Goal: Complete application form: Complete application form

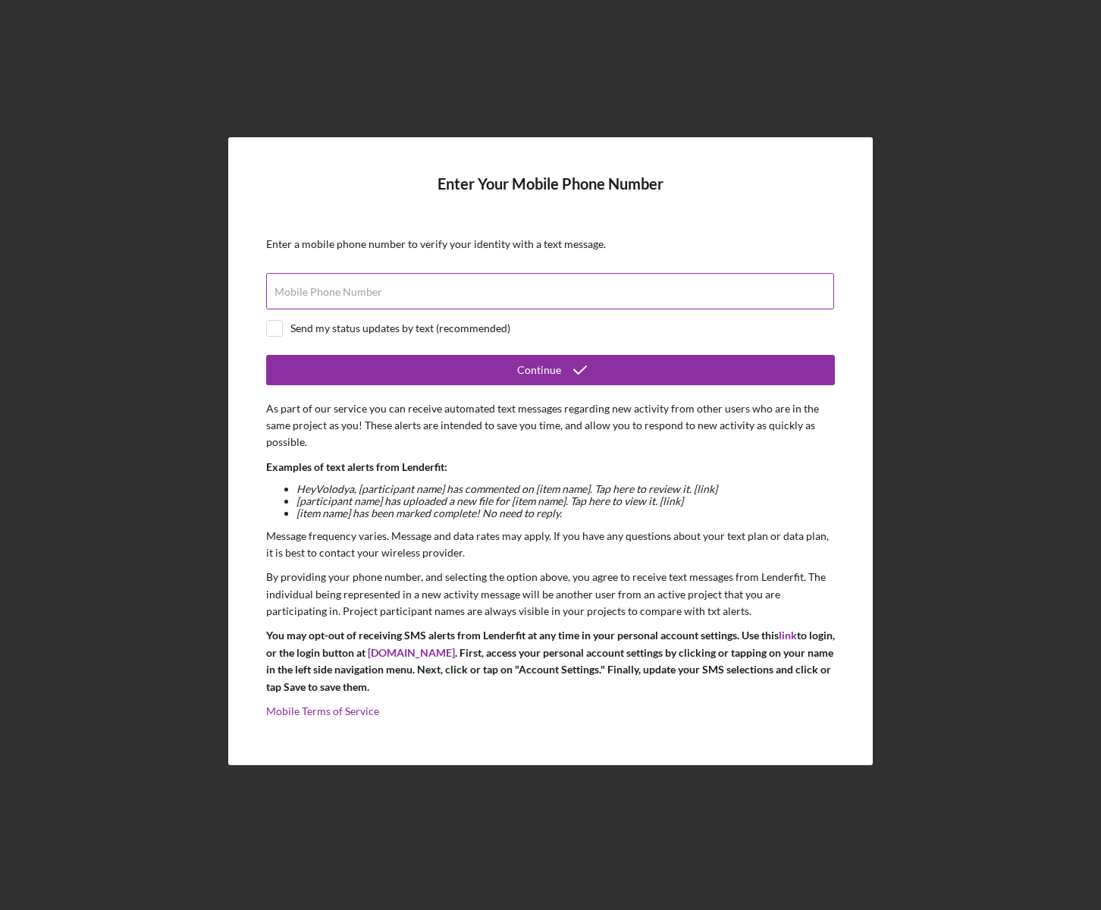
click at [293, 286] on label "Mobile Phone Number" at bounding box center [328, 292] width 108 height 12
click at [293, 286] on input "Mobile Phone Number" at bounding box center [550, 291] width 568 height 36
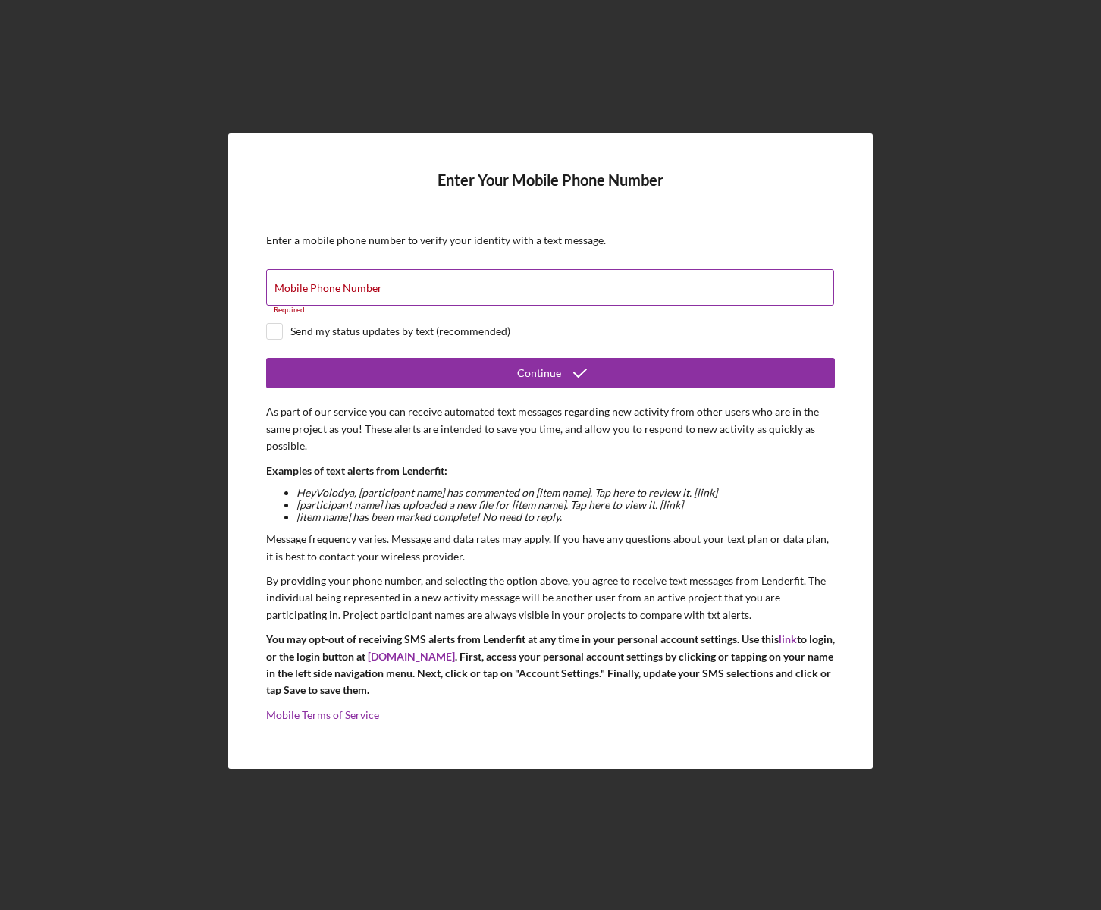
click at [283, 290] on label "Mobile Phone Number" at bounding box center [328, 288] width 108 height 12
click at [283, 290] on input "Mobile Phone Number" at bounding box center [550, 287] width 568 height 36
paste input "[PHONE_NUMBER]"
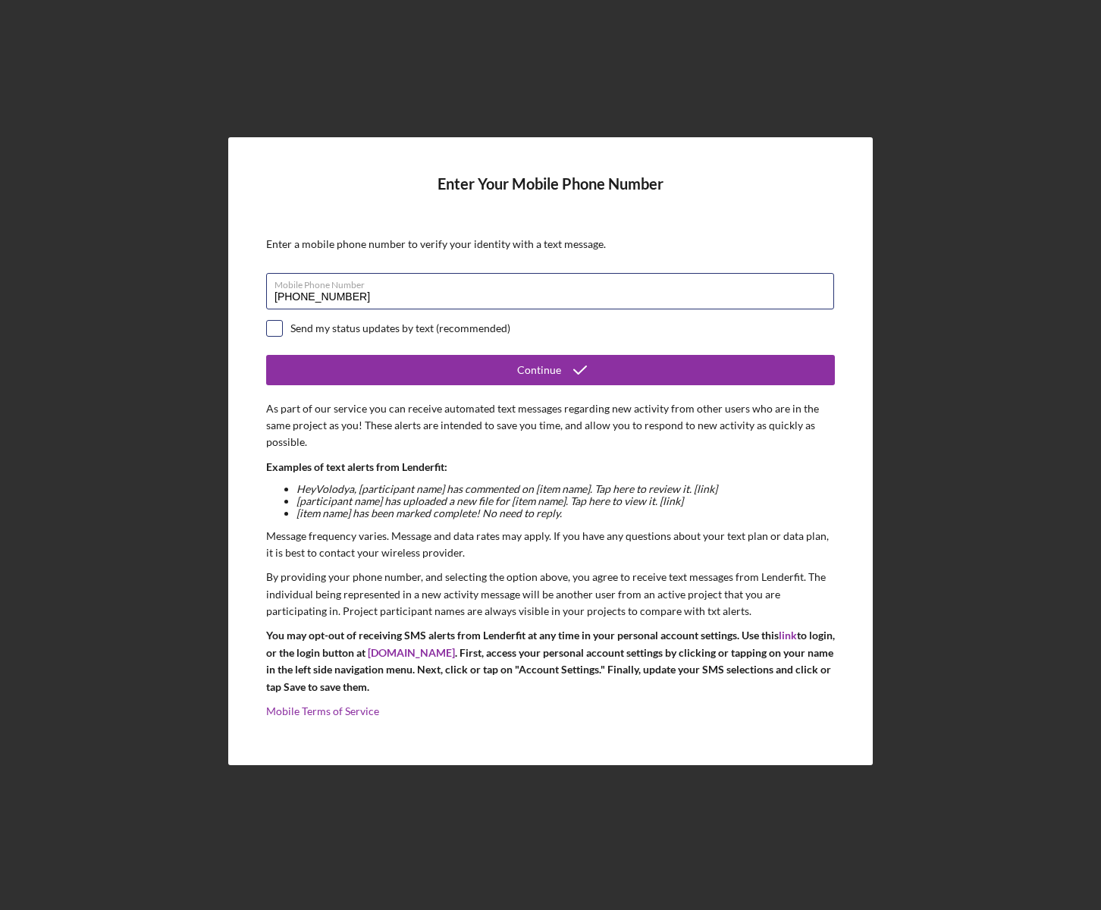
type input "[PHONE_NUMBER]"
click at [277, 332] on input "checkbox" at bounding box center [274, 328] width 15 height 15
checkbox input "true"
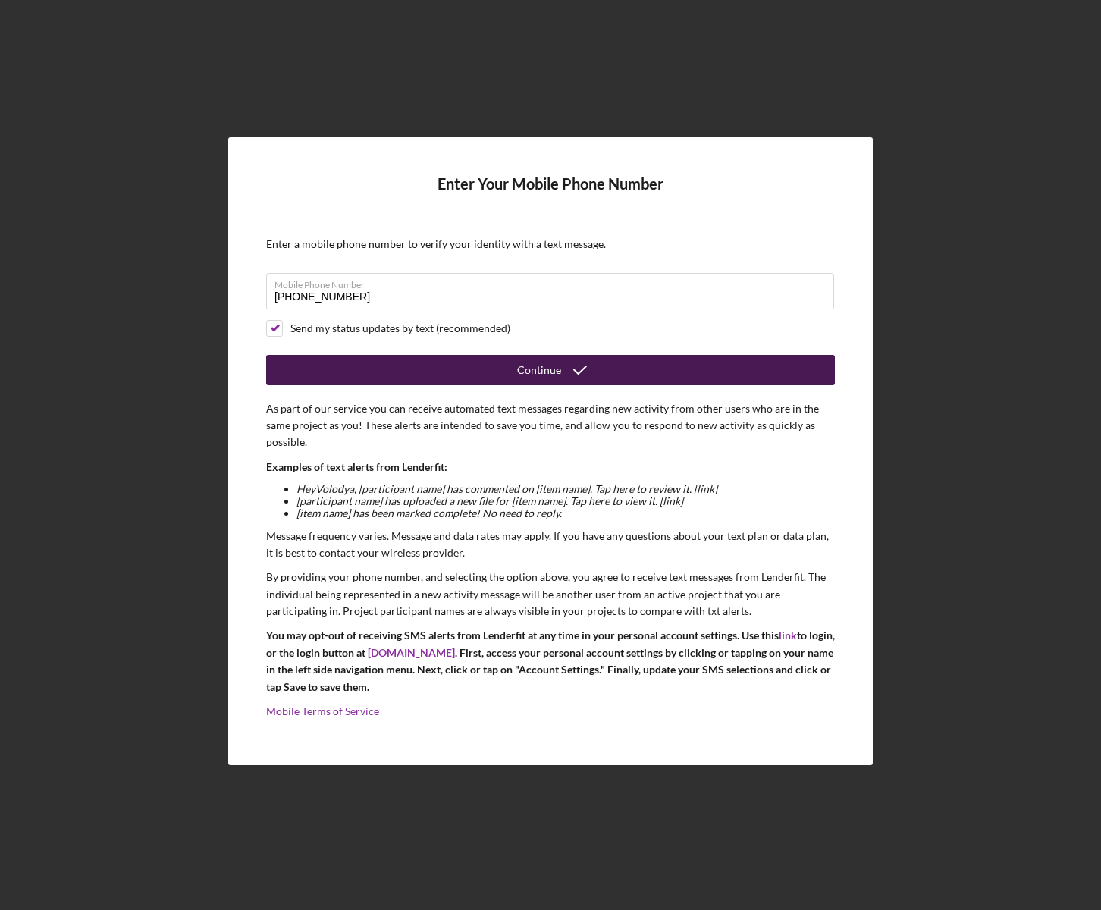
click at [548, 375] on div "Continue" at bounding box center [539, 370] width 44 height 30
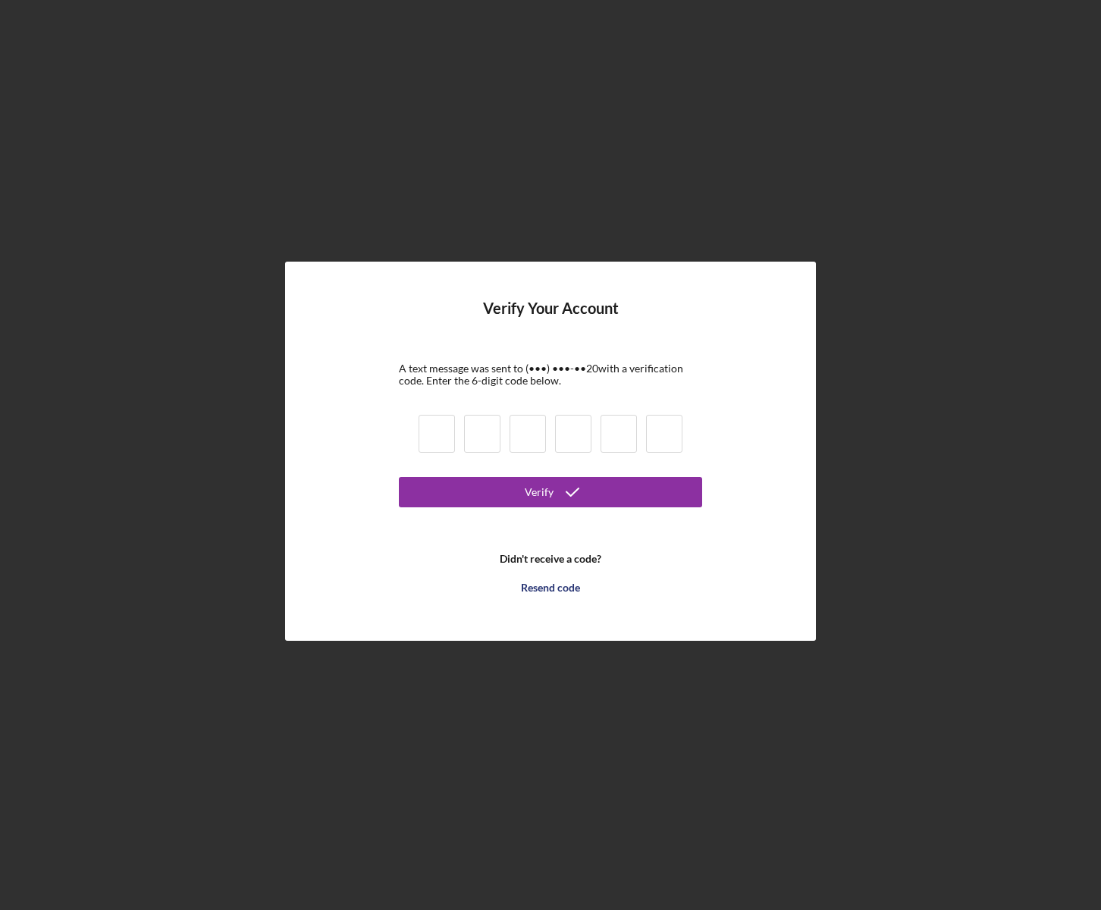
click at [429, 450] on div at bounding box center [550, 436] width 273 height 52
click at [432, 444] on input at bounding box center [436, 434] width 36 height 38
type input "8"
type input "7"
type input "1"
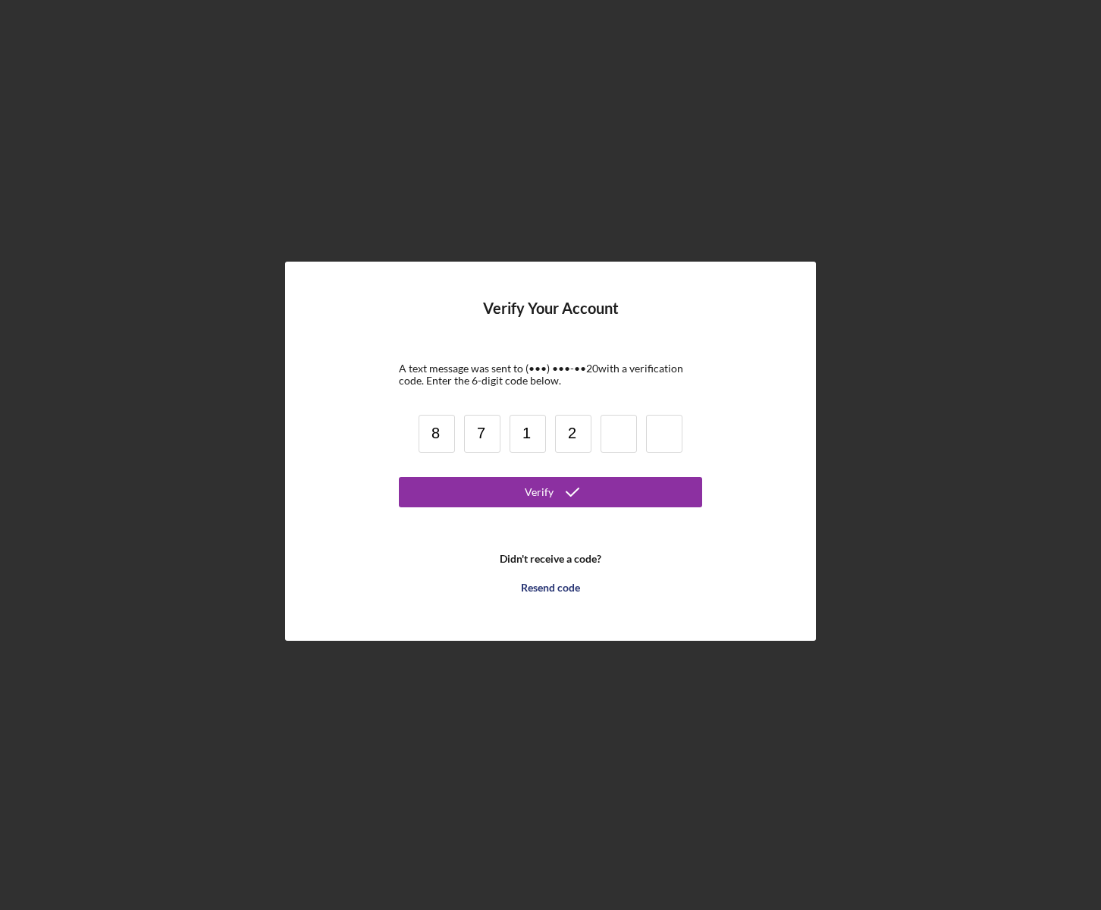
type input "2"
type input "0"
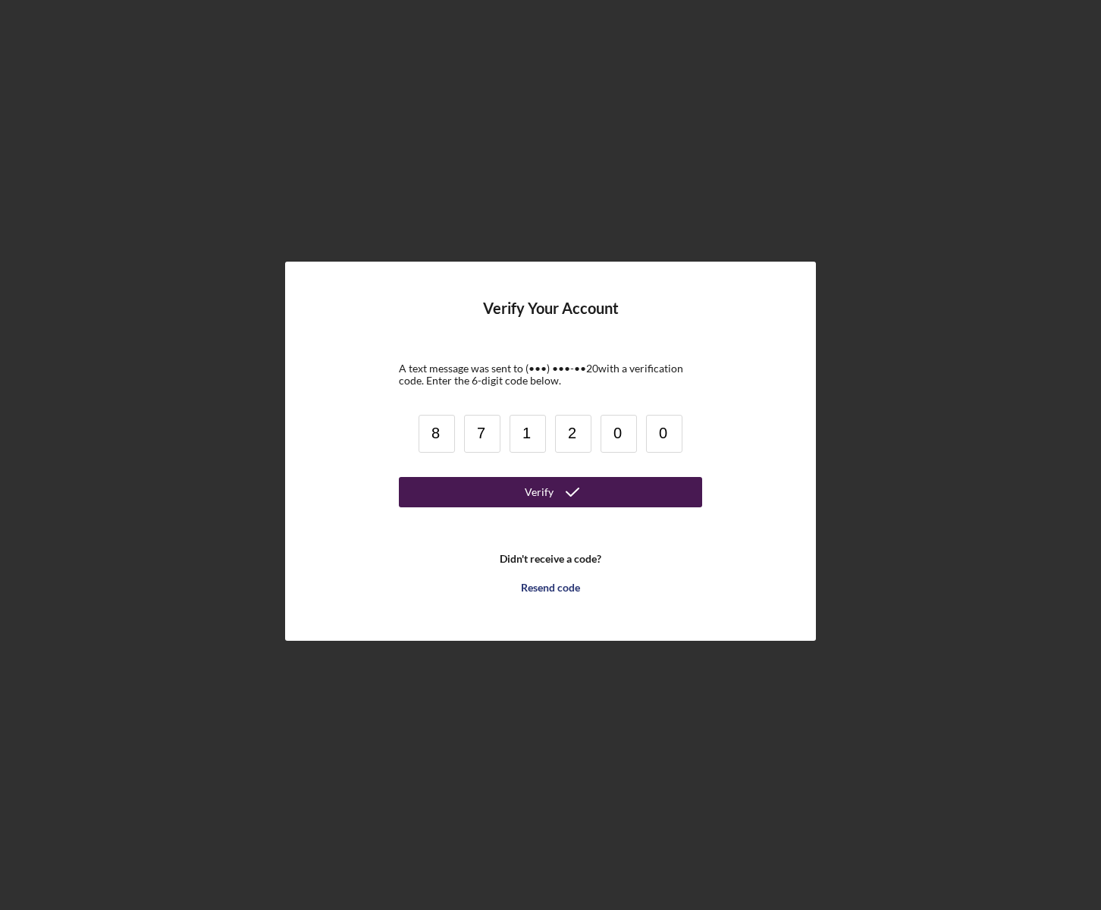
type input "0"
click at [540, 494] on div "Verify" at bounding box center [539, 492] width 29 height 30
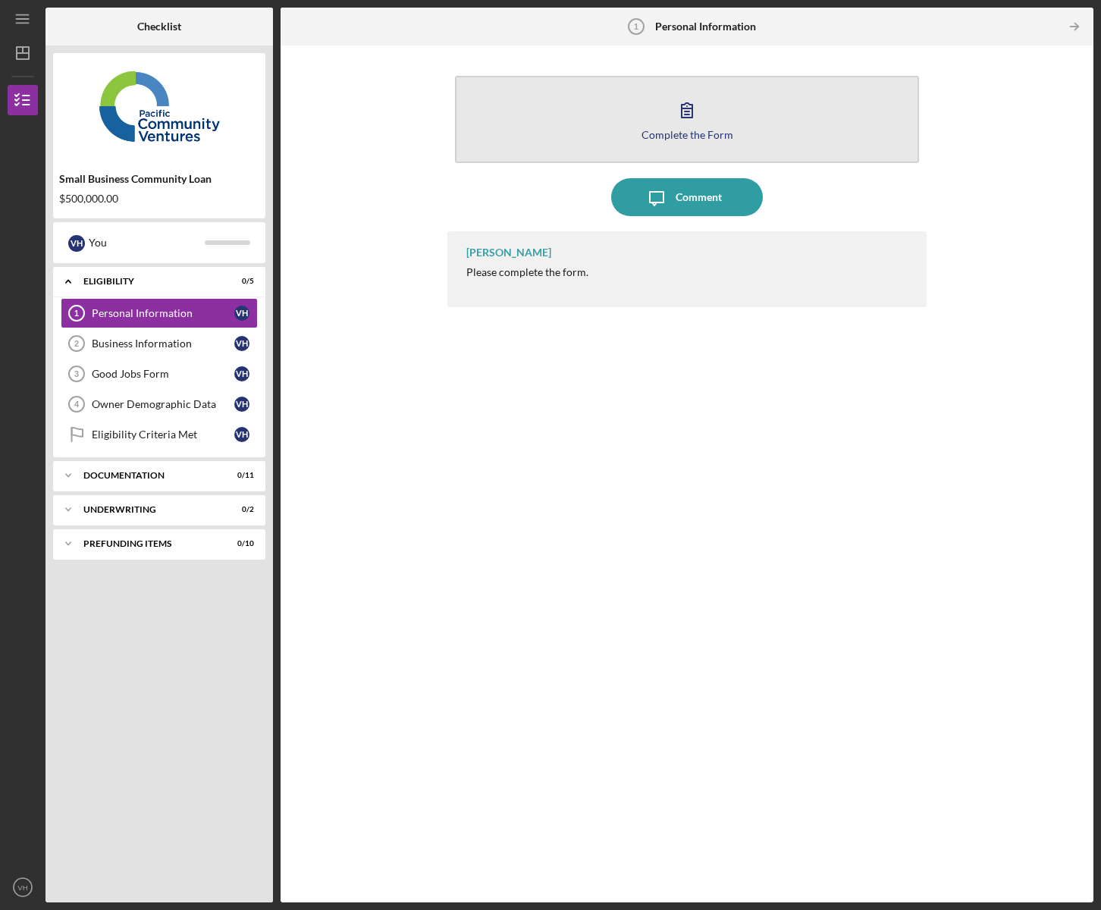
click at [674, 126] on icon "button" at bounding box center [687, 110] width 38 height 38
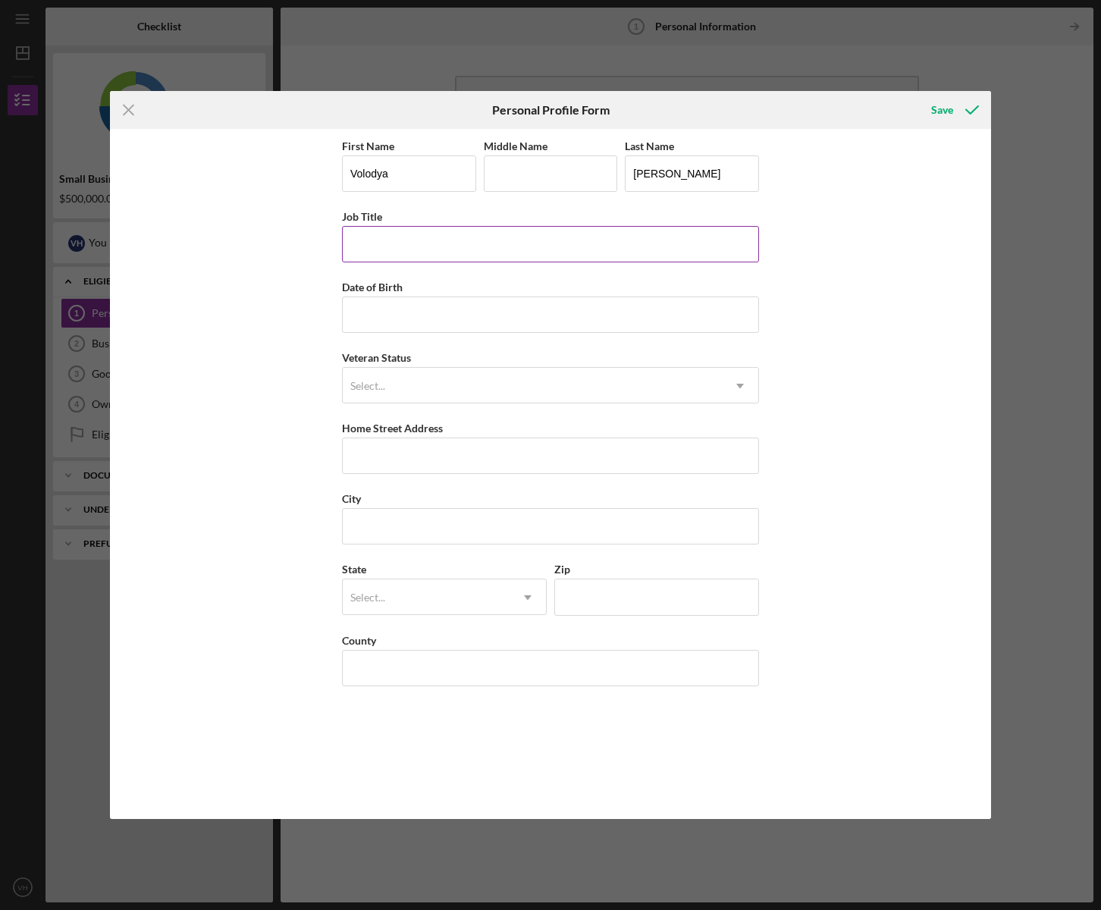
click at [384, 243] on input "Job Title" at bounding box center [550, 244] width 417 height 36
type input "president"
click at [362, 318] on input "Date of Birth" at bounding box center [550, 314] width 417 height 36
paste input "[DATE]"
type input "[DATE]"
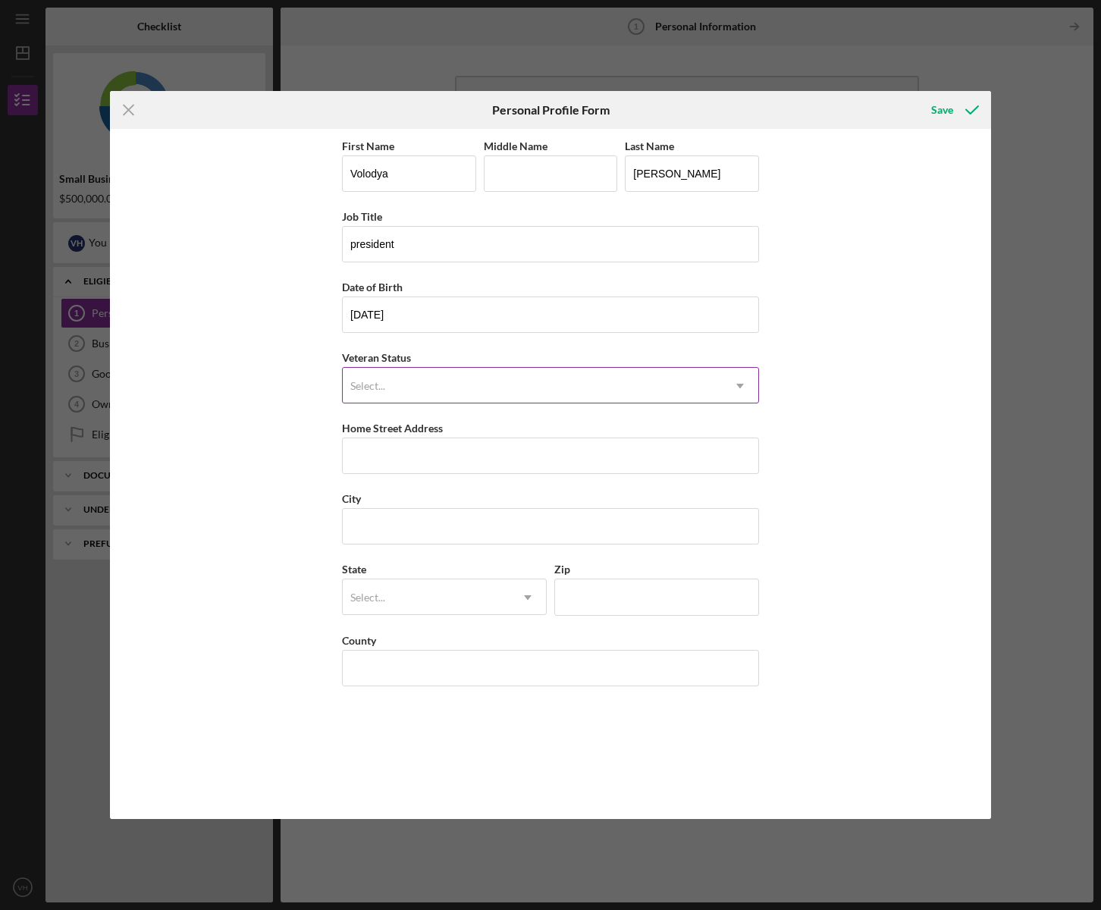
click at [368, 388] on div "Select..." at bounding box center [367, 386] width 35 height 12
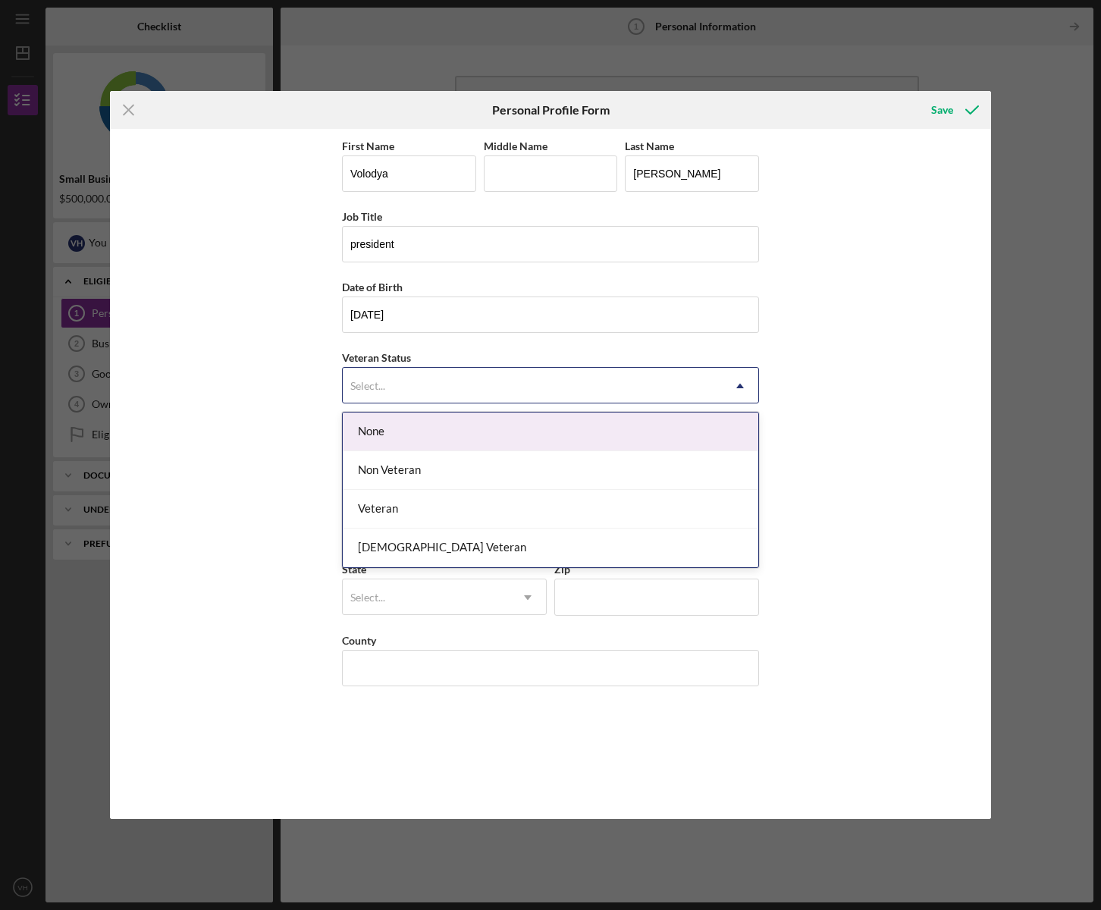
click at [372, 431] on div "None" at bounding box center [550, 431] width 415 height 39
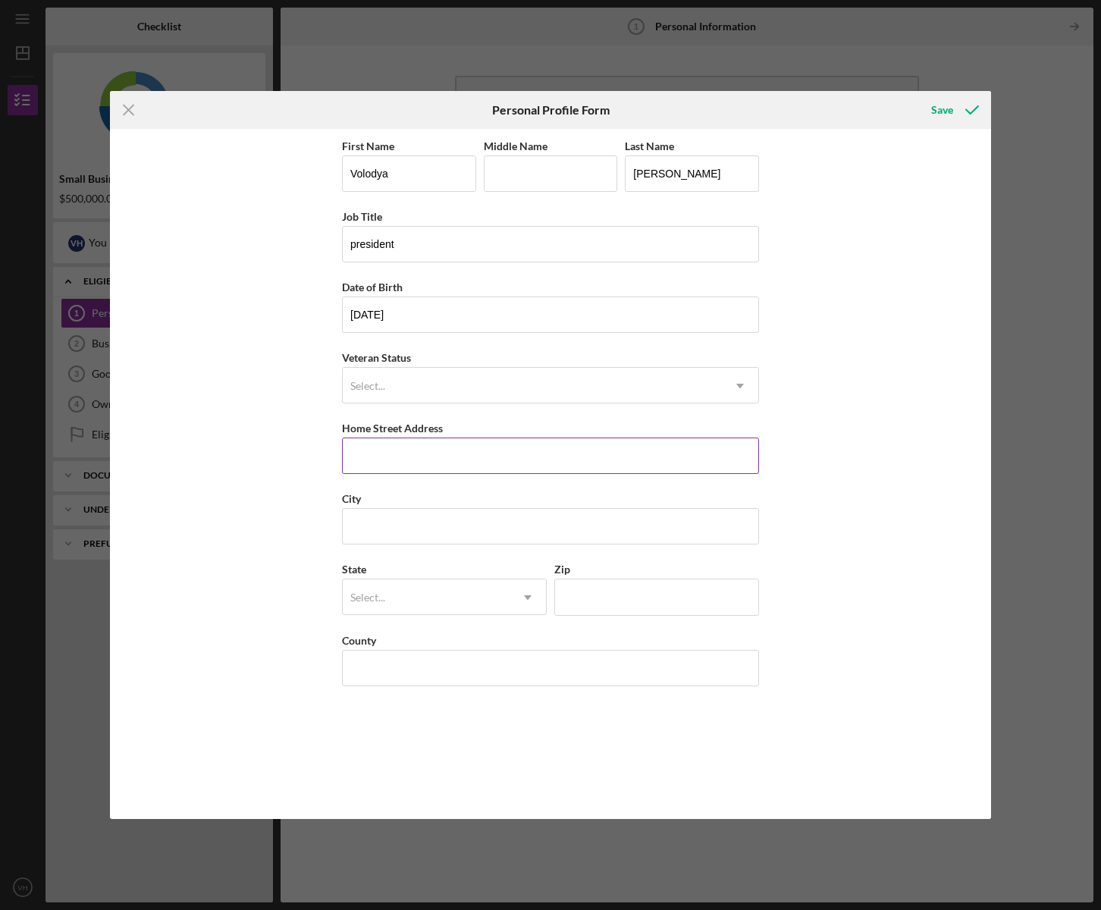
click at [362, 456] on input "Home Street Address" at bounding box center [550, 455] width 417 height 36
type input "[STREET_ADDRESS][PERSON_NAME]"
type input "Winnetka"
type input "91306"
type input "CA"
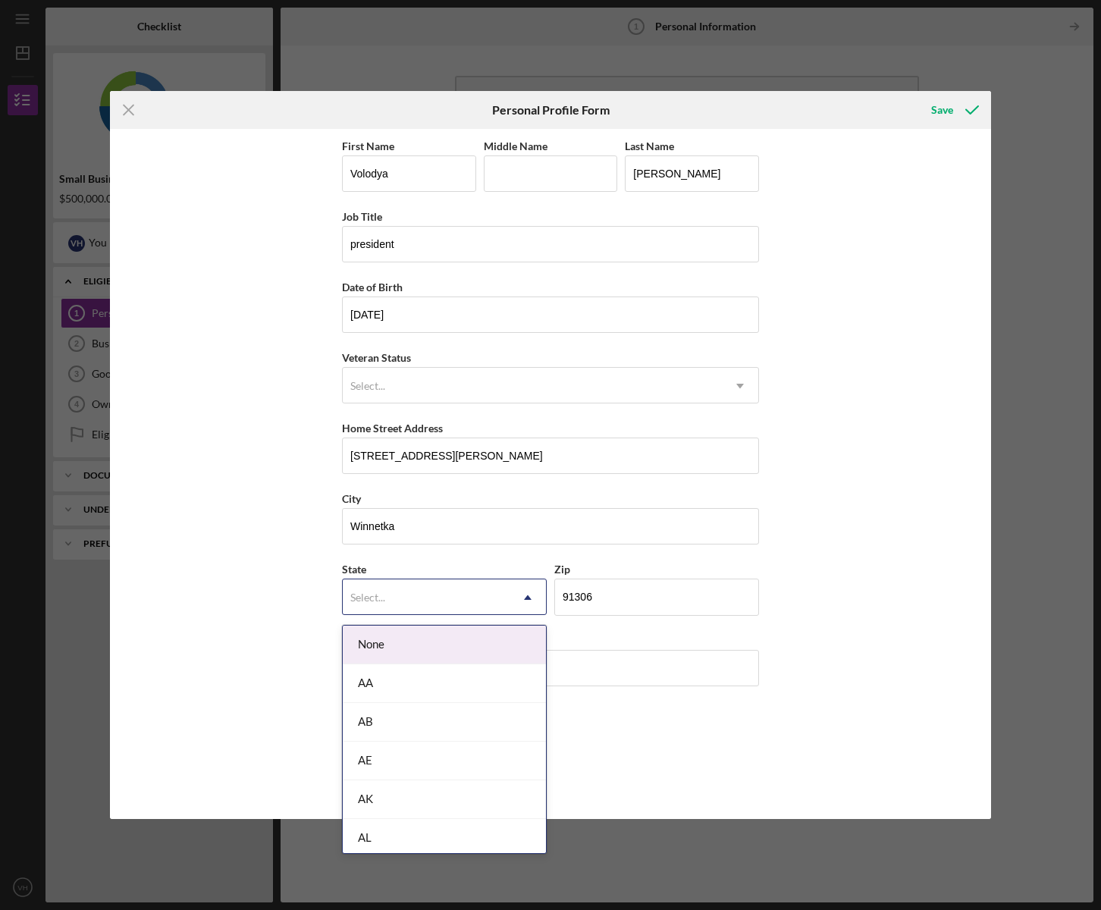
click at [385, 597] on div "Select..." at bounding box center [367, 597] width 35 height 12
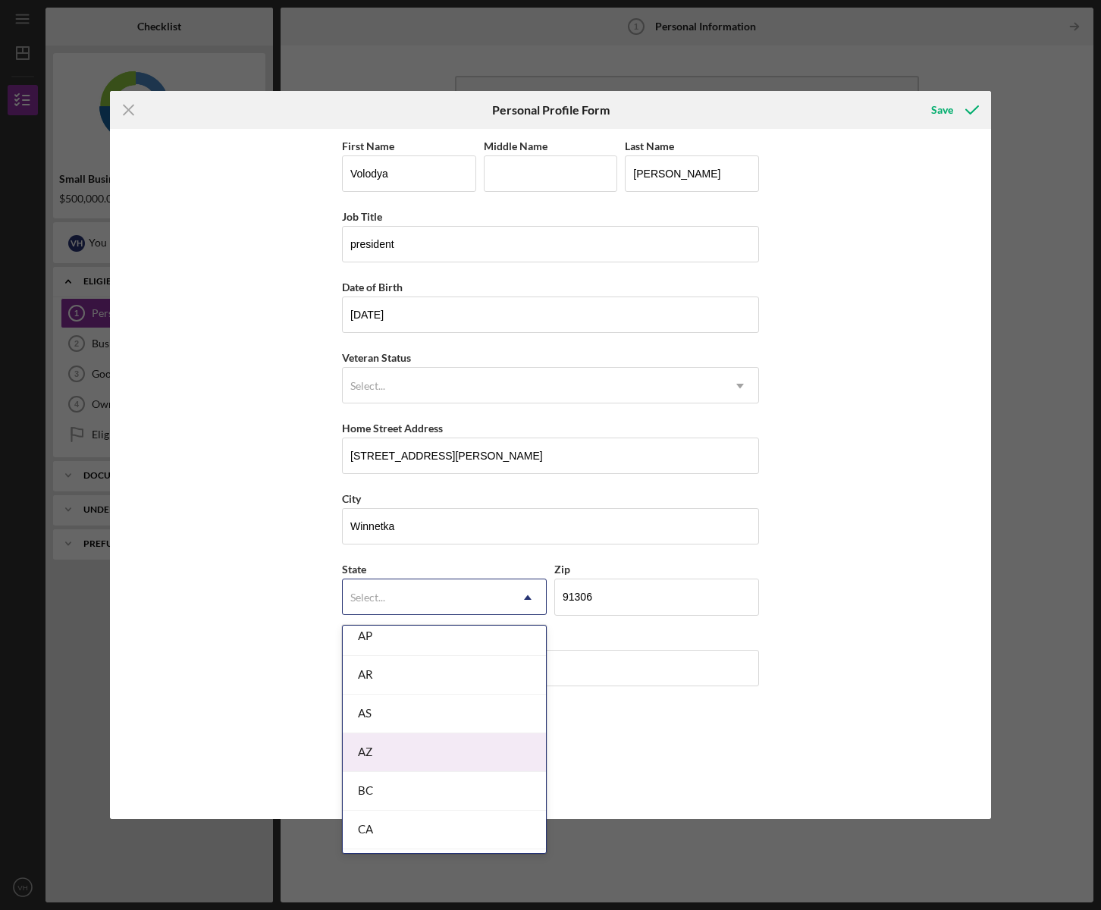
scroll to position [258, 0]
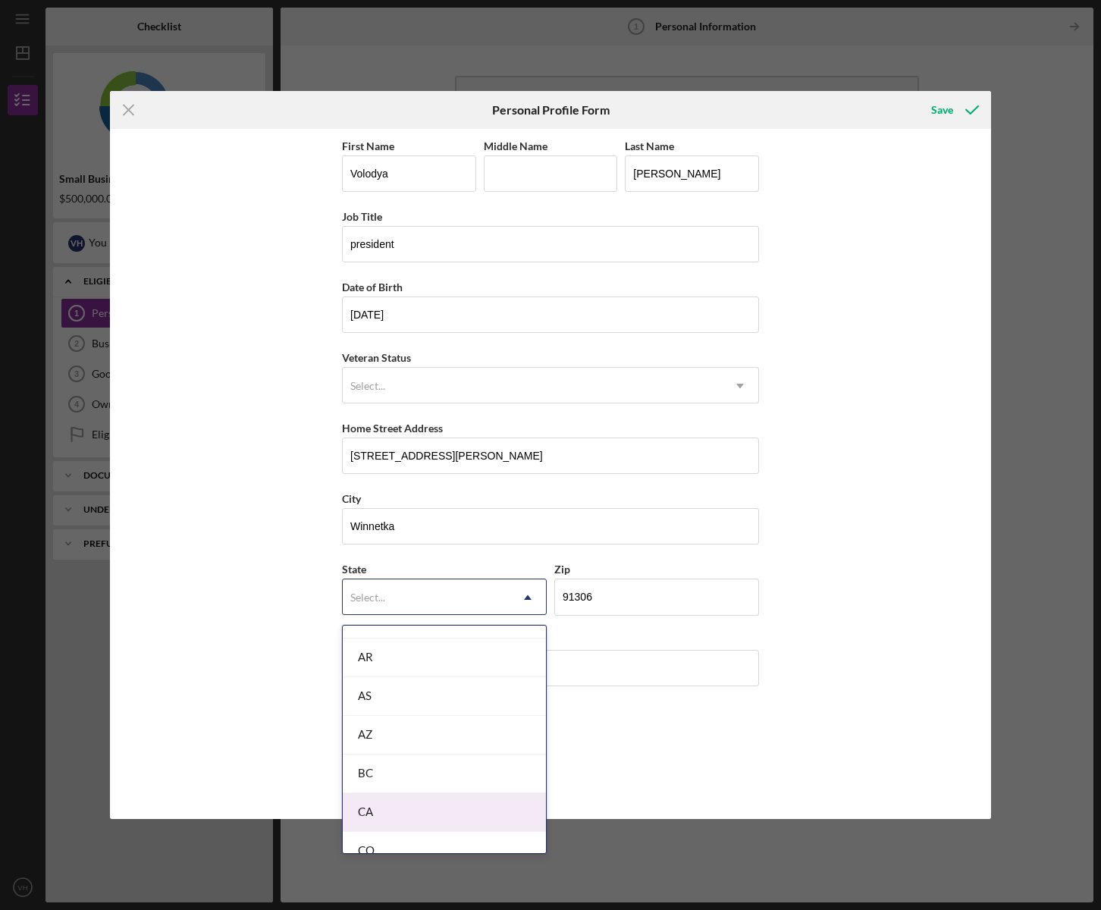
click at [381, 803] on div "CA" at bounding box center [444, 812] width 203 height 39
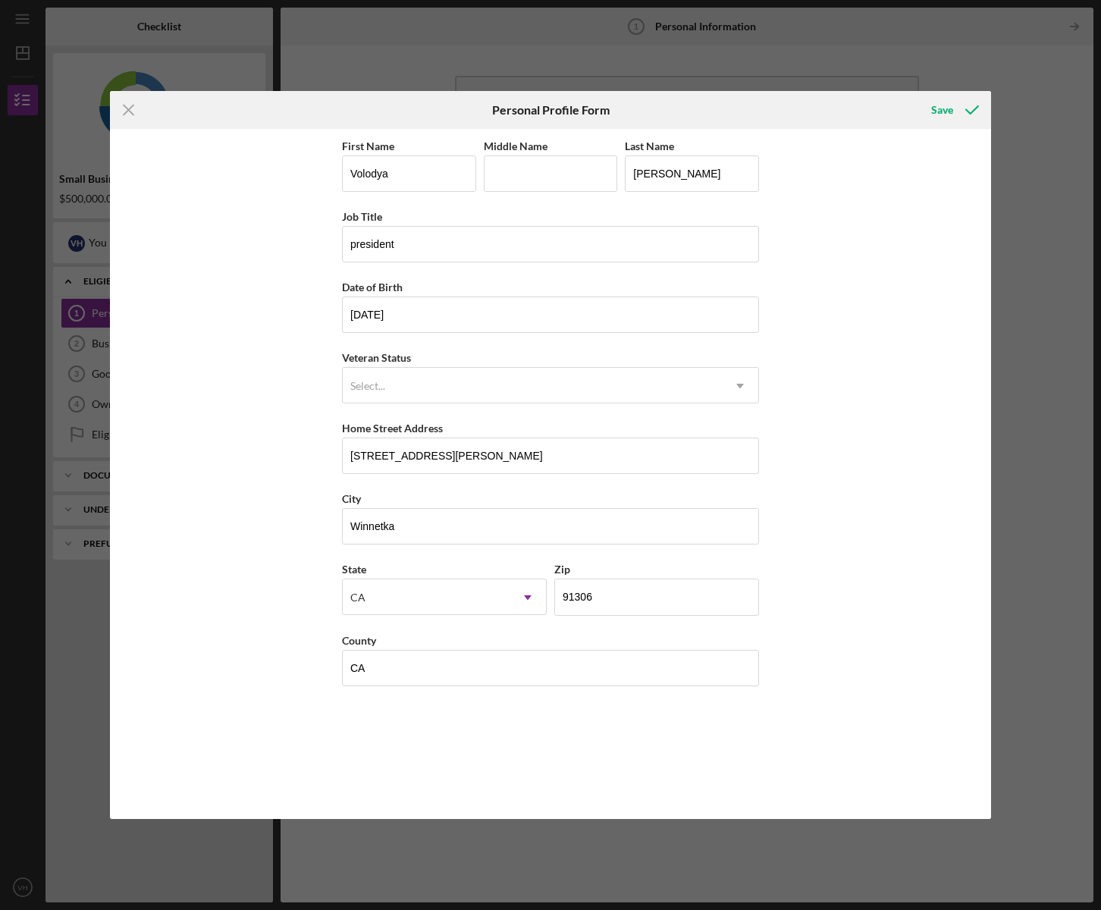
click at [414, 719] on div "First Name [PERSON_NAME] Middle Name Last Name [PERSON_NAME] Job Title presiden…" at bounding box center [550, 473] width 417 height 675
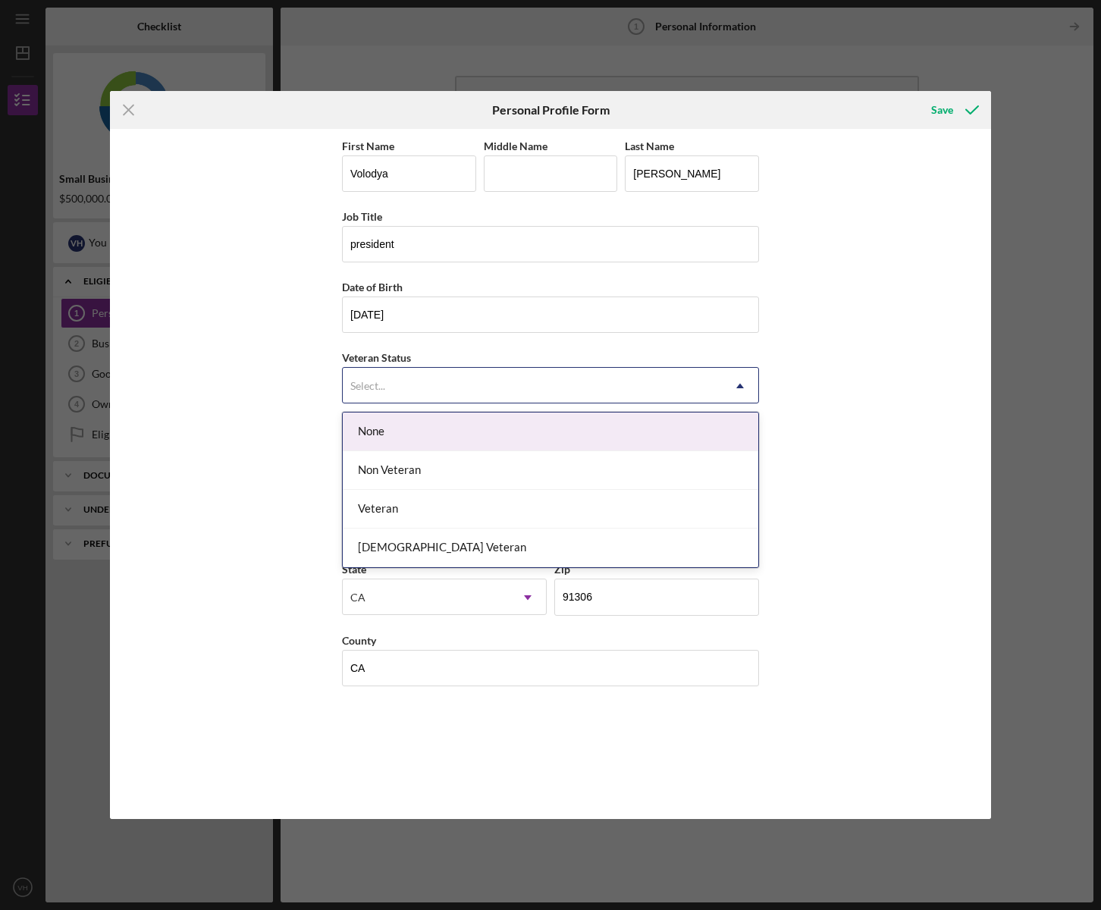
click at [473, 396] on div "Select..." at bounding box center [532, 385] width 379 height 35
click at [451, 437] on div "None" at bounding box center [550, 431] width 415 height 39
click at [468, 396] on div "Select..." at bounding box center [532, 385] width 379 height 35
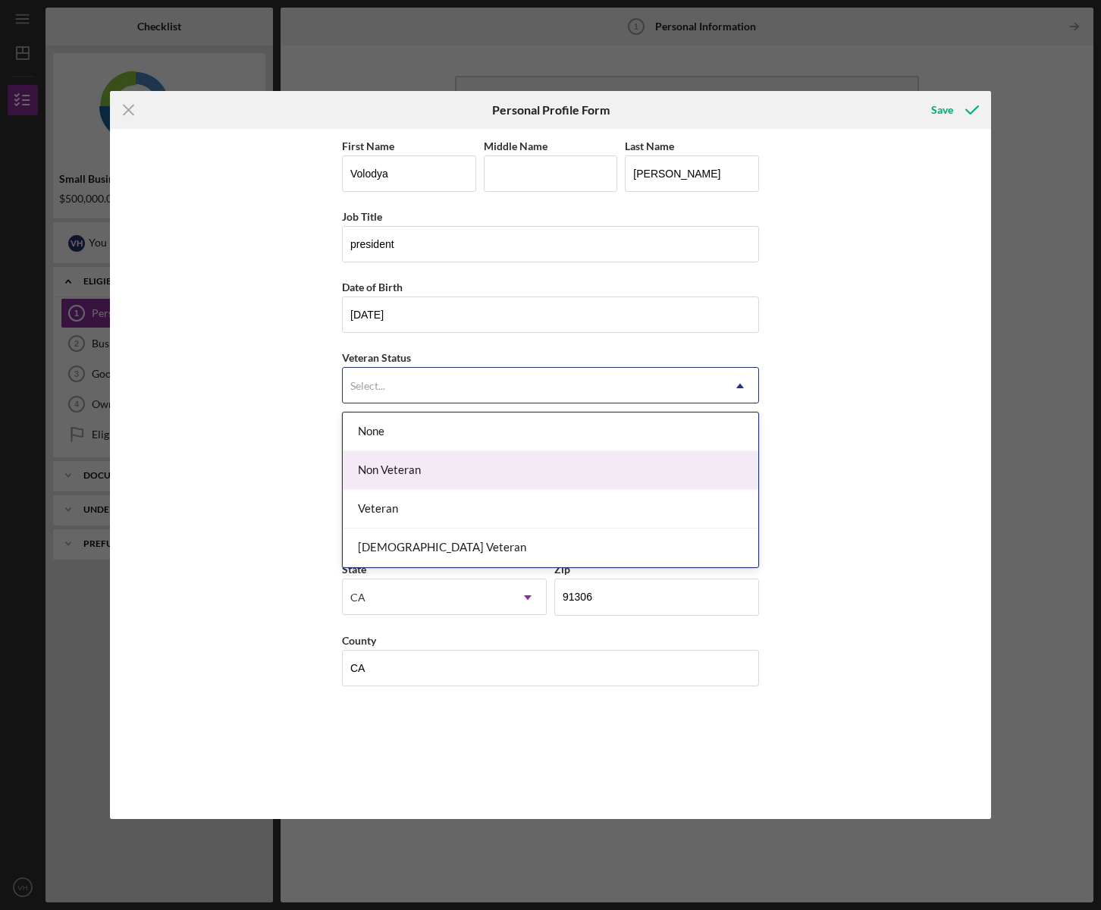
click at [437, 474] on div "Non Veteran" at bounding box center [550, 470] width 415 height 39
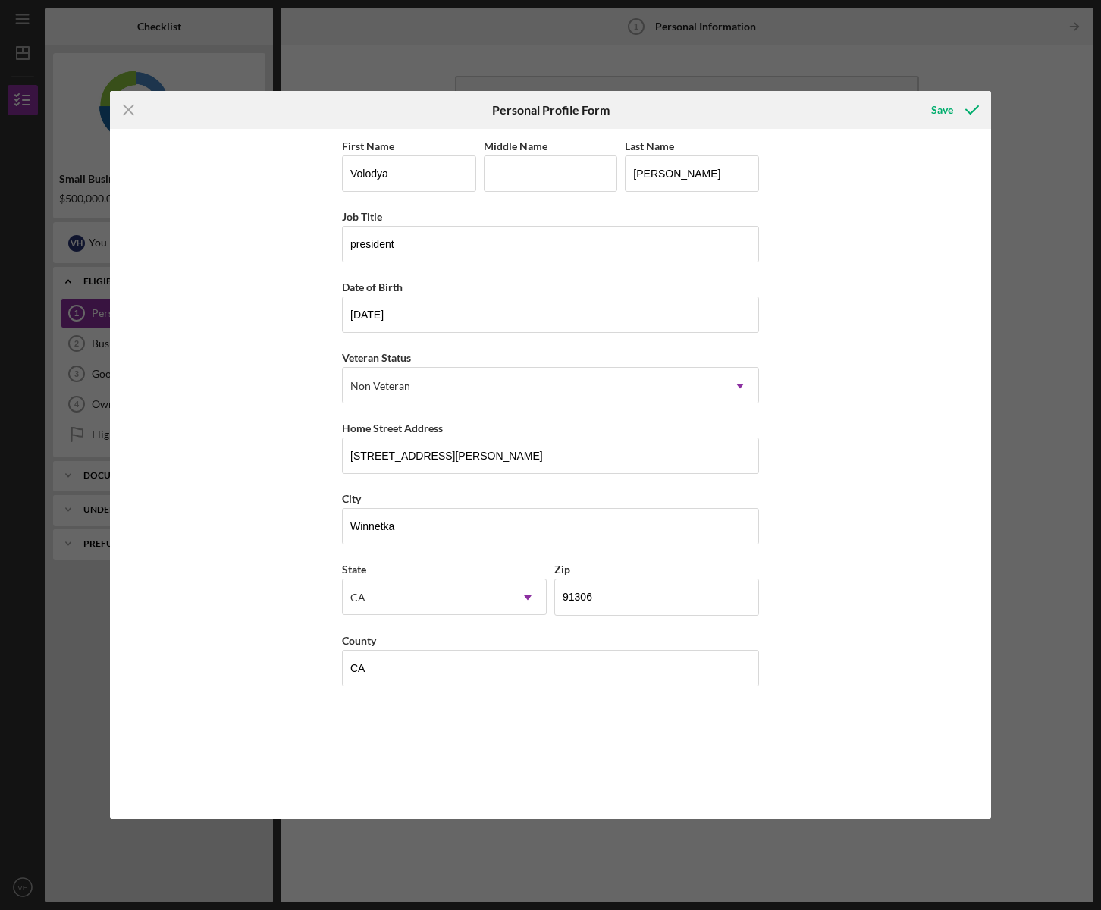
click at [814, 395] on div "First Name [PERSON_NAME] Middle Name Last Name [PERSON_NAME] Job Title presiden…" at bounding box center [550, 474] width 881 height 690
click at [935, 113] on div "Save" at bounding box center [942, 110] width 22 height 30
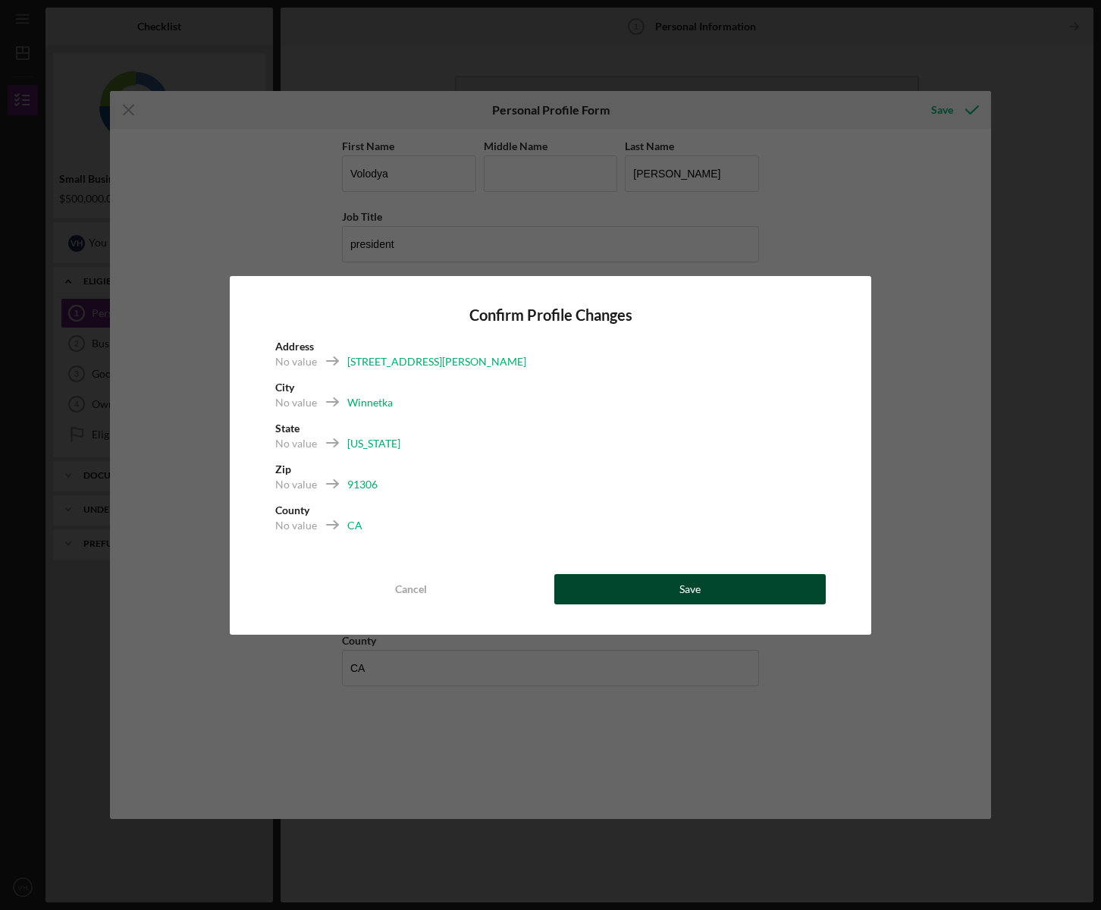
click at [703, 590] on button "Save" at bounding box center [689, 589] width 271 height 30
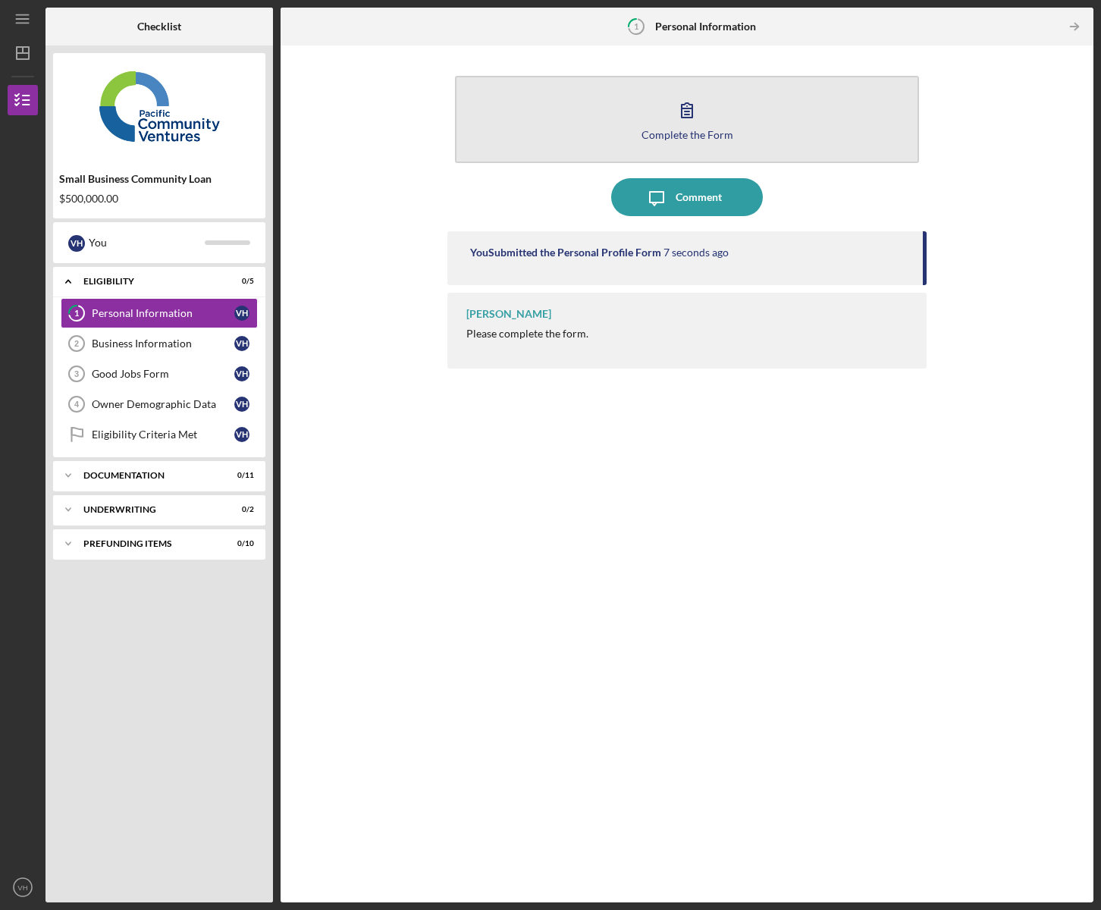
click at [685, 119] on icon "button" at bounding box center [687, 110] width 38 height 38
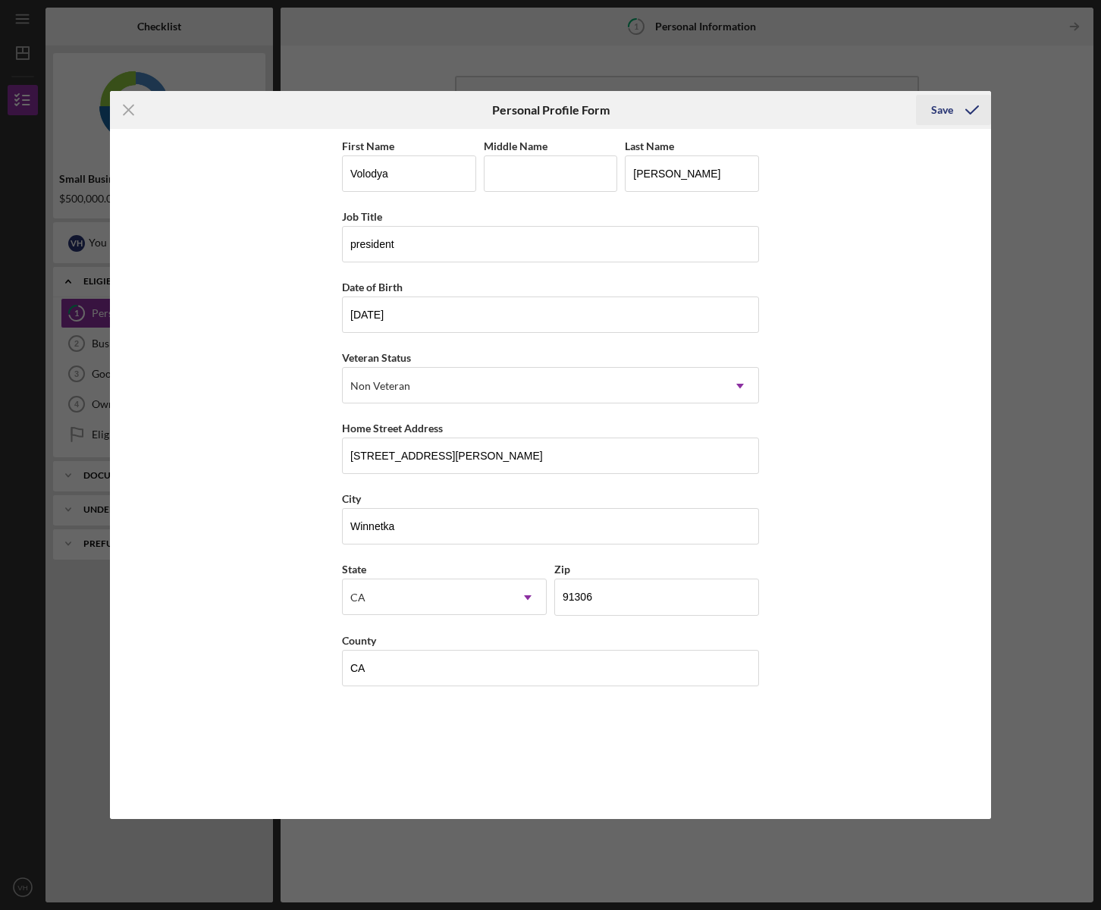
click at [935, 111] on div "Save" at bounding box center [942, 110] width 22 height 30
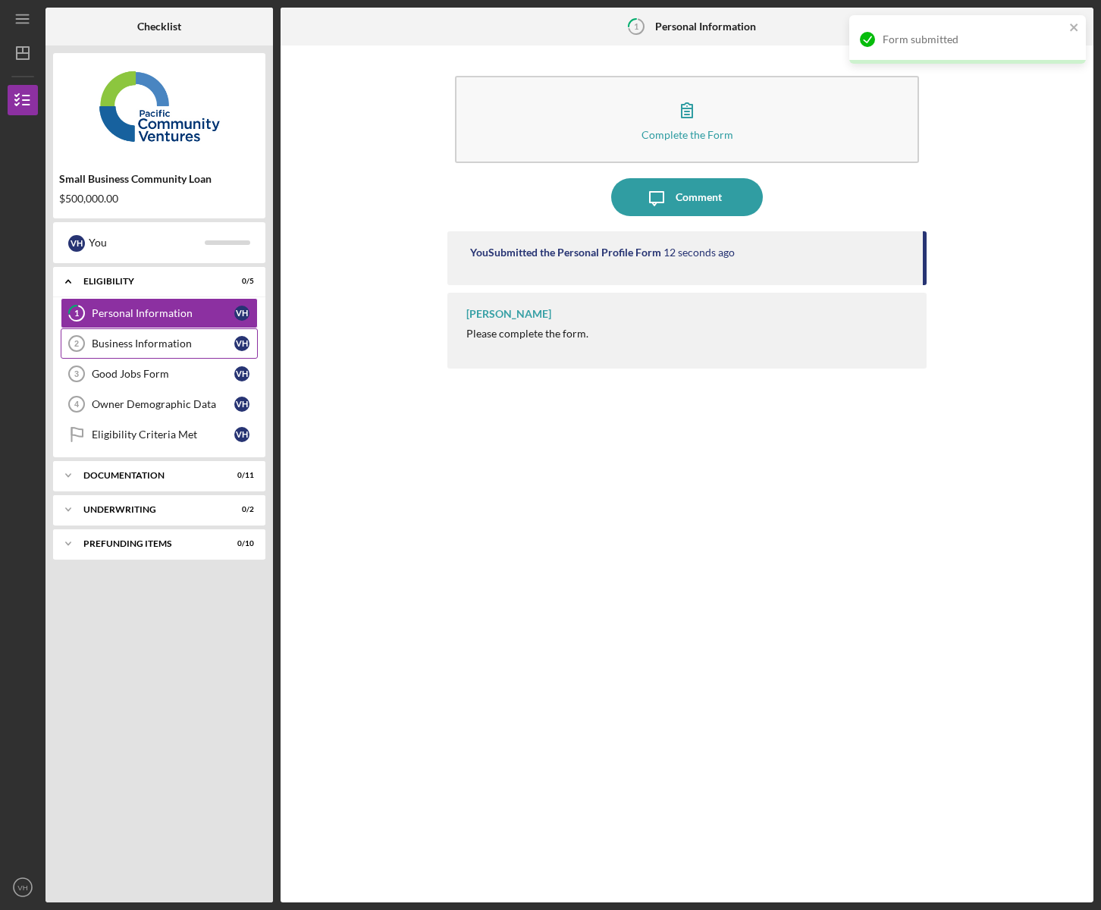
click at [141, 349] on div "Business Information" at bounding box center [163, 343] width 142 height 12
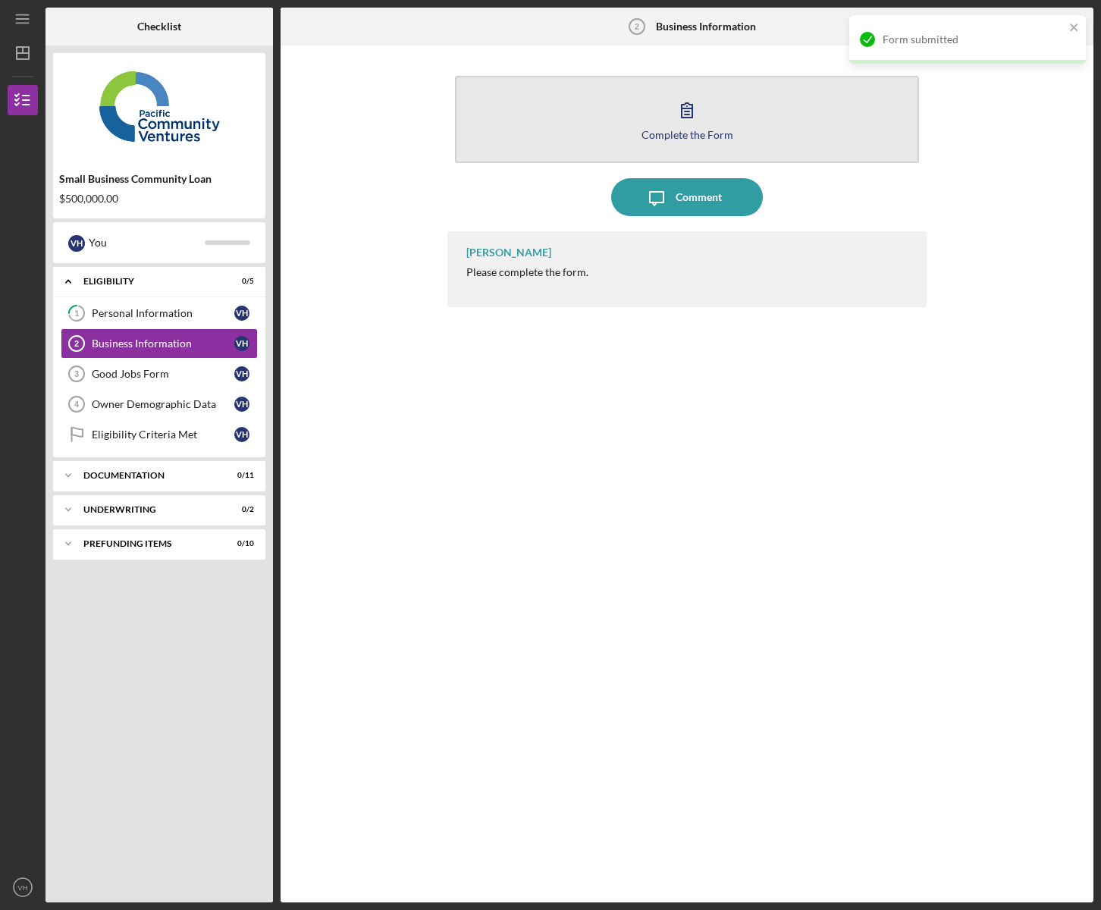
click at [686, 120] on icon "button" at bounding box center [687, 110] width 38 height 38
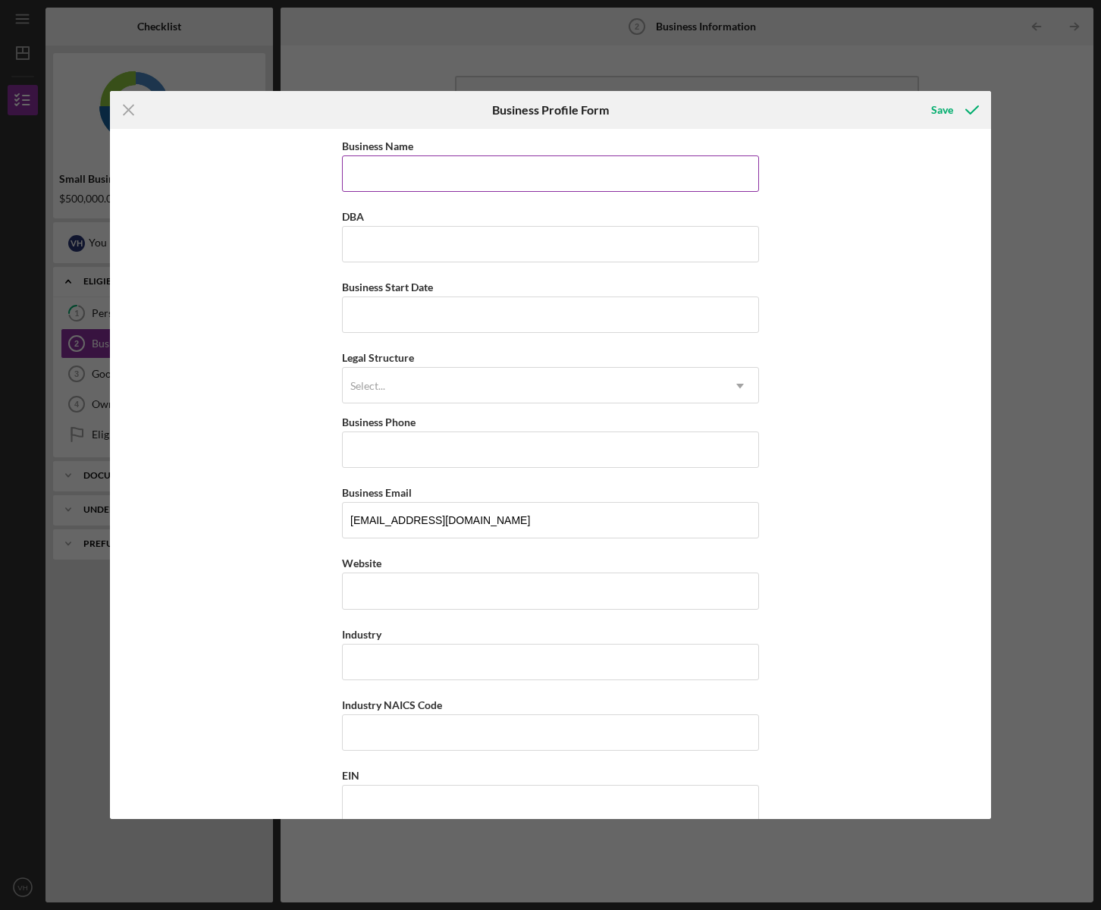
click at [389, 174] on input "Business Name" at bounding box center [550, 173] width 417 height 36
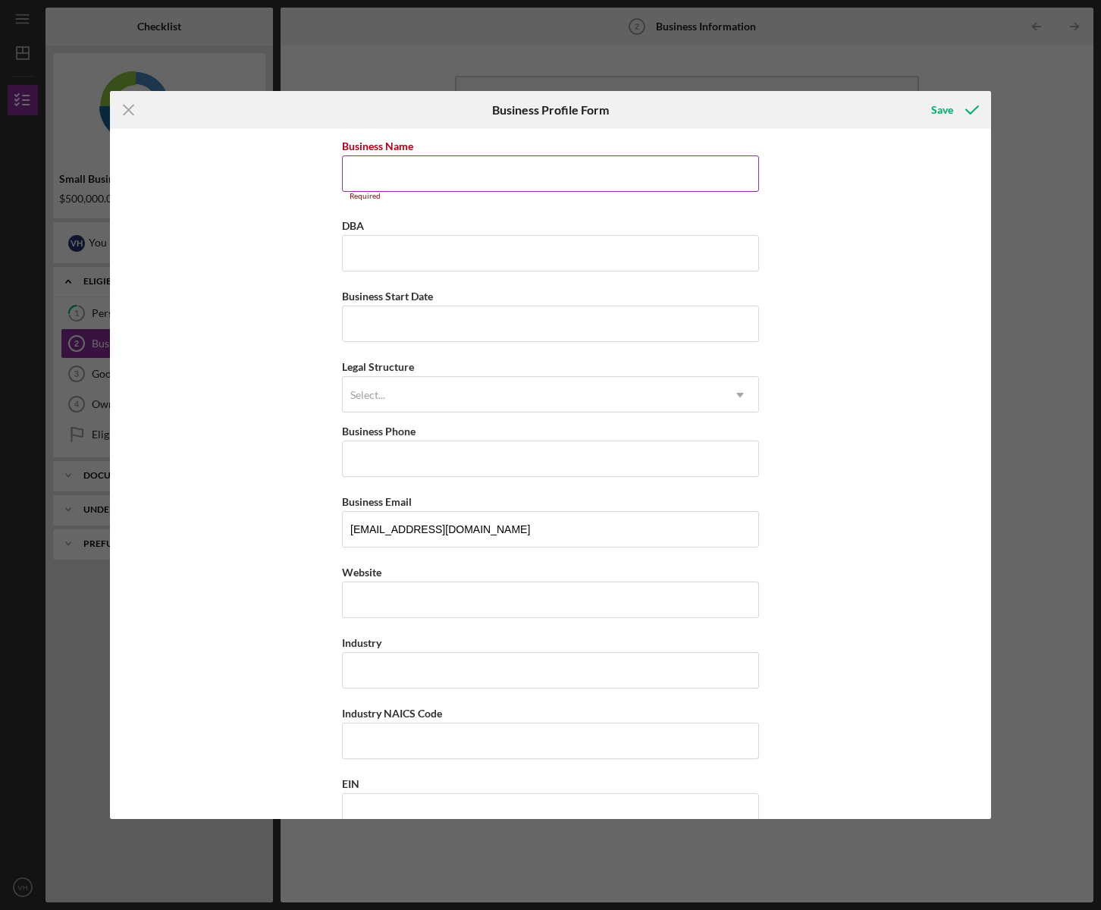
click at [384, 174] on input "Business Name" at bounding box center [550, 173] width 417 height 36
paste input "[PERSON_NAME] TRANSPORTING"
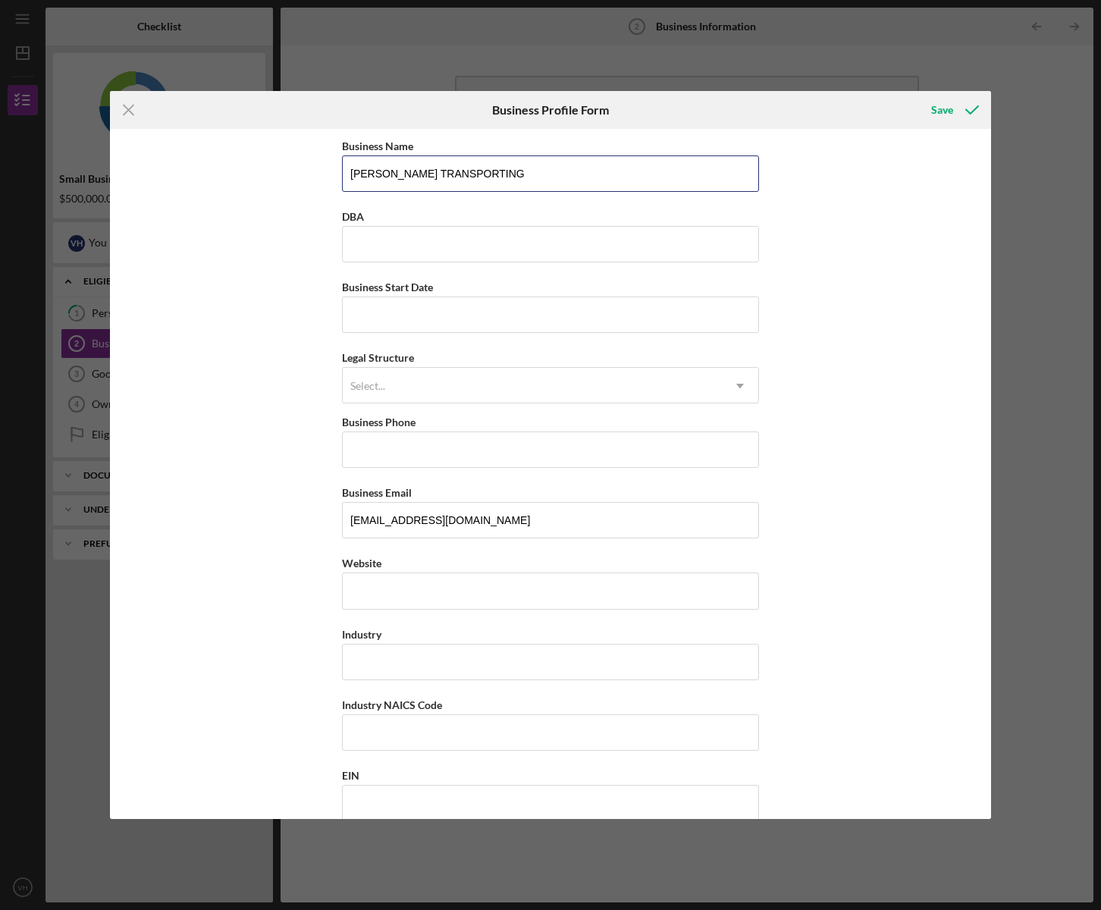
type input "[PERSON_NAME] TRANSPORTING"
type input "7341 ATOLL #B"
type input "[GEOGRAPHIC_DATA]"
type input "91605"
type input "ca"
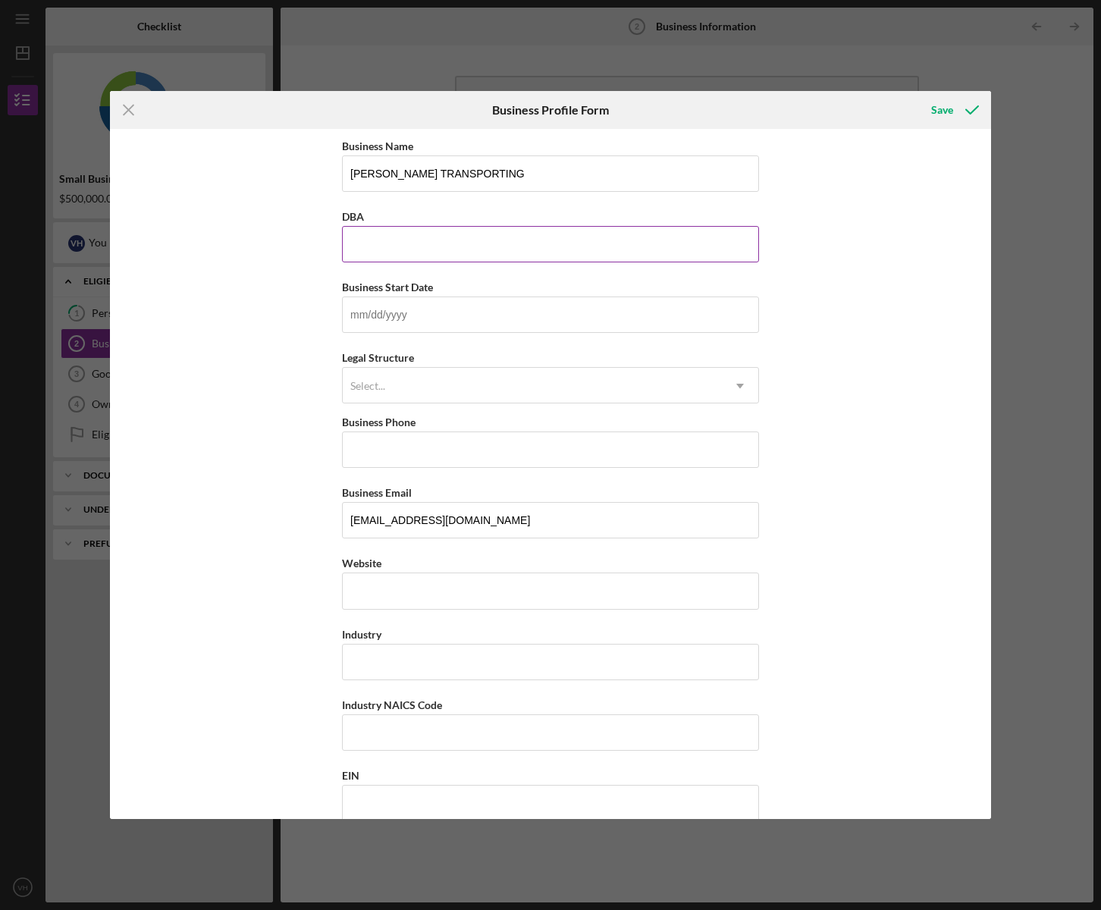
click at [357, 246] on input "DBA" at bounding box center [550, 244] width 417 height 36
paste input "[PERSON_NAME] TRANSPORTING"
type input "[PERSON_NAME] TRANSPORTING"
click at [367, 320] on input "Business Start Date" at bounding box center [550, 314] width 417 height 36
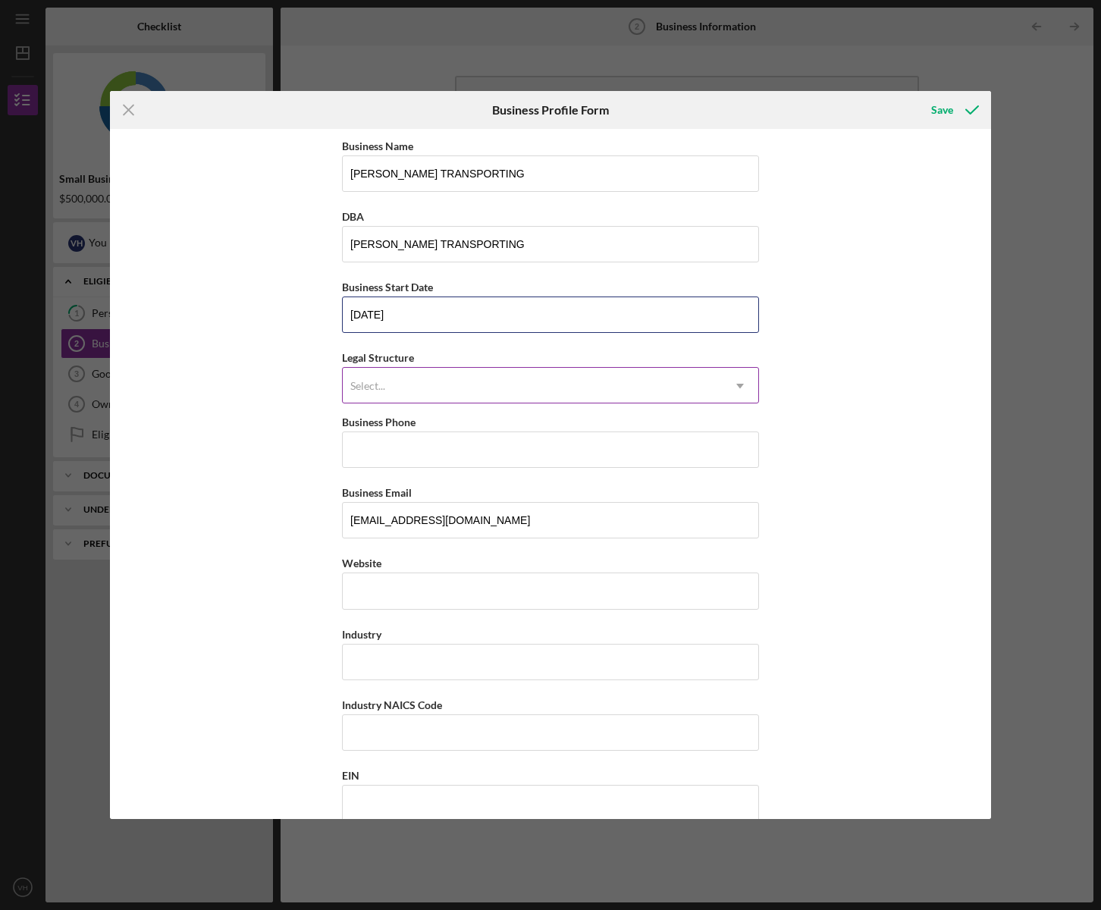
type input "[DATE]"
click at [379, 387] on div "Select..." at bounding box center [367, 386] width 35 height 12
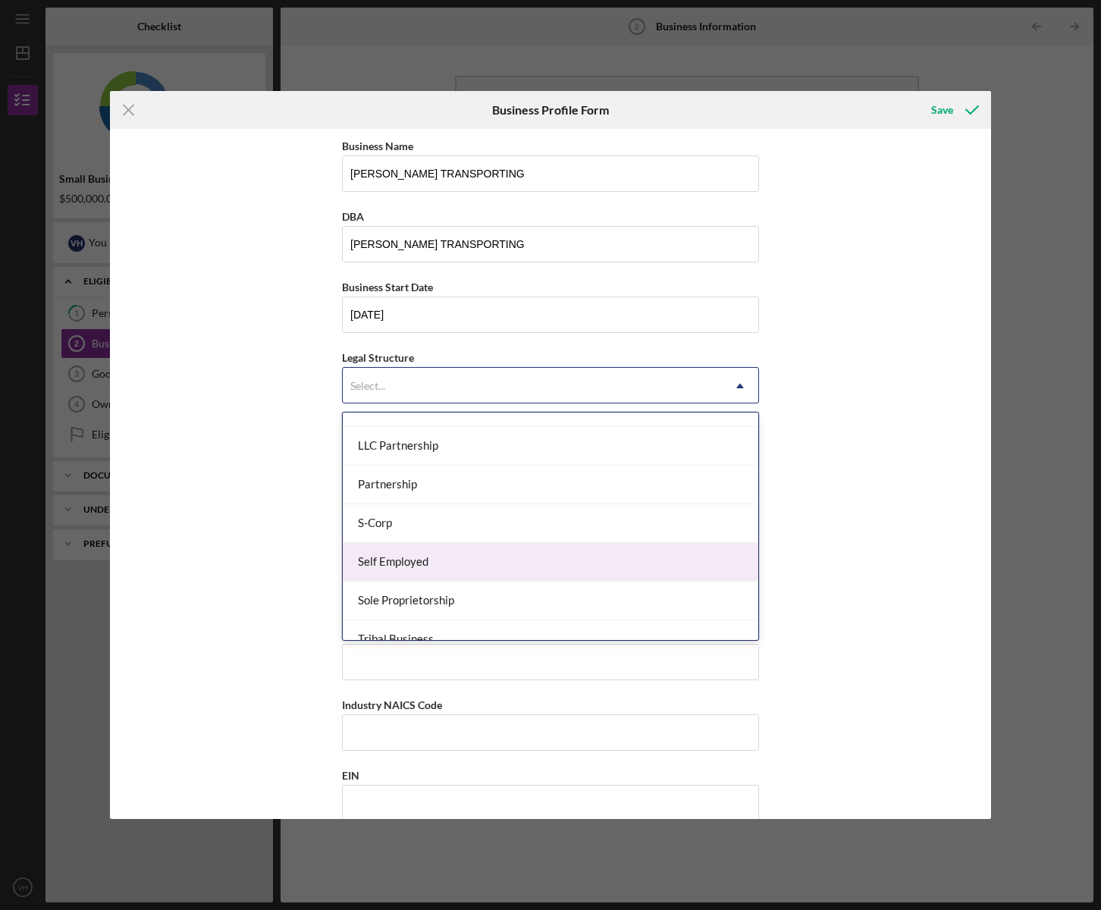
scroll to position [309, 0]
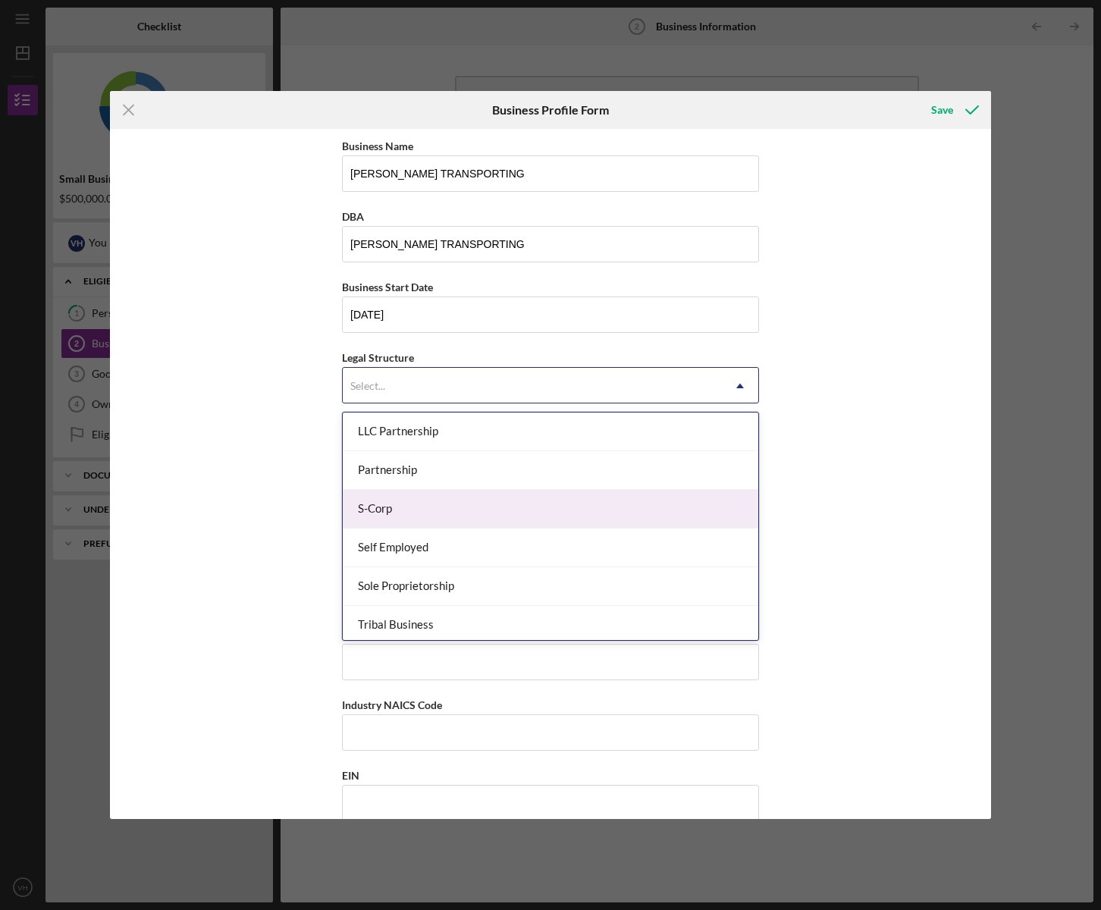
click at [418, 498] on div "S-Corp" at bounding box center [550, 509] width 415 height 39
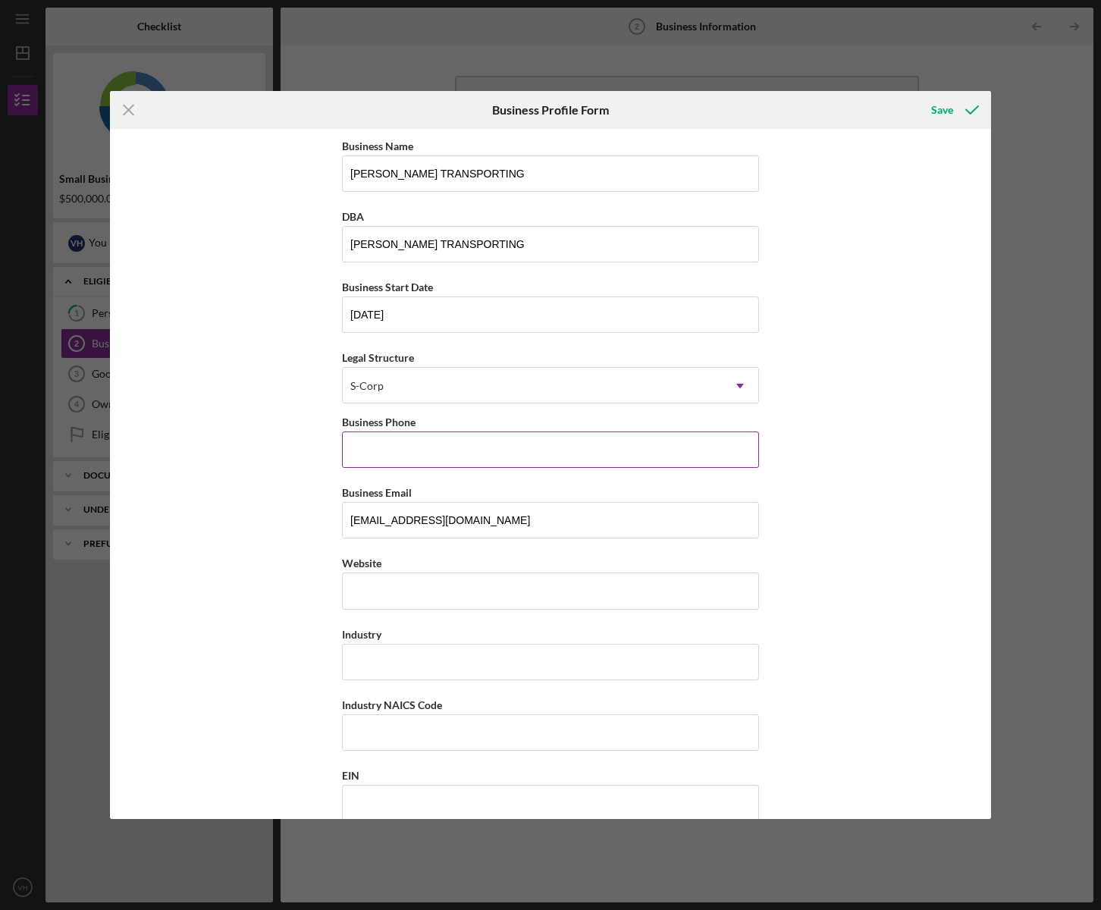
click at [385, 449] on input "Business Phone" at bounding box center [550, 449] width 417 height 36
click at [357, 451] on input "Business Phone" at bounding box center [550, 449] width 417 height 36
paste input "[PHONE_NUMBER]"
type input "[PHONE_NUMBER]"
click at [371, 600] on div "Website" at bounding box center [550, 580] width 417 height 55
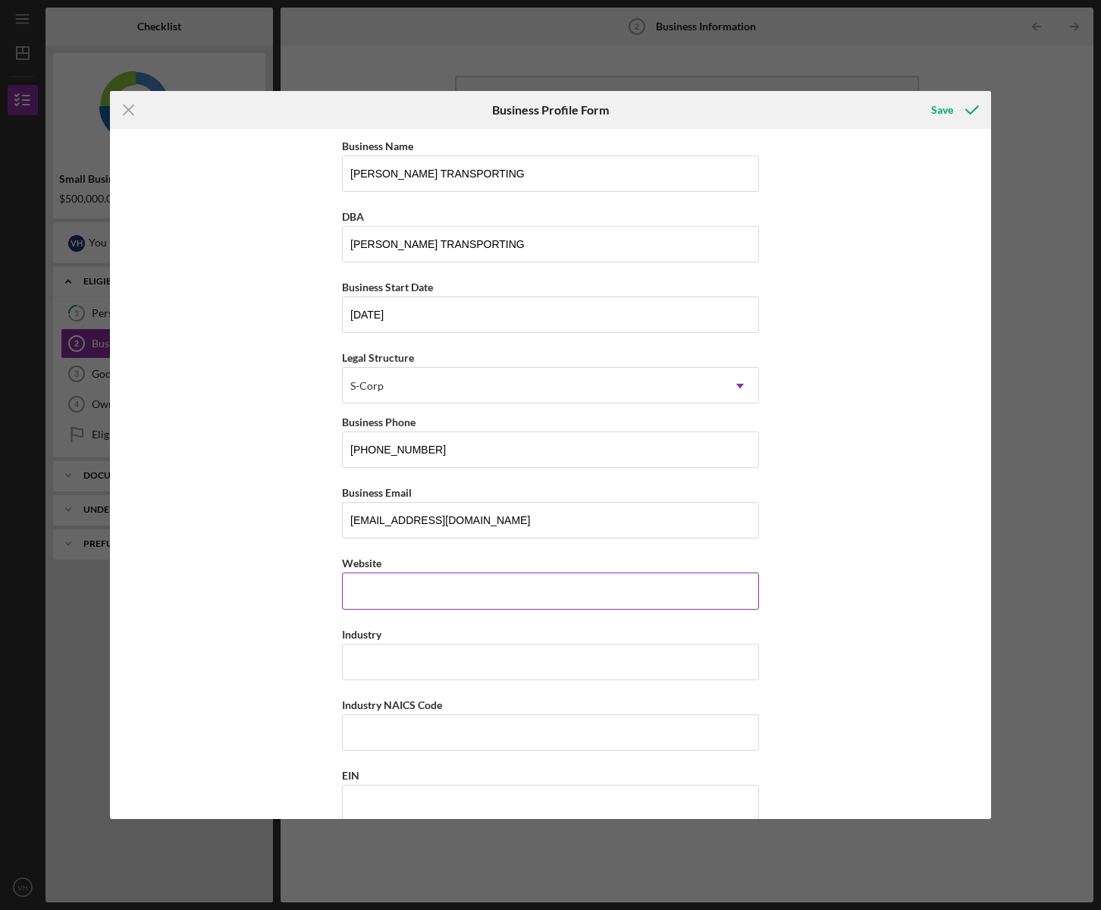
drag, startPoint x: 371, startPoint y: 600, endPoint x: 366, endPoint y: 588, distance: 13.2
click at [351, 586] on input "Website" at bounding box center [550, 590] width 417 height 36
paste input "[DOMAIN_NAME]"
type input "[DOMAIN_NAME]"
click at [385, 669] on input "Industry" at bounding box center [550, 662] width 417 height 36
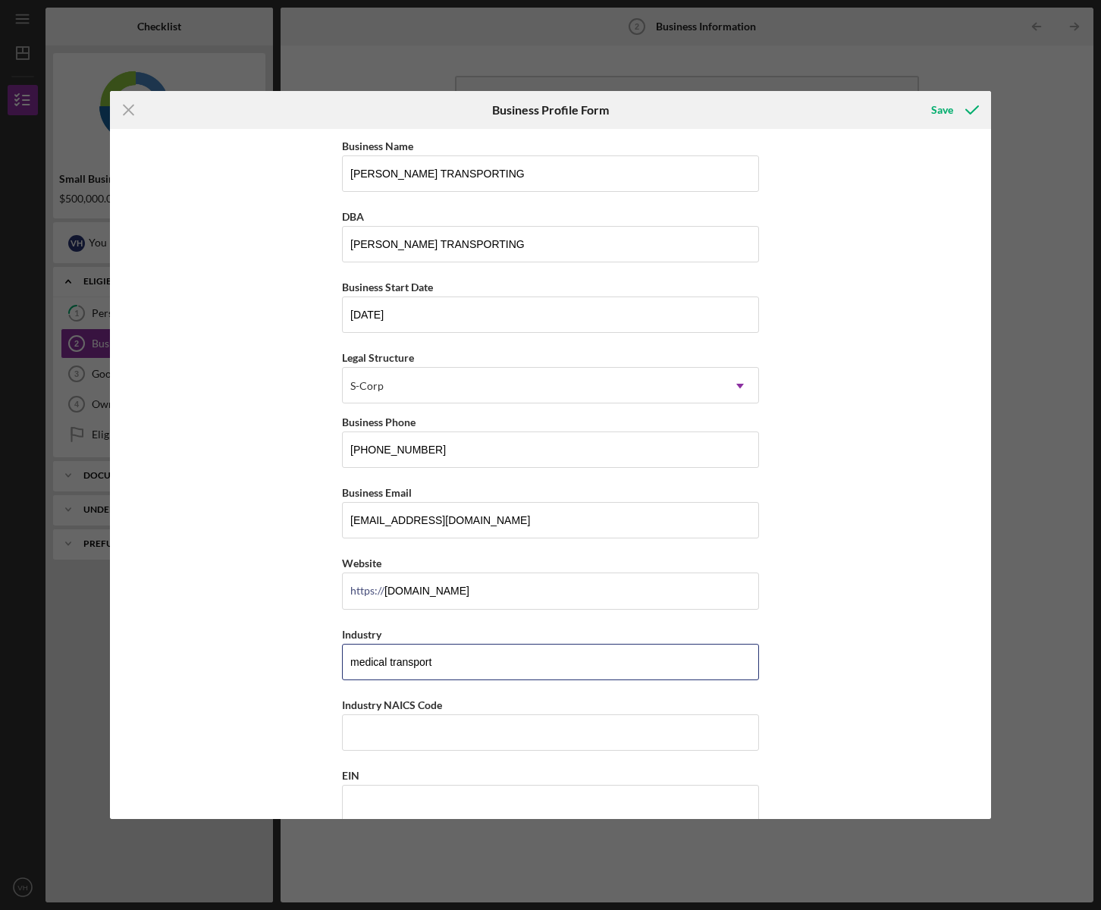
type input "medical transport"
click at [381, 736] on input "Industry NAICS Code" at bounding box center [550, 732] width 417 height 36
type input "485320"
click at [282, 684] on div "Business Name [PERSON_NAME] TRANSPORTING DBA [PERSON_NAME] TRANSPORTING Busines…" at bounding box center [550, 474] width 881 height 690
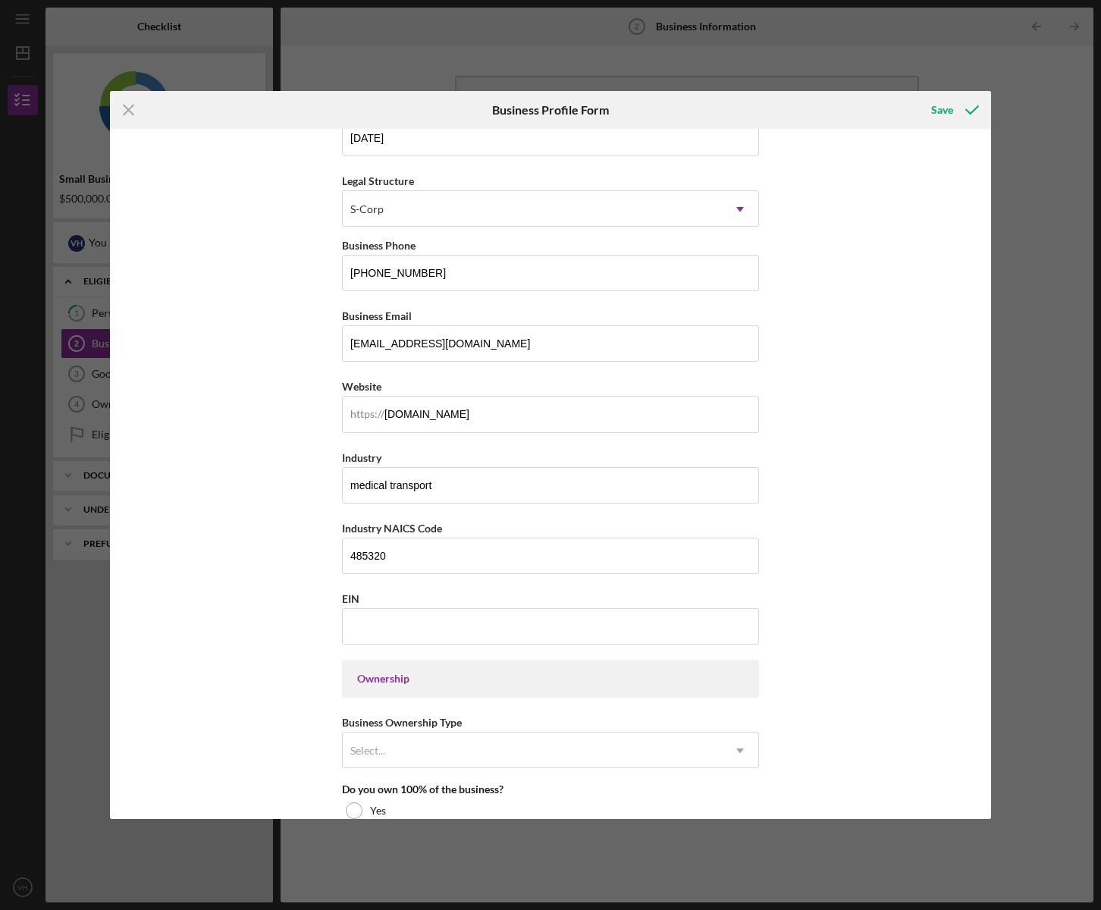
scroll to position [206, 0]
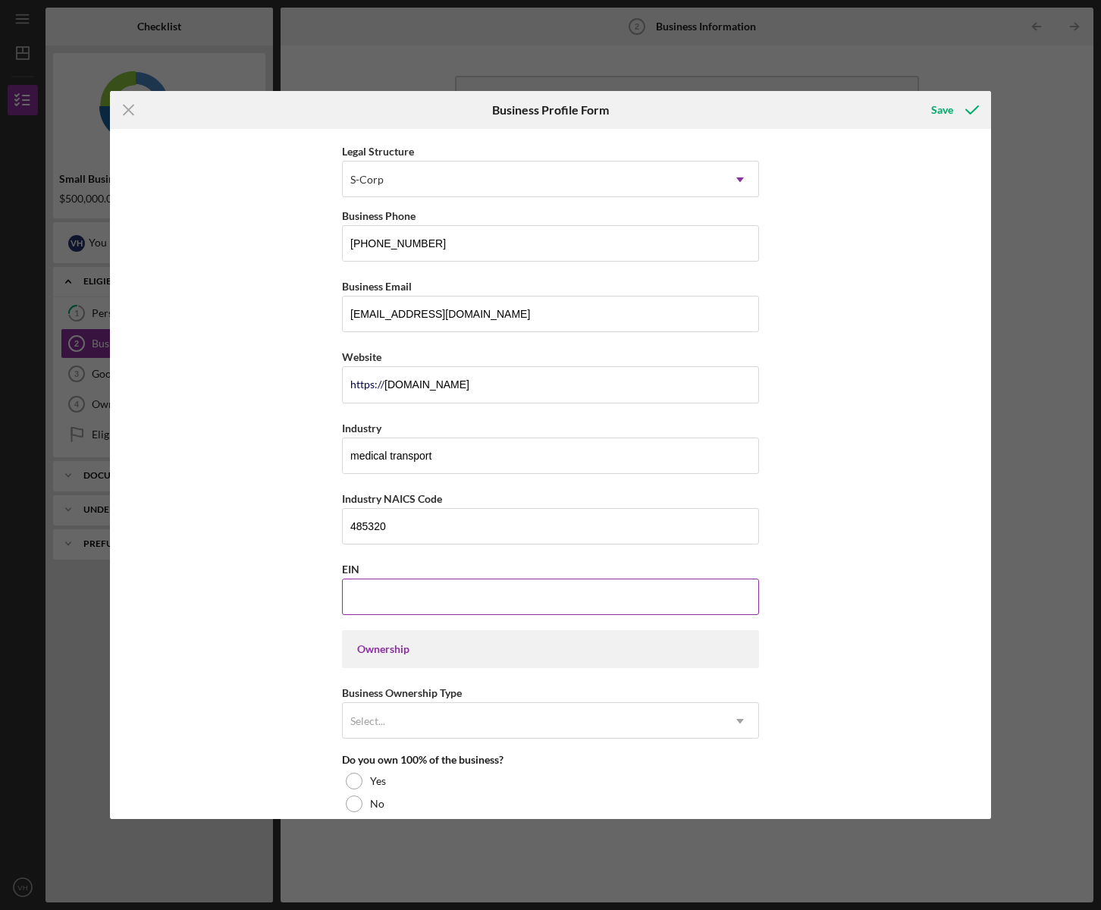
click at [363, 603] on input "EIN" at bounding box center [550, 596] width 417 height 36
paste input "[US_EMPLOYER_IDENTIFICATION_NUMBER]"
type input "[US_EMPLOYER_IDENTIFICATION_NUMBER]"
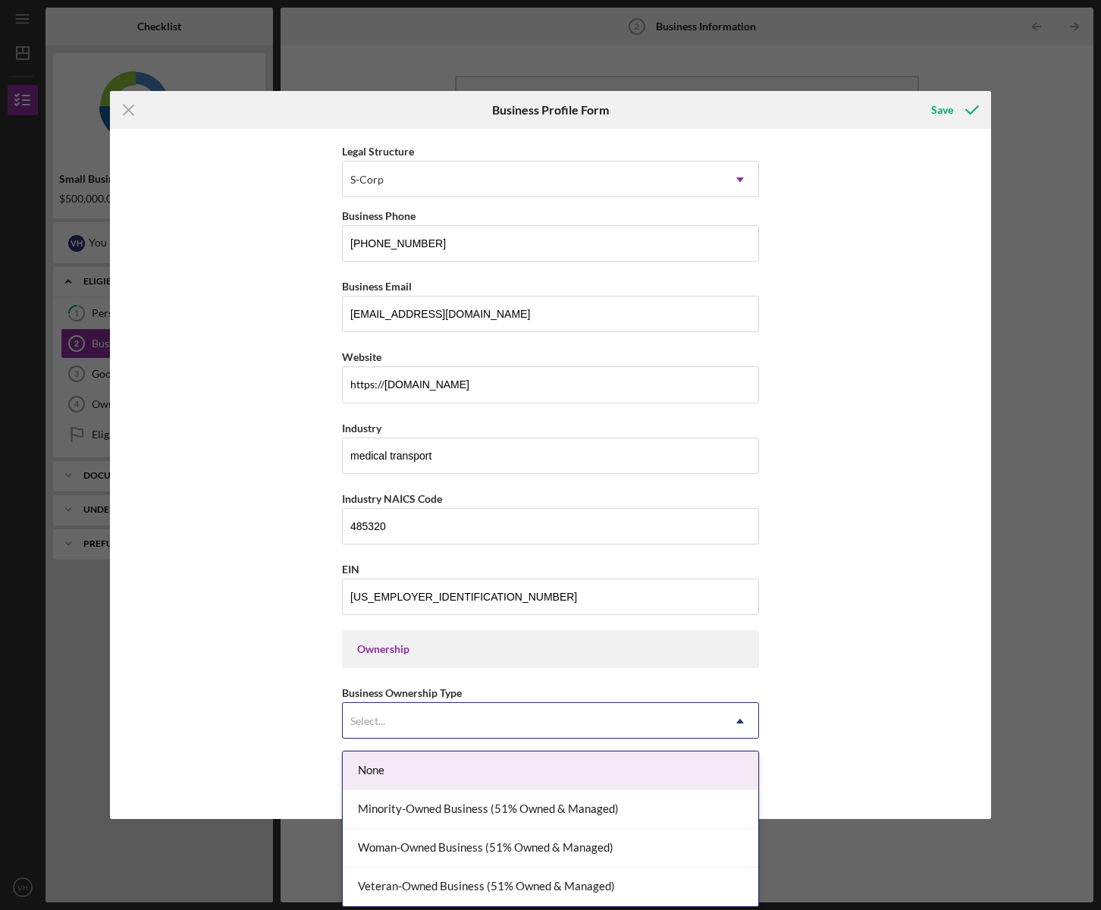
click at [442, 721] on div "Select..." at bounding box center [532, 720] width 379 height 35
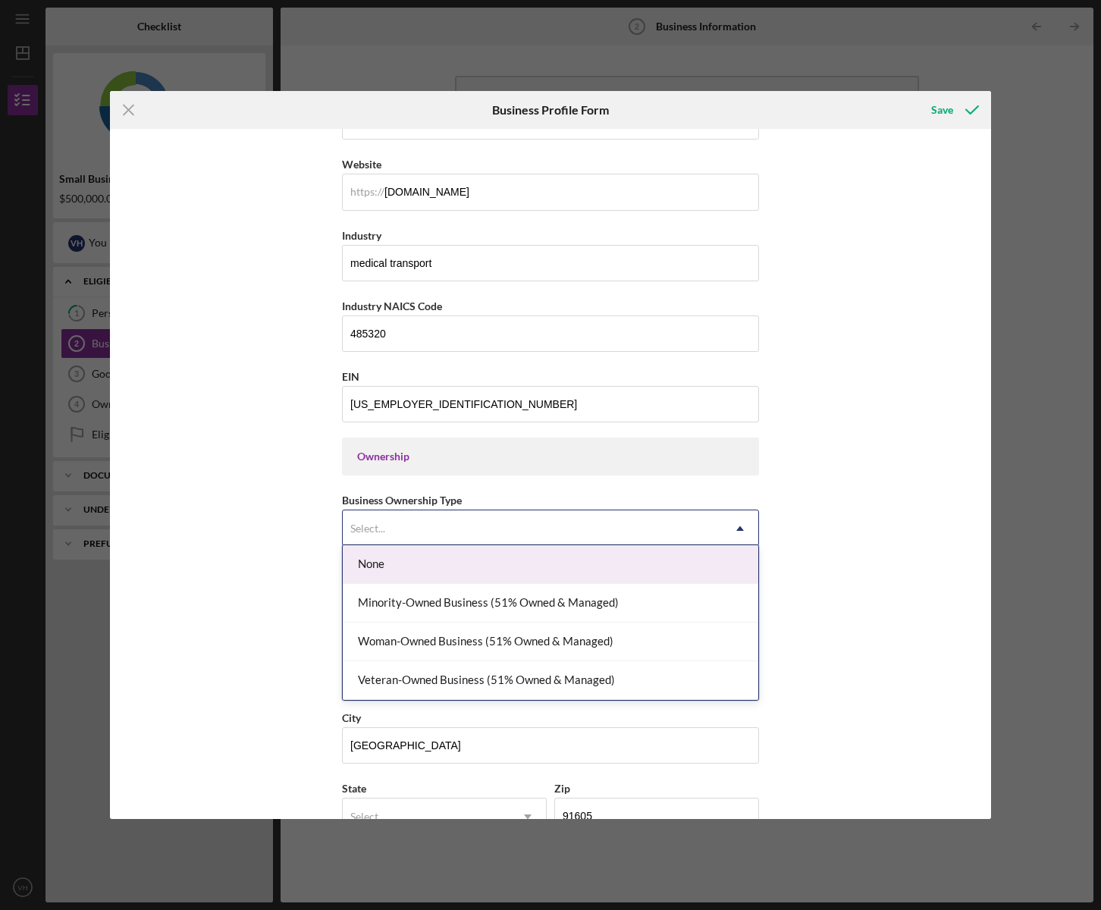
scroll to position [412, 0]
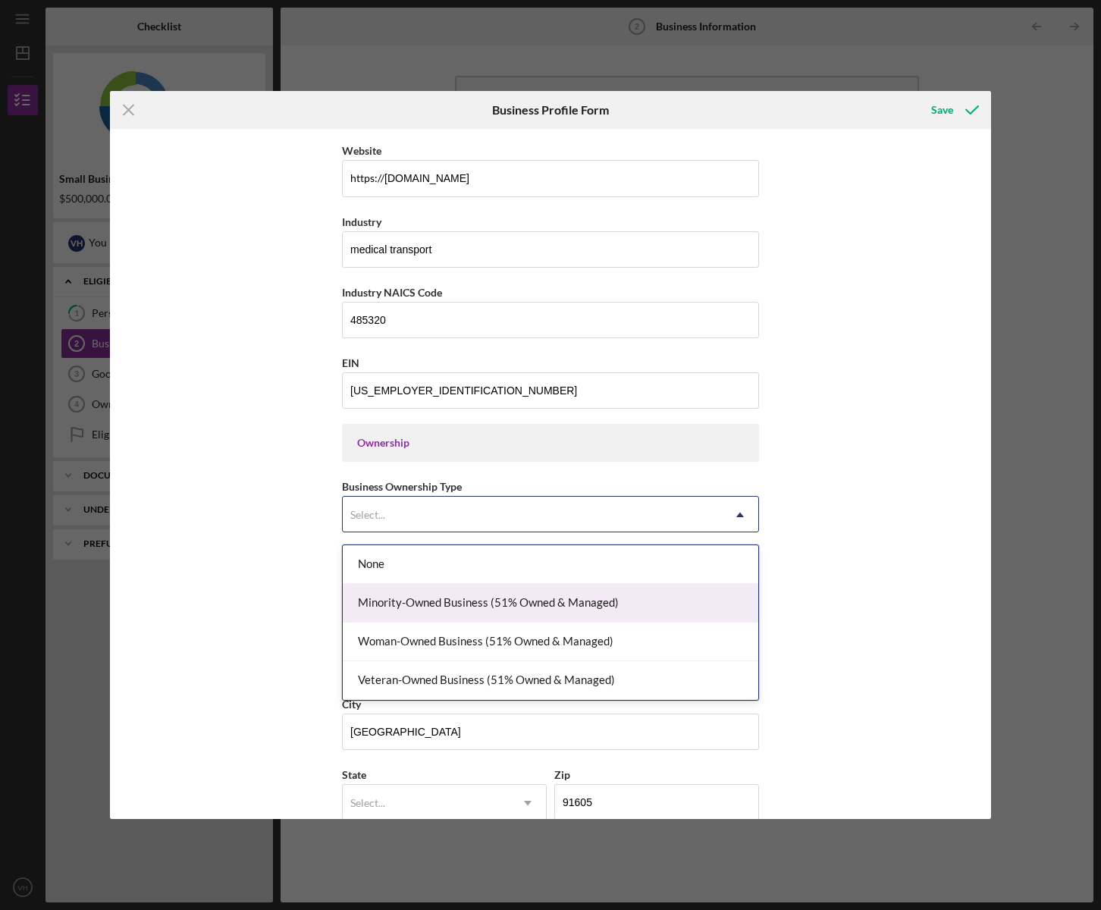
click at [545, 609] on div "Minority-Owned Business (51% Owned & Managed)" at bounding box center [550, 603] width 415 height 39
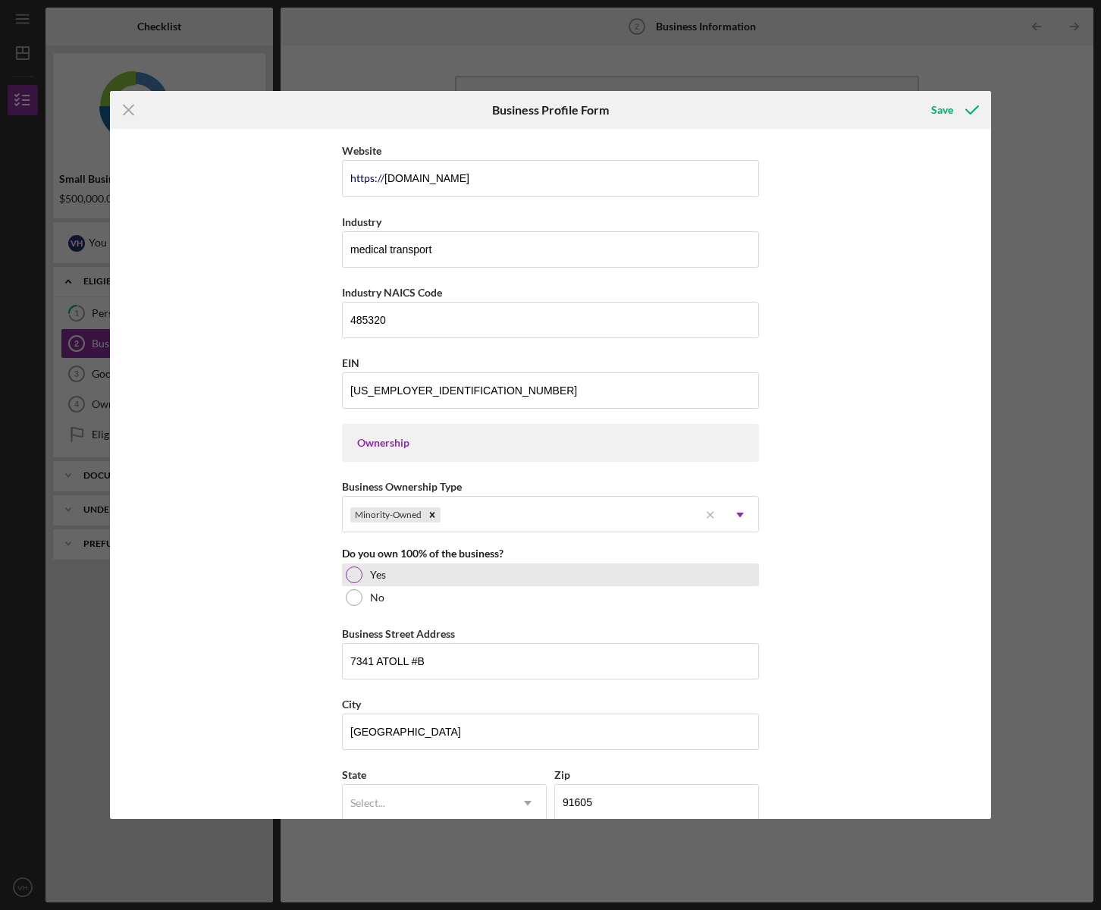
click at [346, 581] on div at bounding box center [354, 574] width 17 height 17
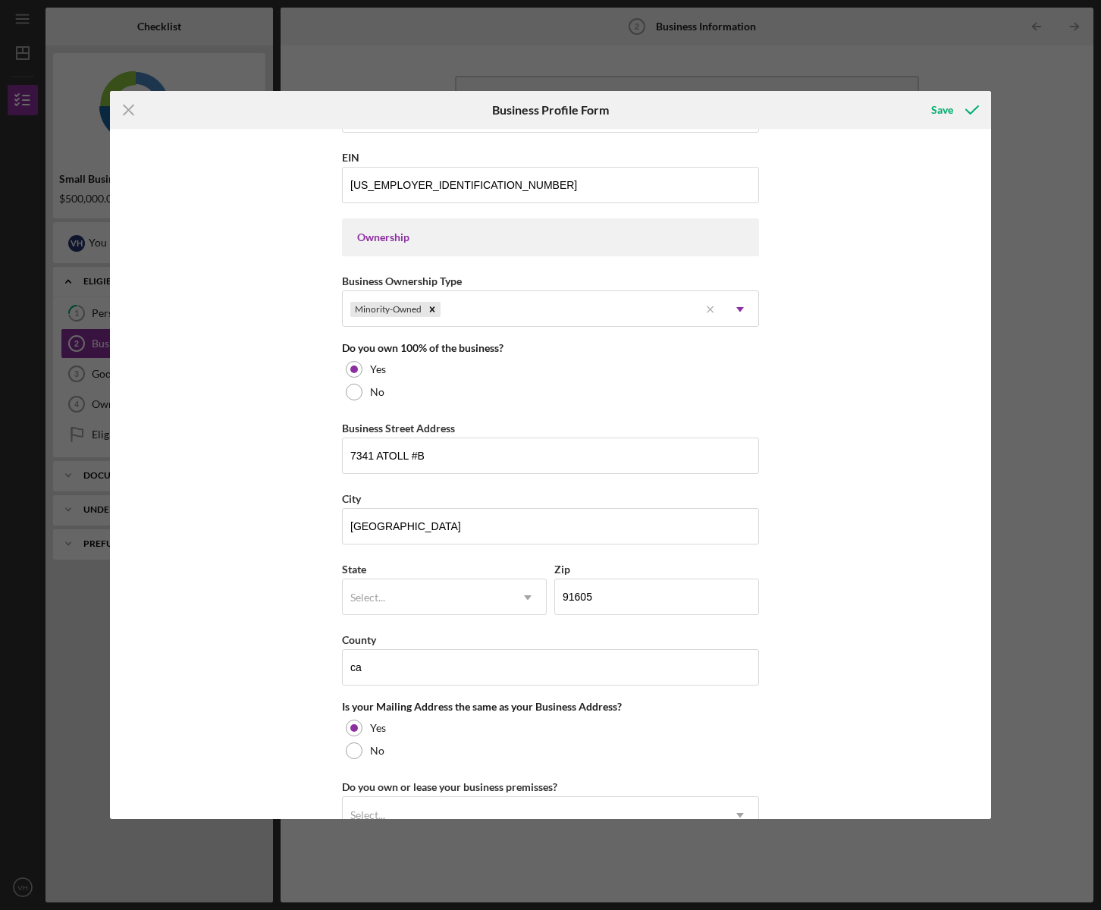
scroll to position [619, 0]
click at [412, 614] on div "Select..." at bounding box center [426, 596] width 167 height 35
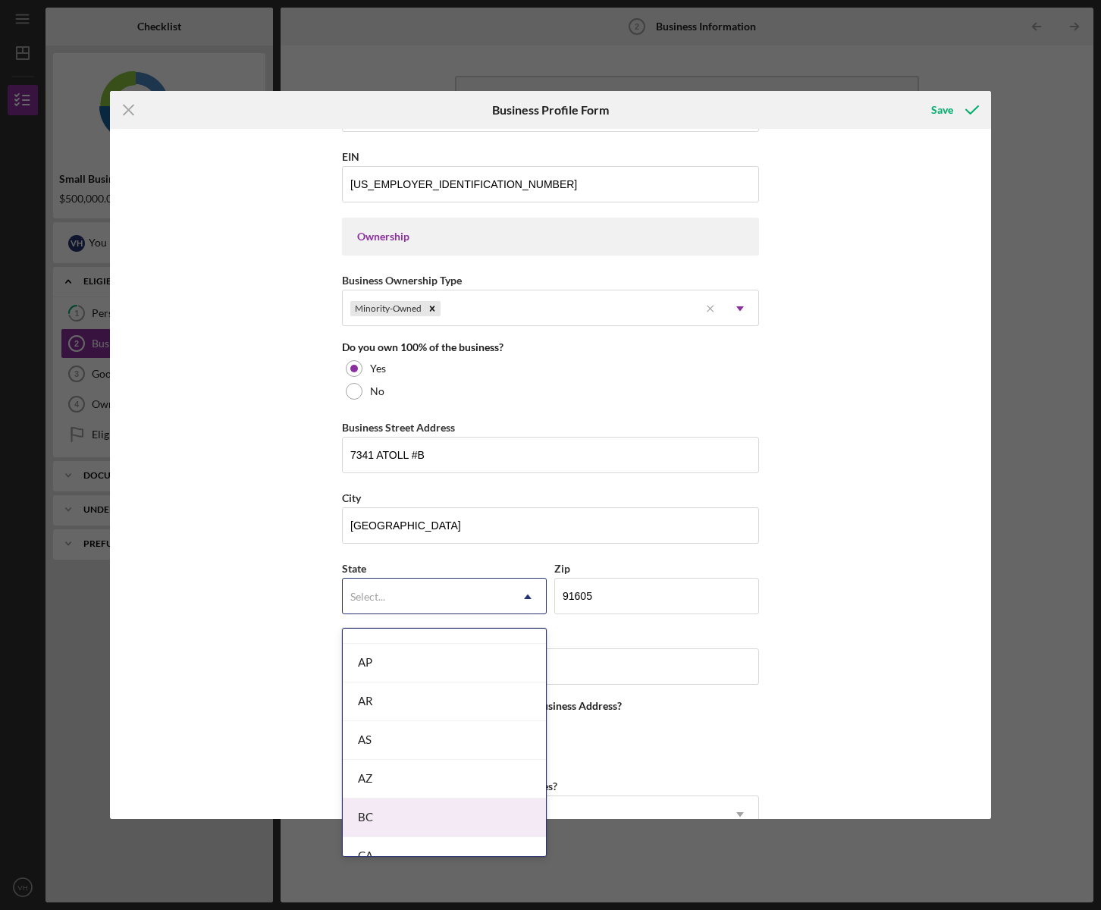
scroll to position [258, 0]
click at [393, 822] on div "CA" at bounding box center [444, 815] width 203 height 39
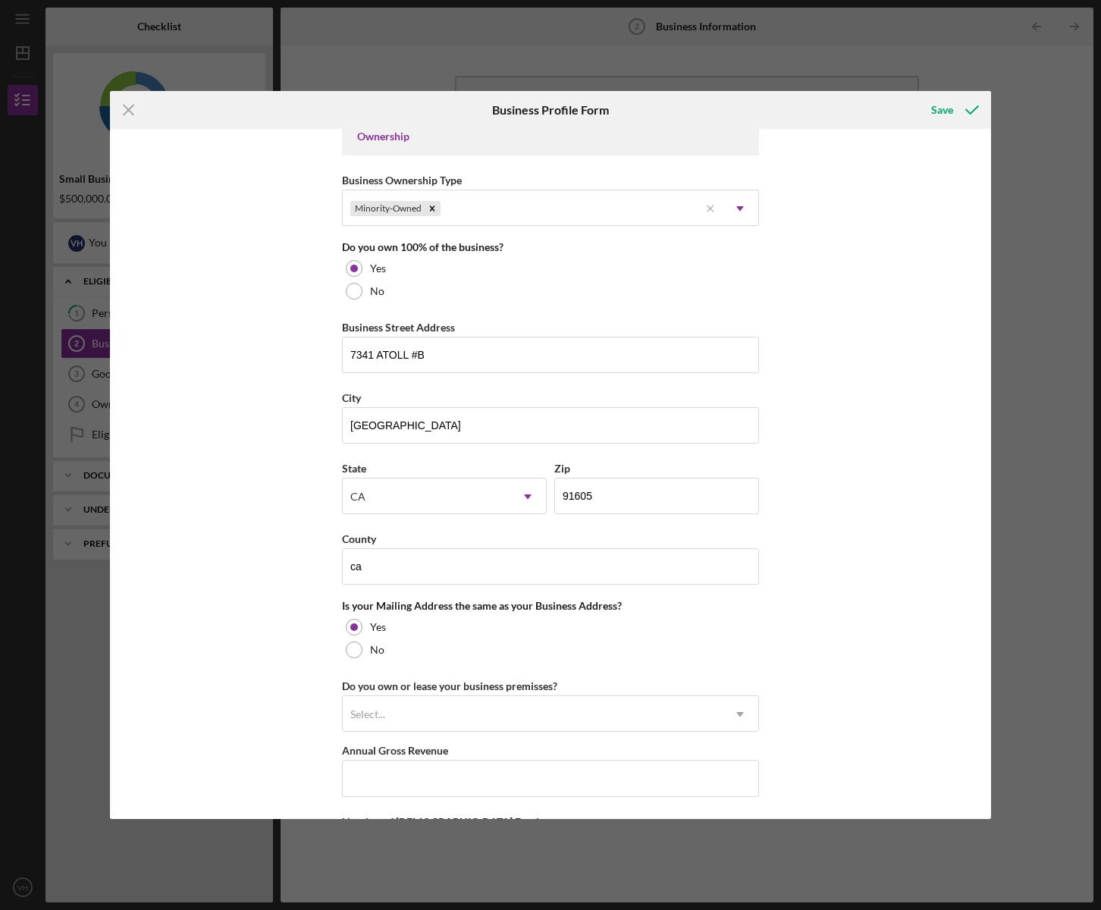
scroll to position [722, 0]
click at [252, 672] on div "Business Name [PERSON_NAME] TRANSPORTING DBA [PERSON_NAME] TRANSPORTING Busines…" at bounding box center [550, 474] width 881 height 690
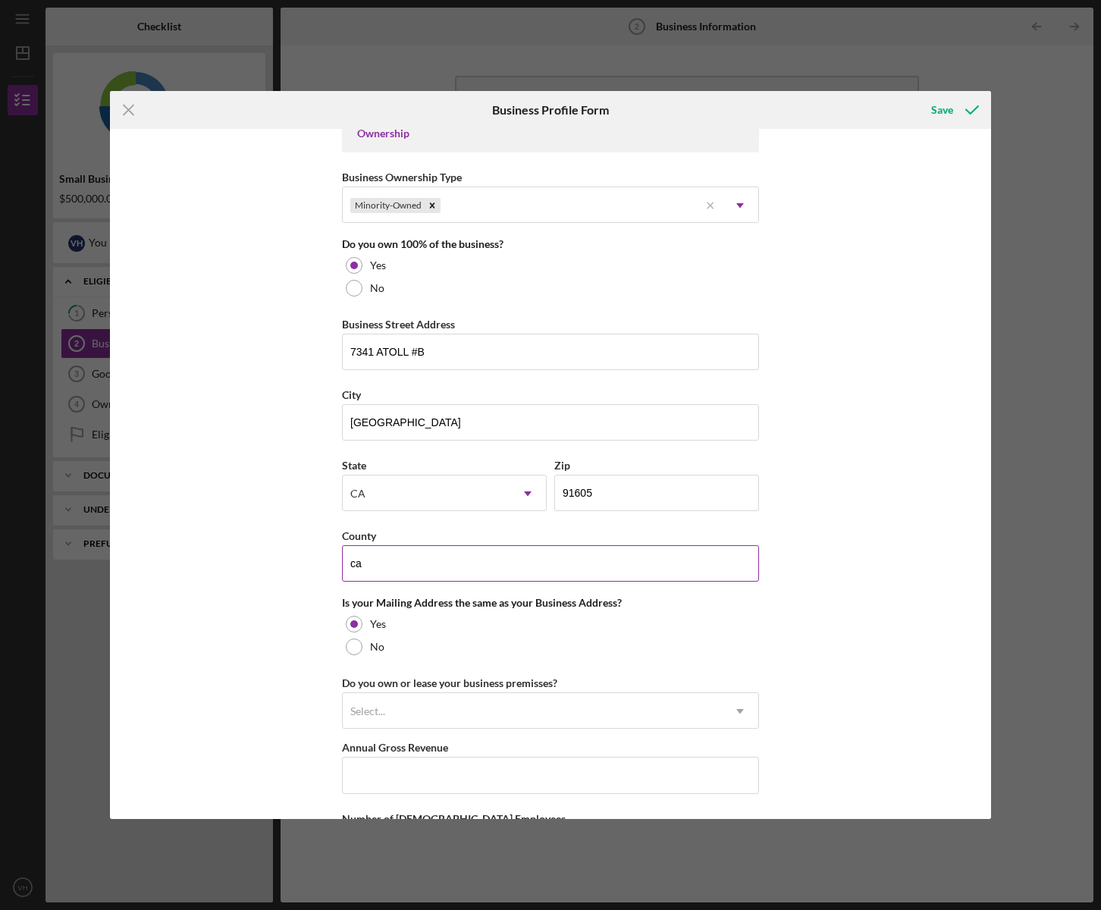
click at [387, 565] on input "ca" at bounding box center [550, 563] width 417 height 36
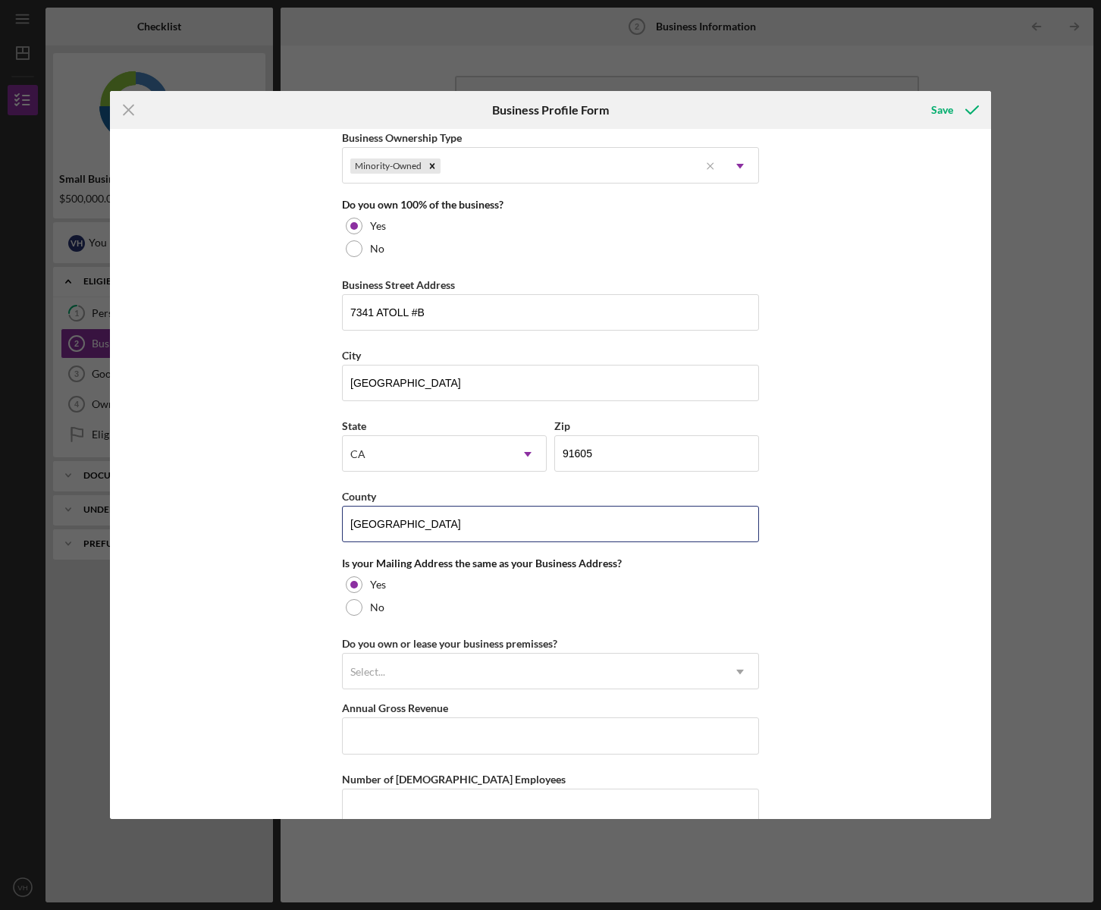
scroll to position [825, 0]
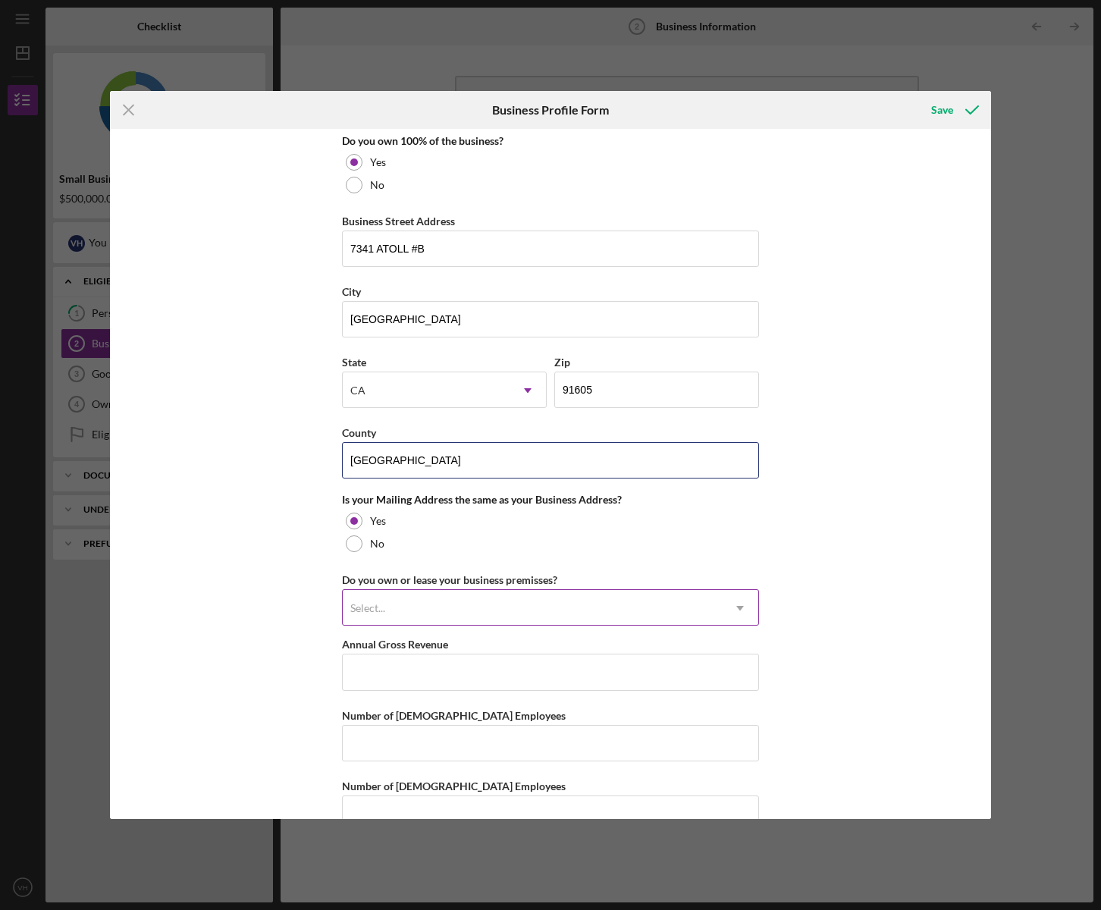
type input "[GEOGRAPHIC_DATA]"
click at [443, 625] on div "Select..." at bounding box center [532, 607] width 379 height 35
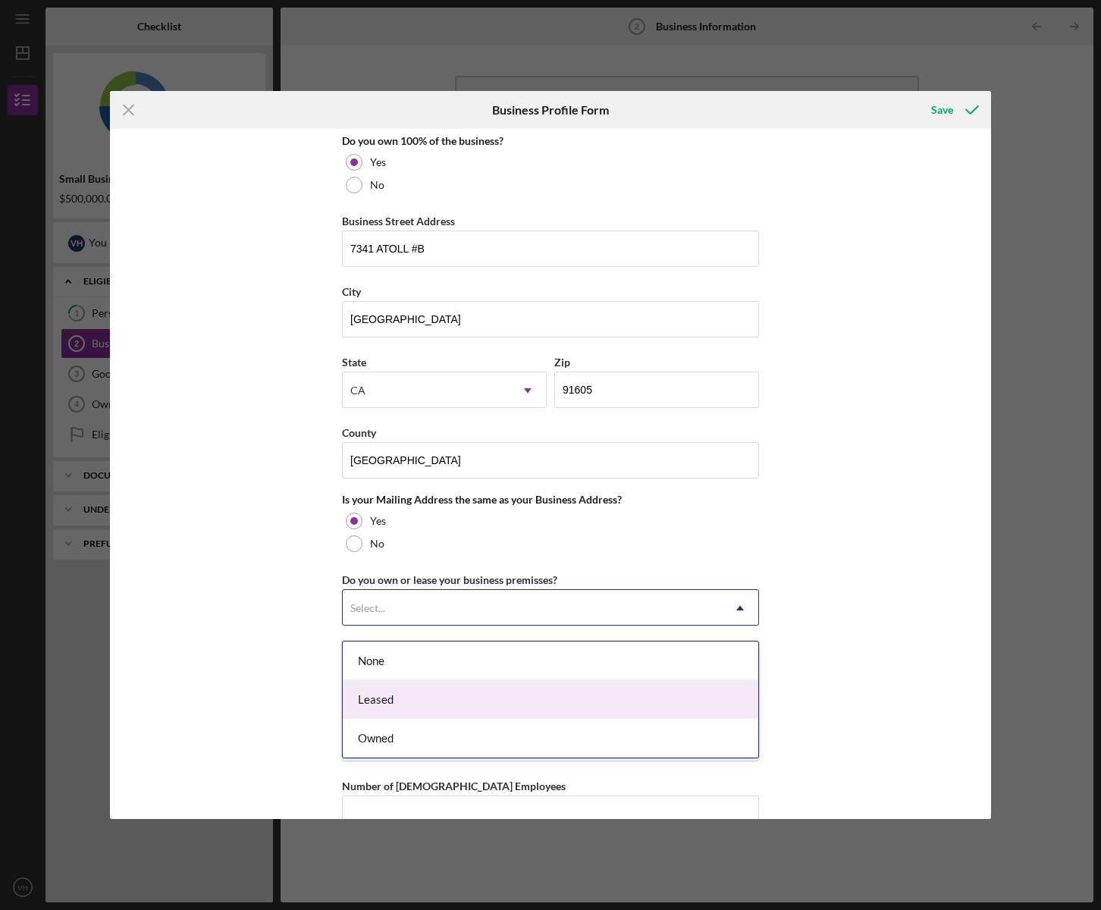
click at [416, 699] on div "Leased" at bounding box center [550, 699] width 415 height 39
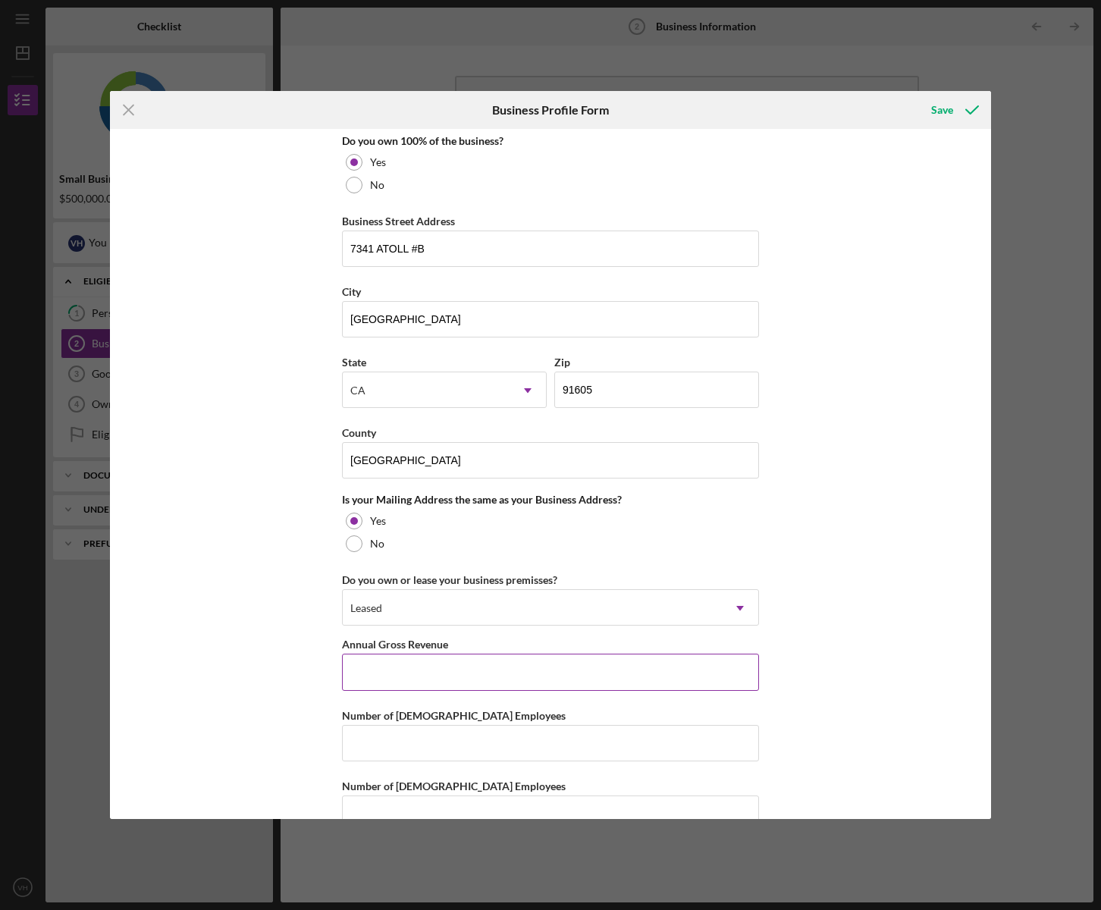
click at [415, 690] on input "Annual Gross Revenue" at bounding box center [550, 671] width 417 height 36
type input "$1,600,000"
click at [424, 761] on input "Number of [DEMOGRAPHIC_DATA] Employees" at bounding box center [550, 743] width 417 height 36
type input "11"
click at [293, 727] on div "Business Name [PERSON_NAME] TRANSPORTING DBA [PERSON_NAME] TRANSPORTING Busines…" at bounding box center [550, 474] width 881 height 690
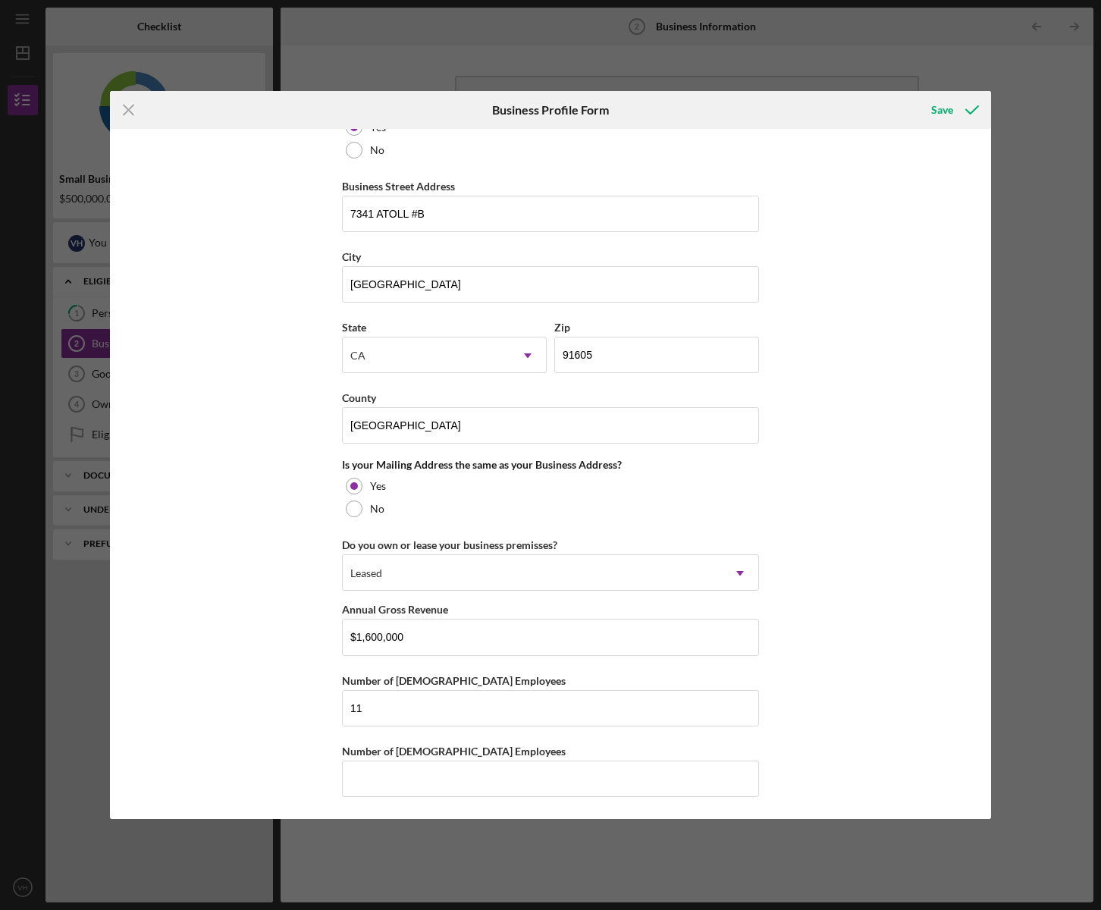
scroll to position [871, 0]
click at [381, 784] on input "Number of [DEMOGRAPHIC_DATA] Employees" at bounding box center [550, 777] width 417 height 36
type input "0"
click at [885, 552] on div "Business Name [PERSON_NAME] TRANSPORTING DBA [PERSON_NAME] TRANSPORTING Busines…" at bounding box center [550, 474] width 881 height 690
click at [931, 113] on button "Save" at bounding box center [953, 110] width 75 height 30
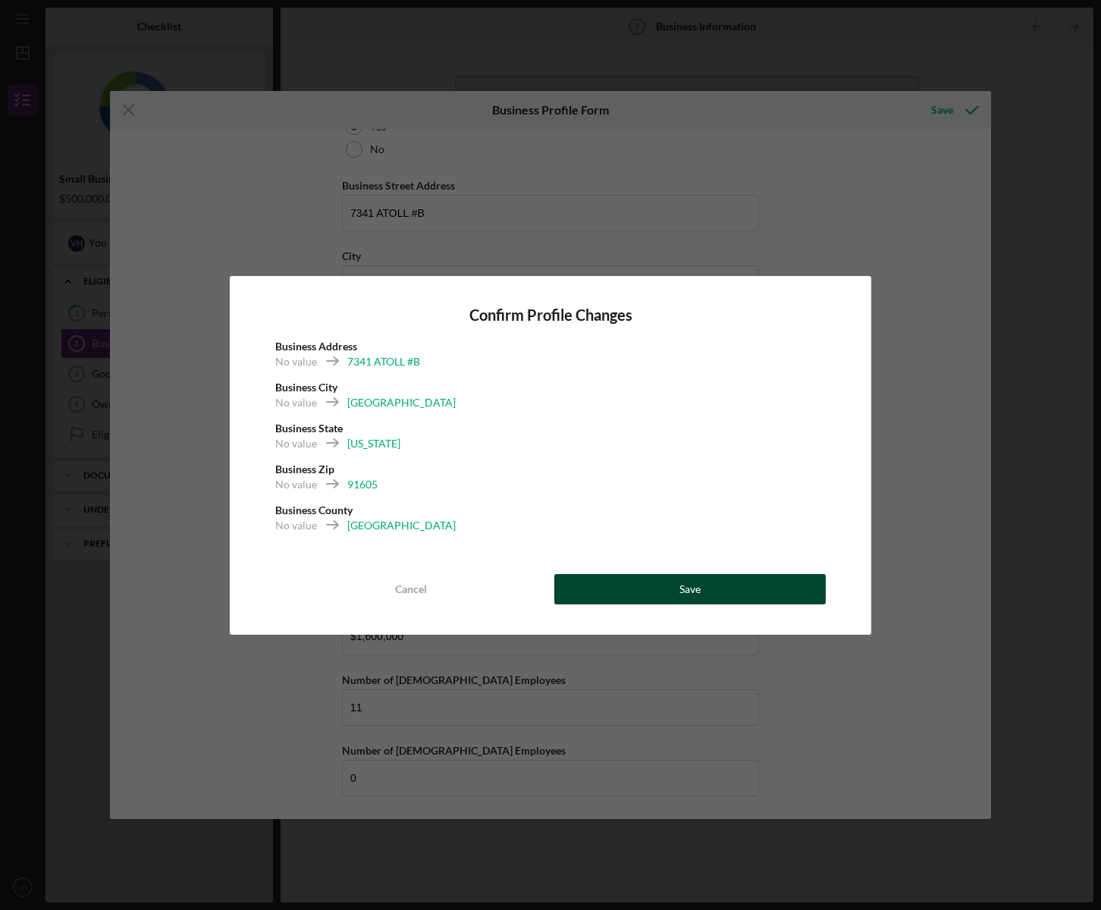
click at [680, 588] on div "Save" at bounding box center [689, 589] width 21 height 30
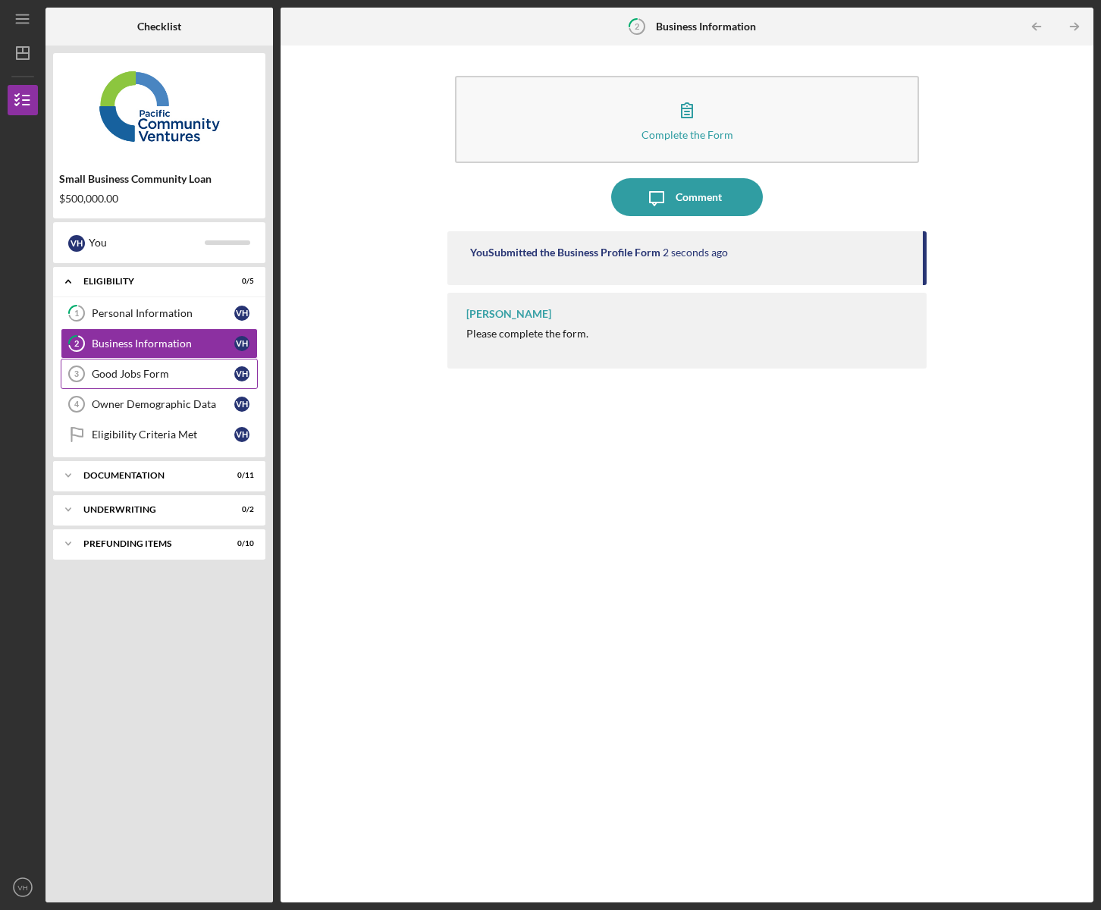
click at [148, 374] on div "Good Jobs Form" at bounding box center [163, 374] width 142 height 12
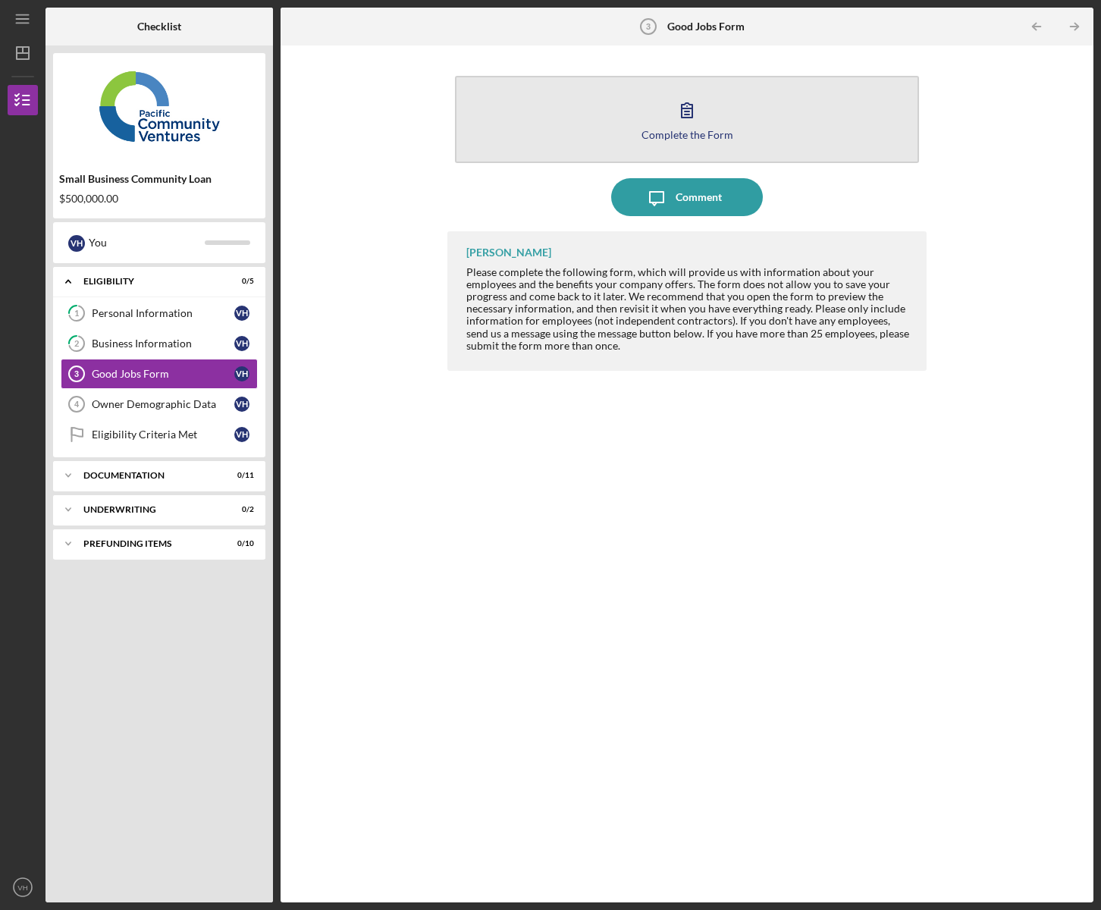
click at [680, 130] on div "Complete the Form" at bounding box center [687, 134] width 92 height 11
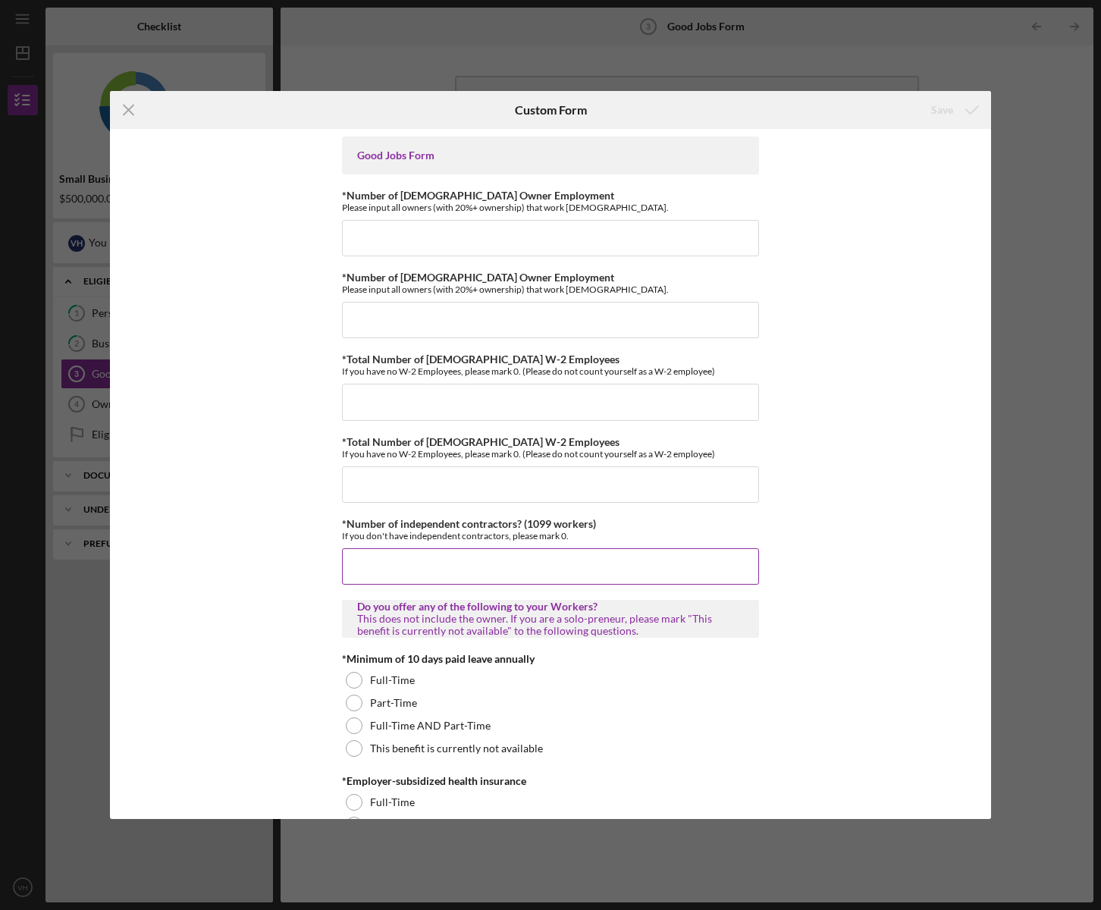
click at [402, 561] on input "*Number of independent contractors? (1099 workers)" at bounding box center [550, 566] width 417 height 36
type input "11"
click at [358, 233] on input "*Number of [DEMOGRAPHIC_DATA] Owner Employment" at bounding box center [550, 238] width 417 height 36
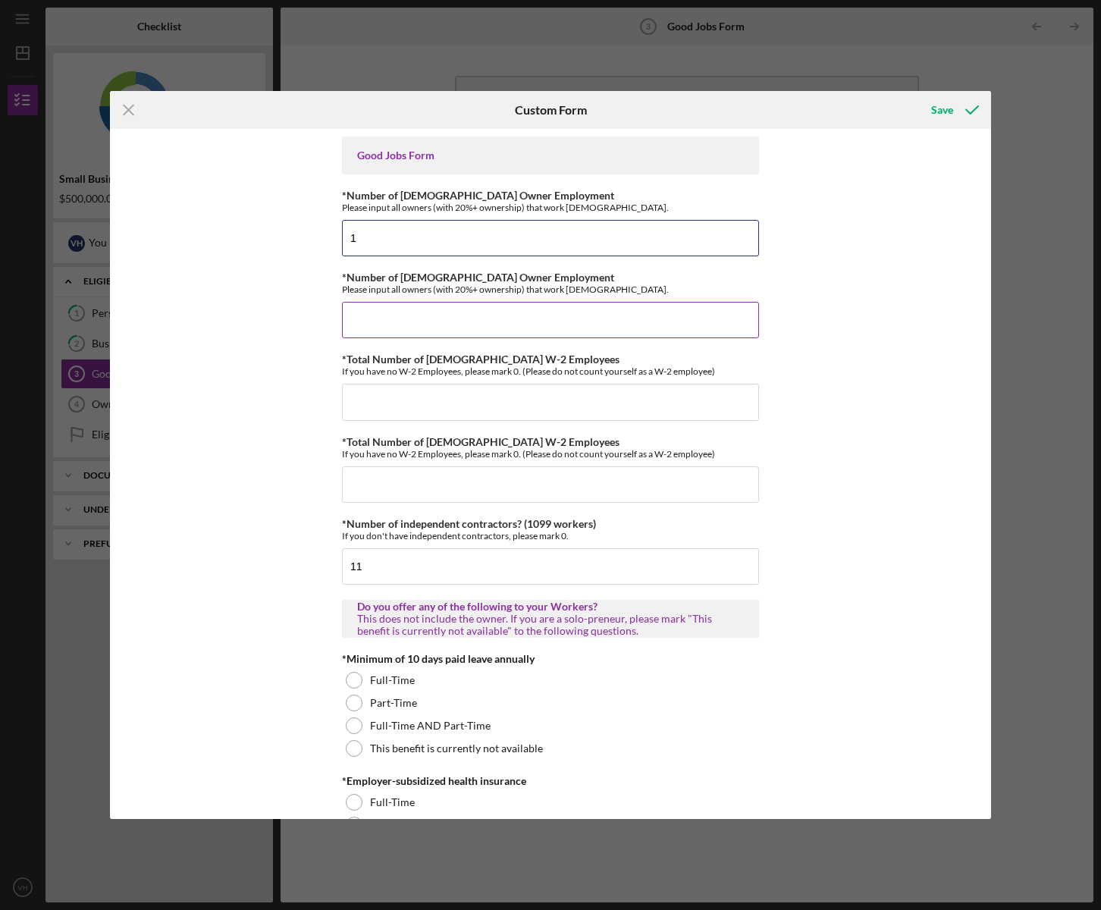
type input "1"
click at [381, 314] on input "*Number of [DEMOGRAPHIC_DATA] Owner Employment" at bounding box center [550, 320] width 417 height 36
type input "0"
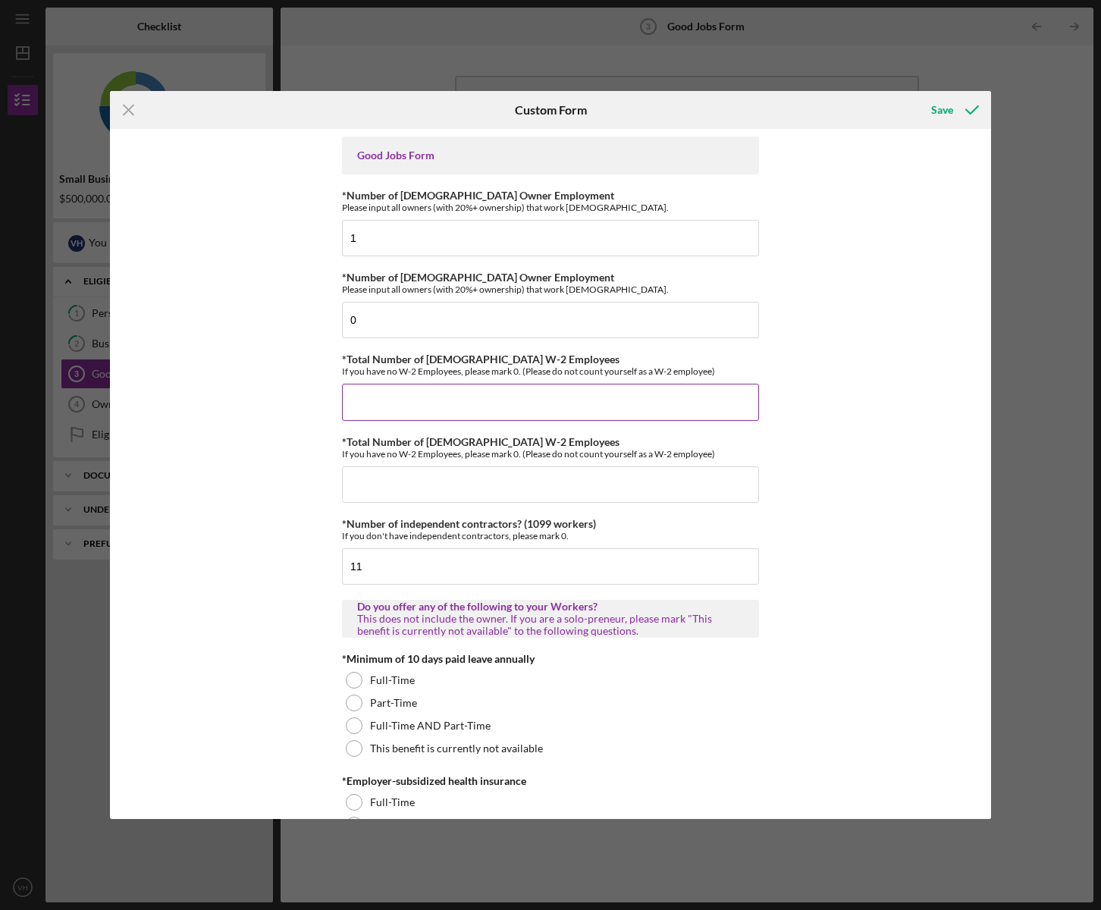
click at [376, 406] on input "*Total Number of [DEMOGRAPHIC_DATA] W-2 Employees" at bounding box center [550, 402] width 417 height 36
type input "0"
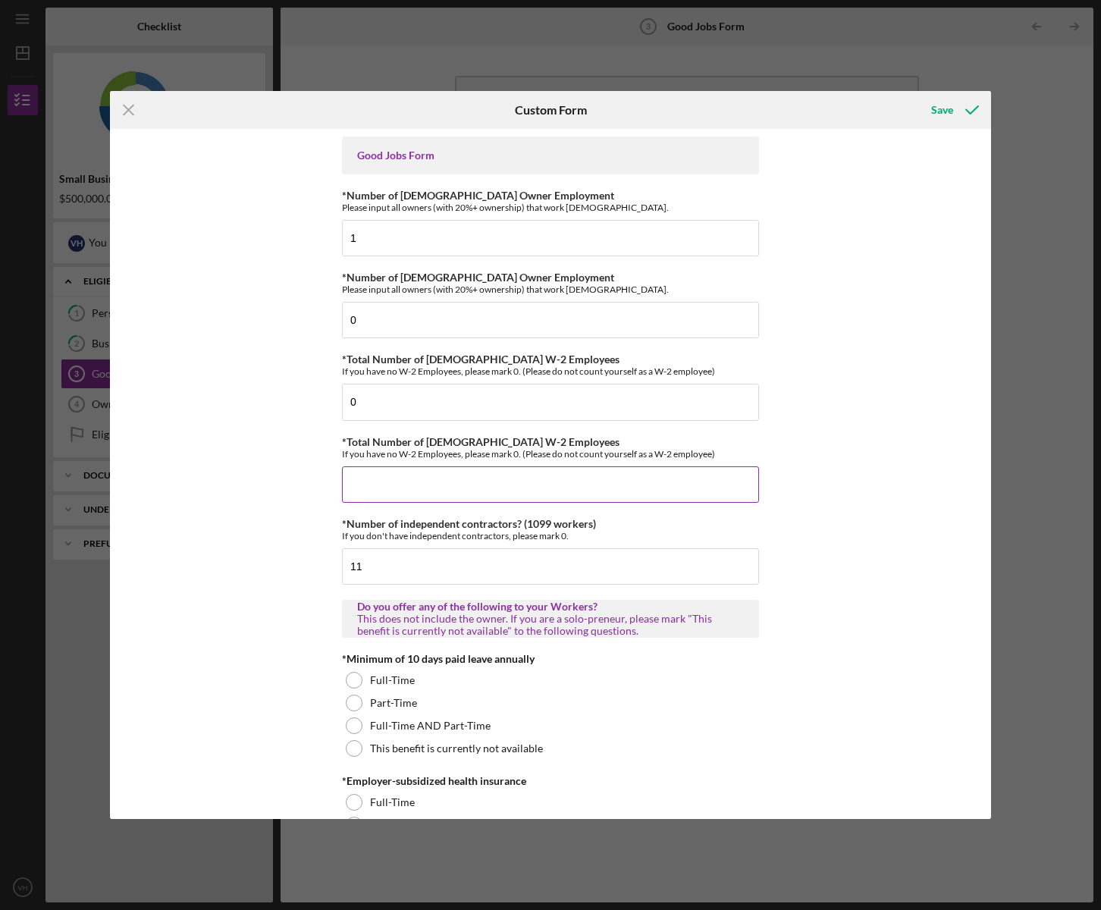
click at [372, 475] on input "*Total Number of [DEMOGRAPHIC_DATA] W-2 Employees" at bounding box center [550, 484] width 417 height 36
type input "0"
click at [866, 491] on div "Good Jobs Form *Number of [DEMOGRAPHIC_DATA] Owner Employment Please input all …" at bounding box center [550, 474] width 881 height 690
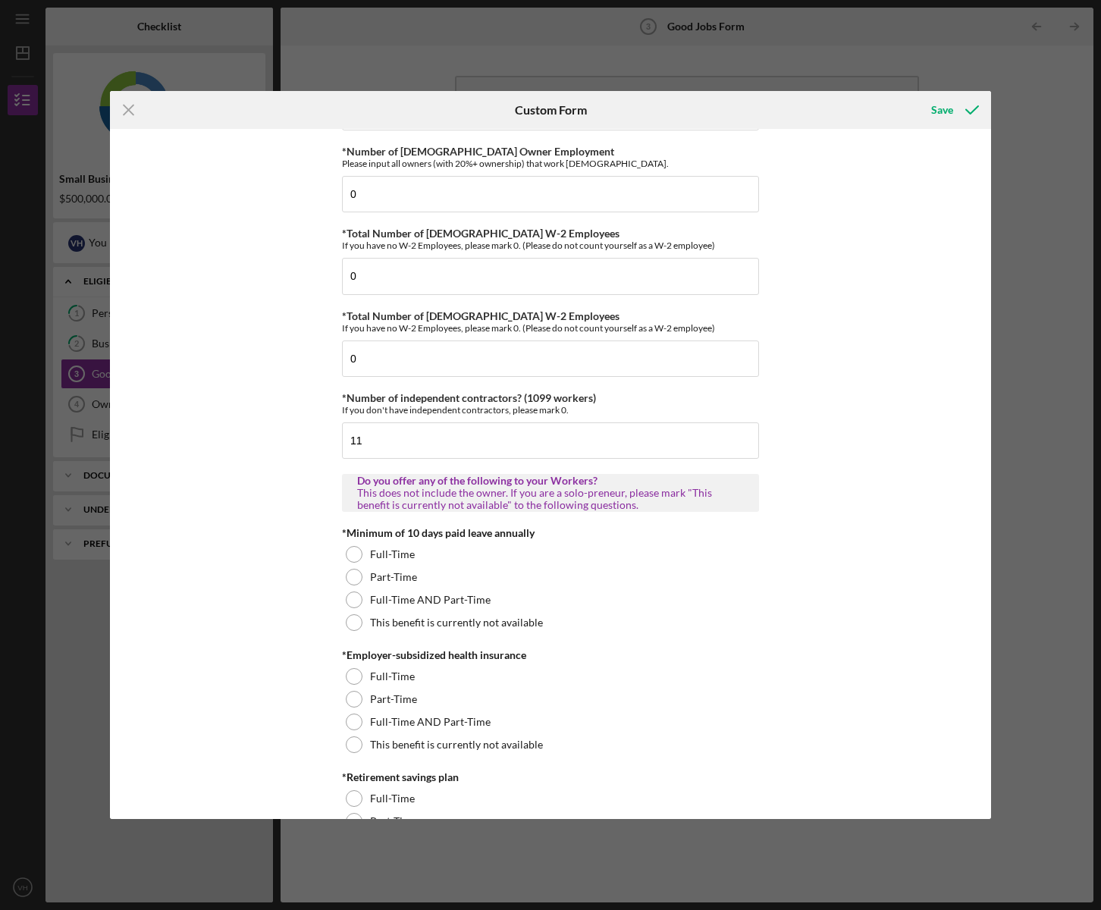
scroll to position [155, 0]
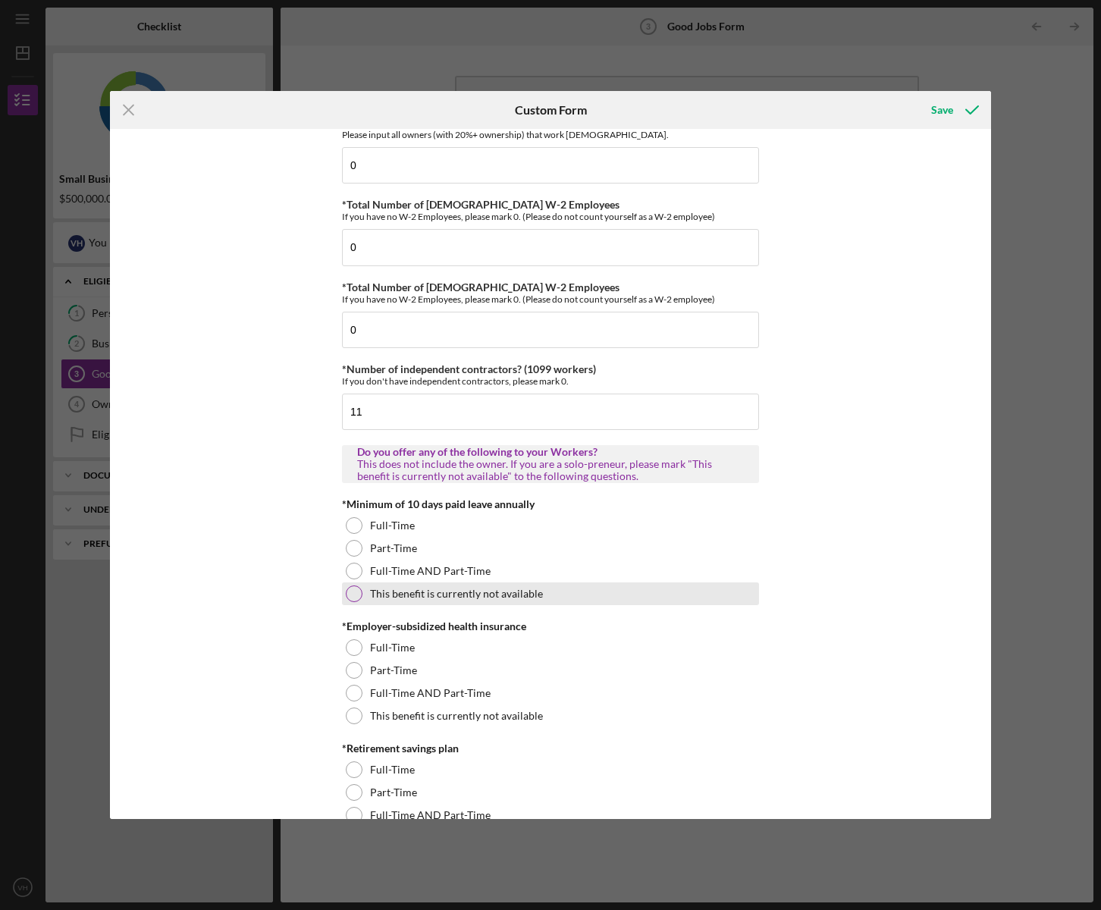
click at [357, 599] on div at bounding box center [354, 593] width 17 height 17
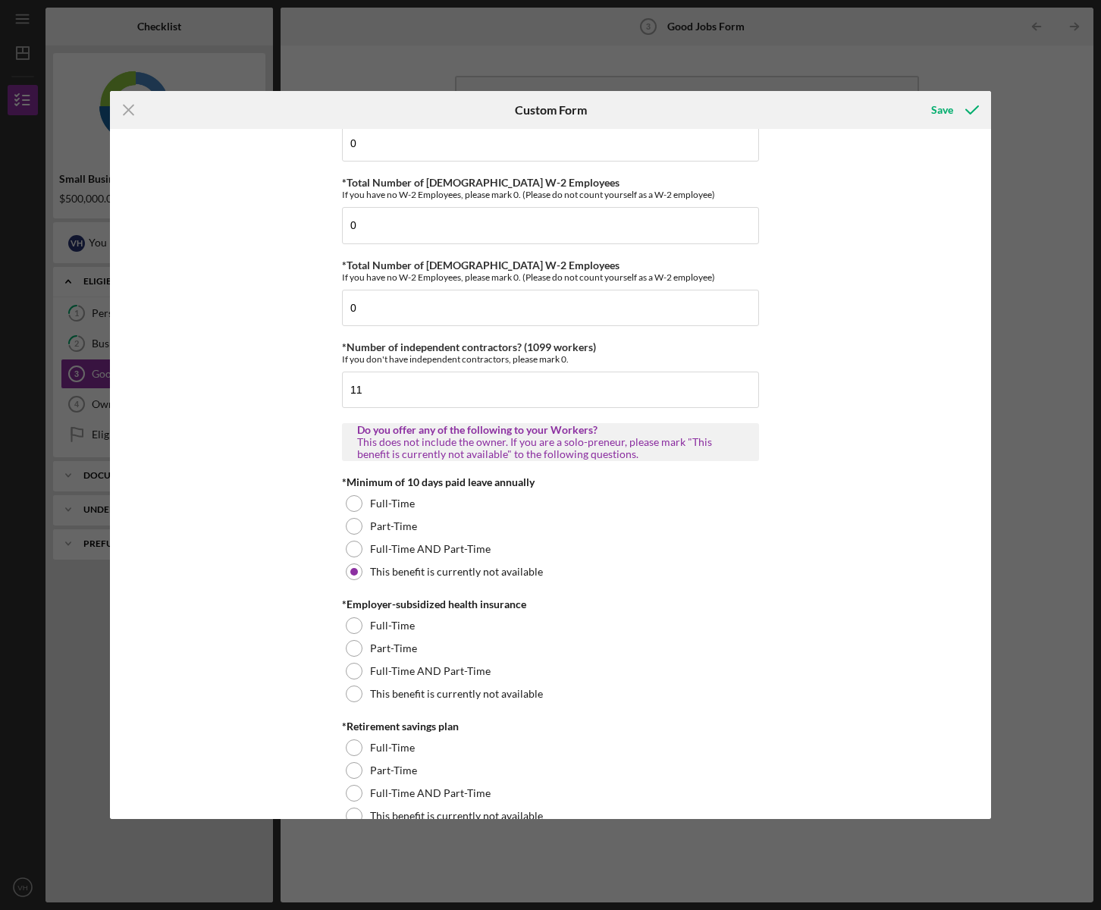
scroll to position [206, 0]
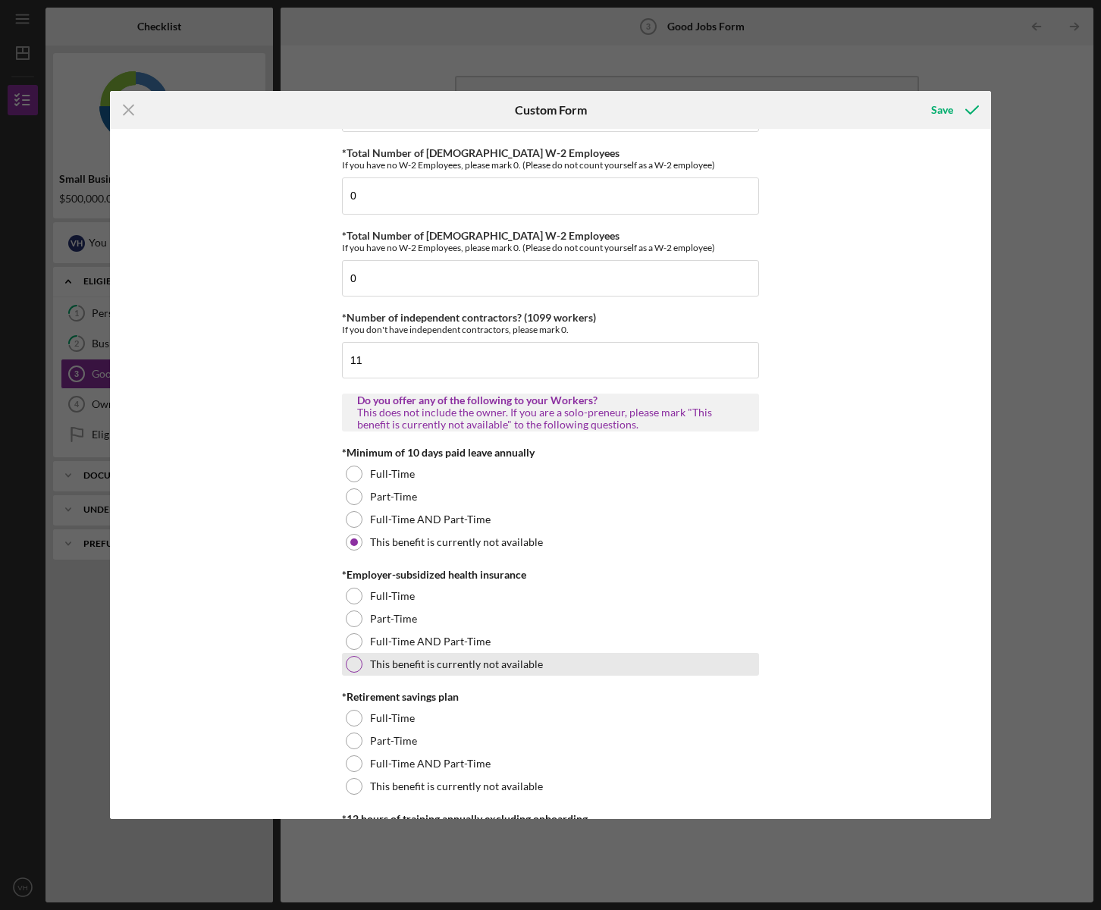
click at [358, 669] on div at bounding box center [354, 664] width 17 height 17
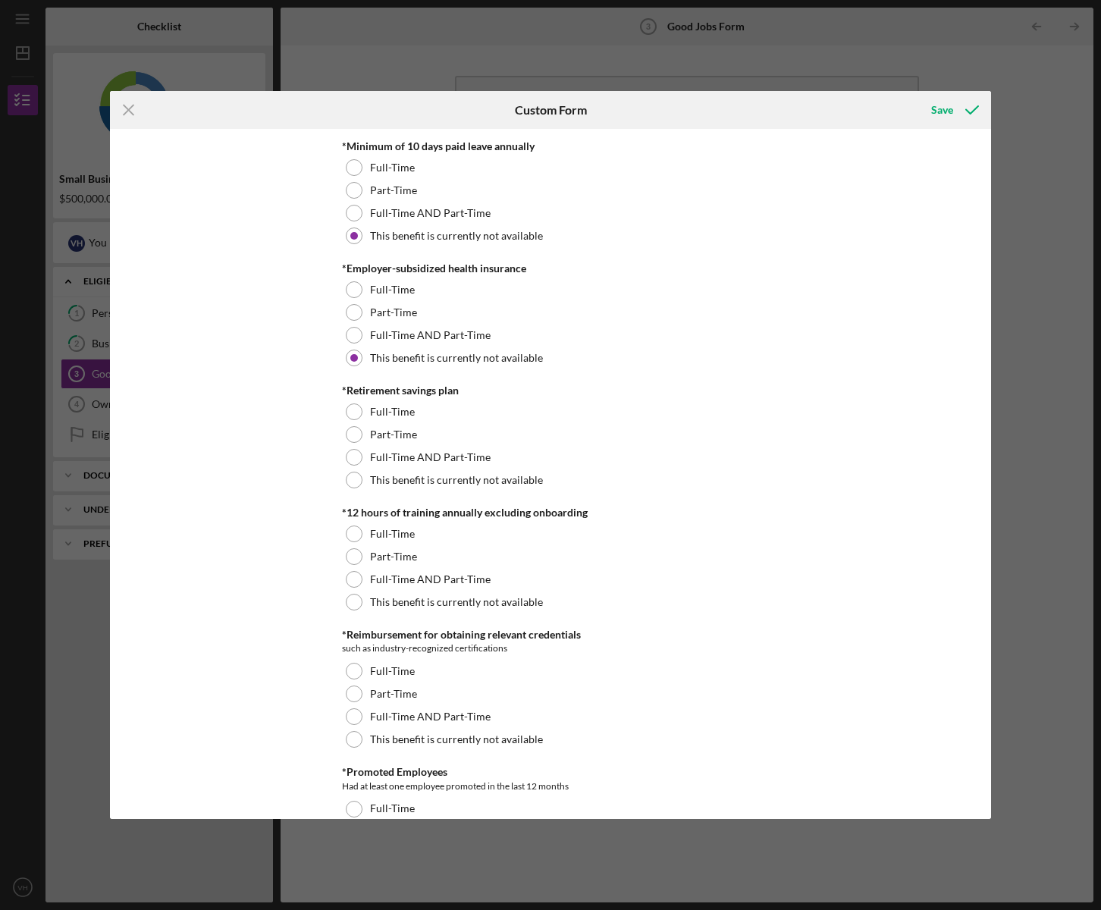
scroll to position [515, 0]
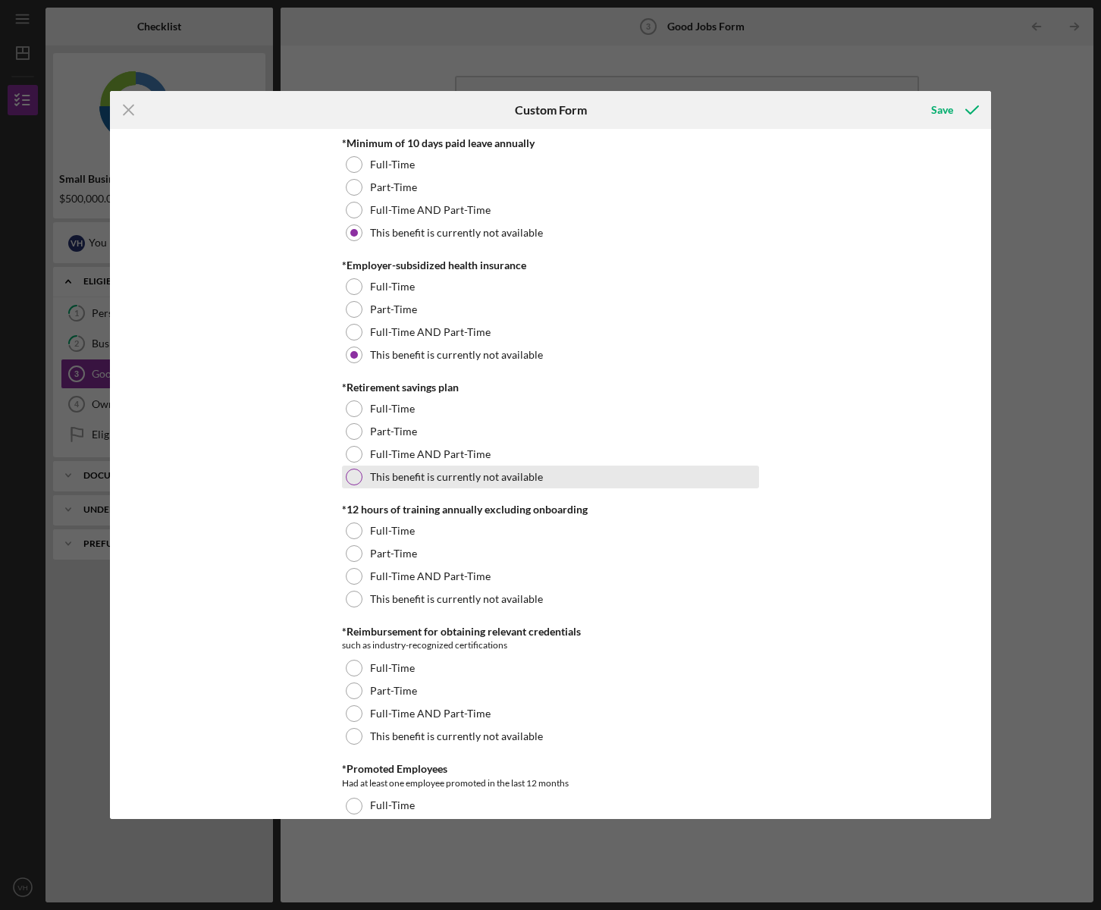
click at [355, 482] on div at bounding box center [354, 476] width 17 height 17
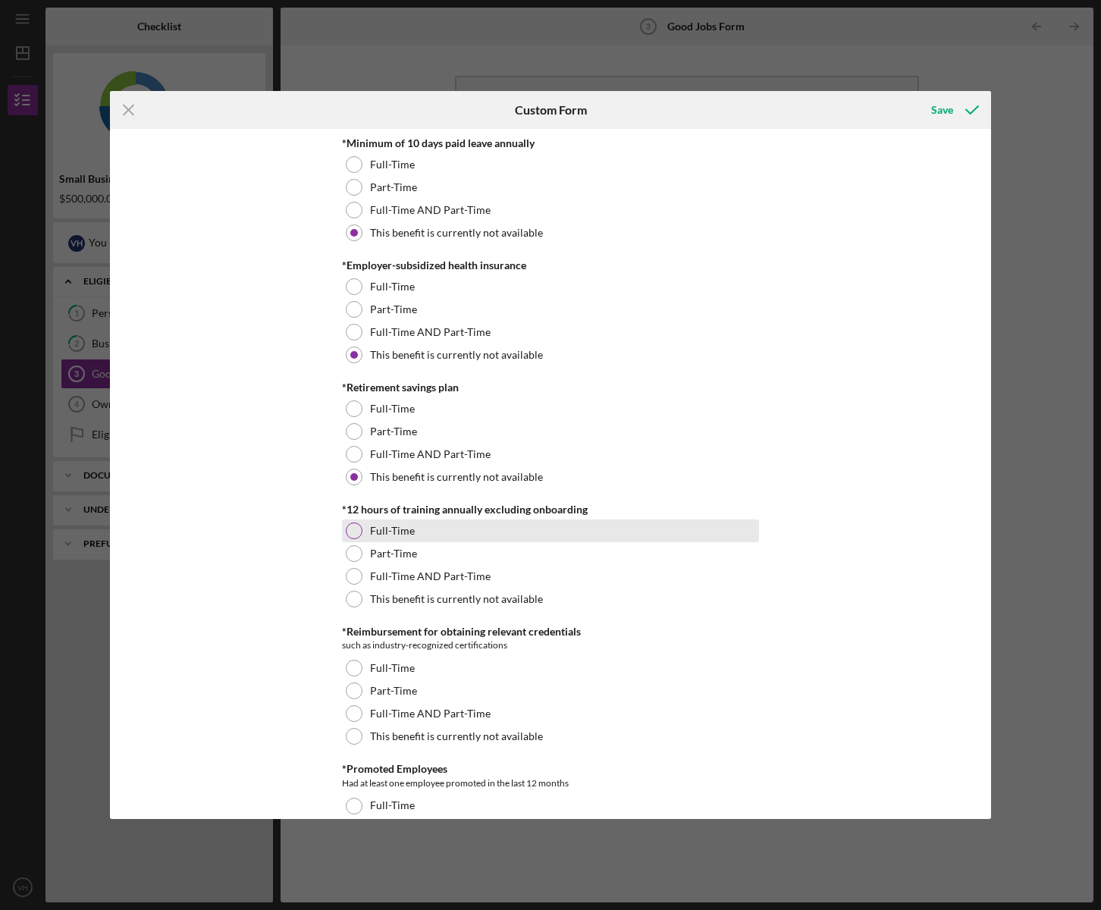
click at [354, 537] on div at bounding box center [354, 530] width 17 height 17
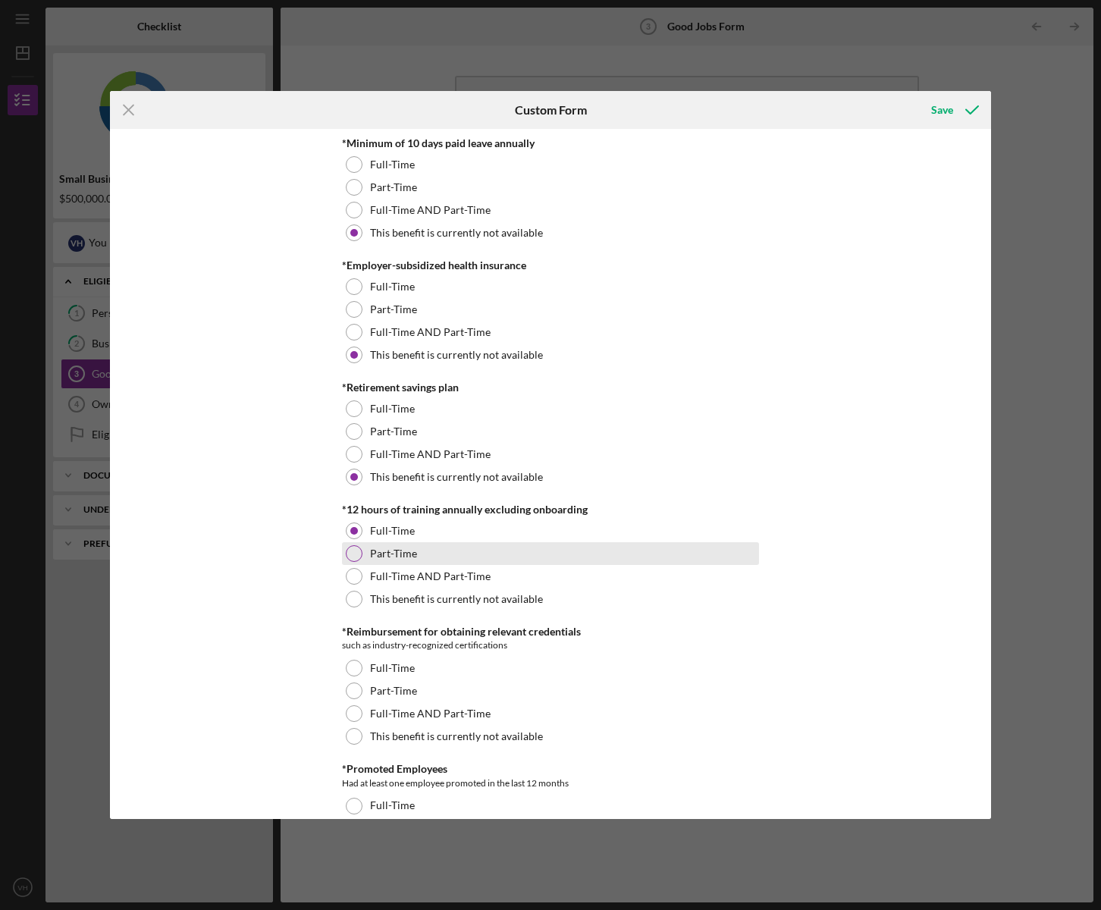
click at [352, 559] on div at bounding box center [354, 553] width 17 height 17
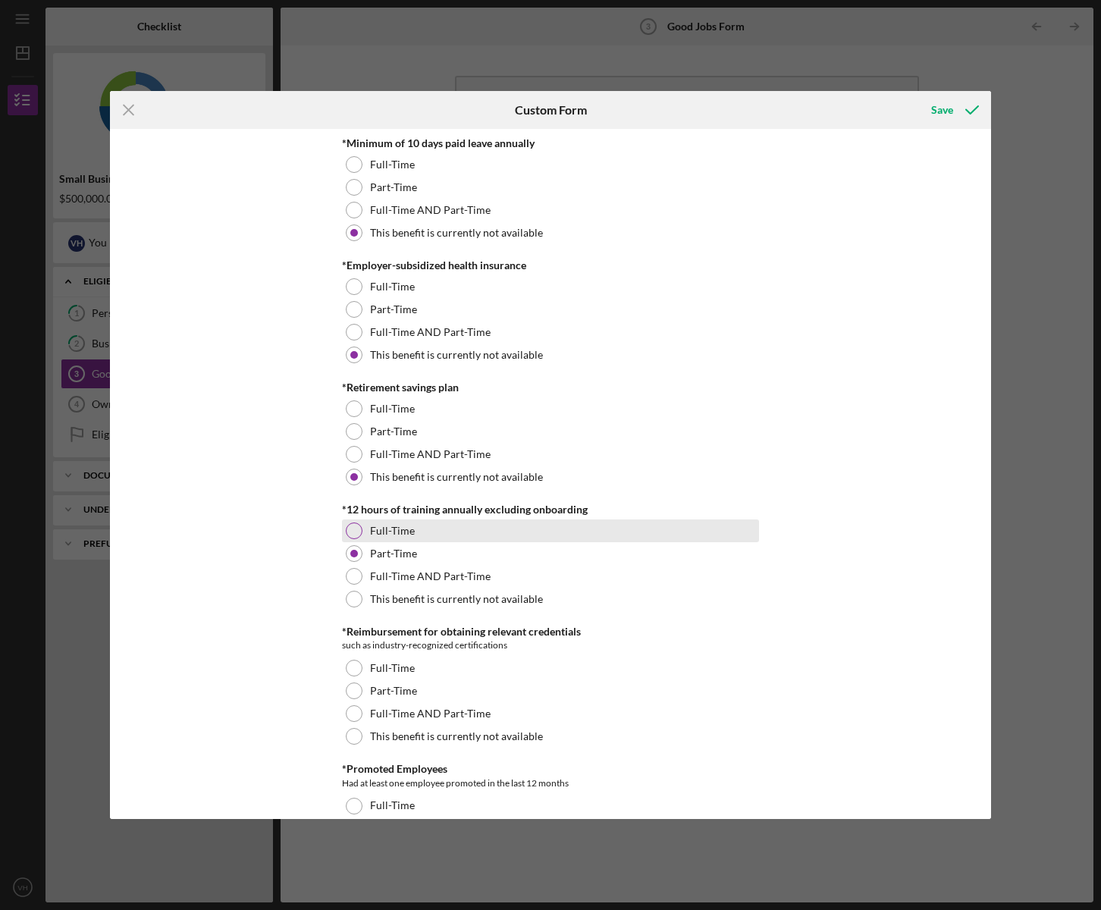
click at [357, 535] on div at bounding box center [354, 530] width 17 height 17
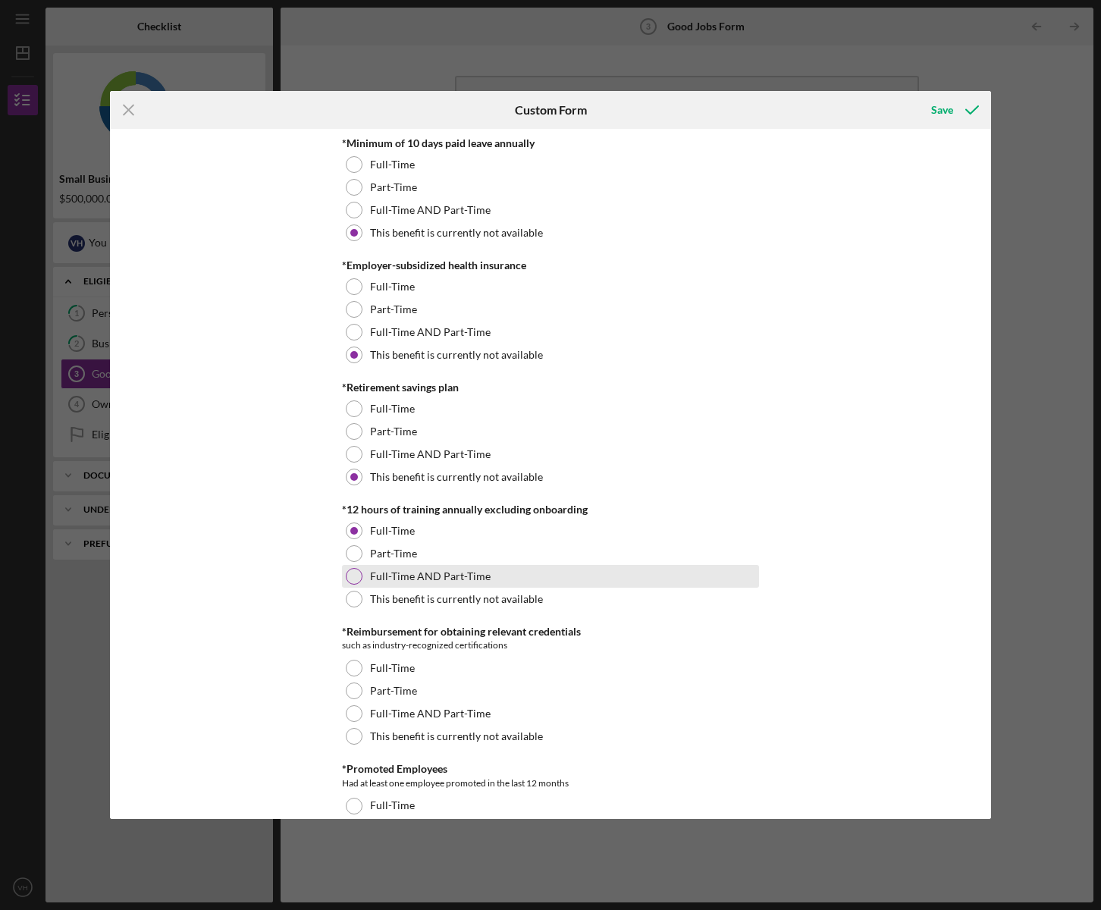
click at [353, 575] on div at bounding box center [354, 576] width 17 height 17
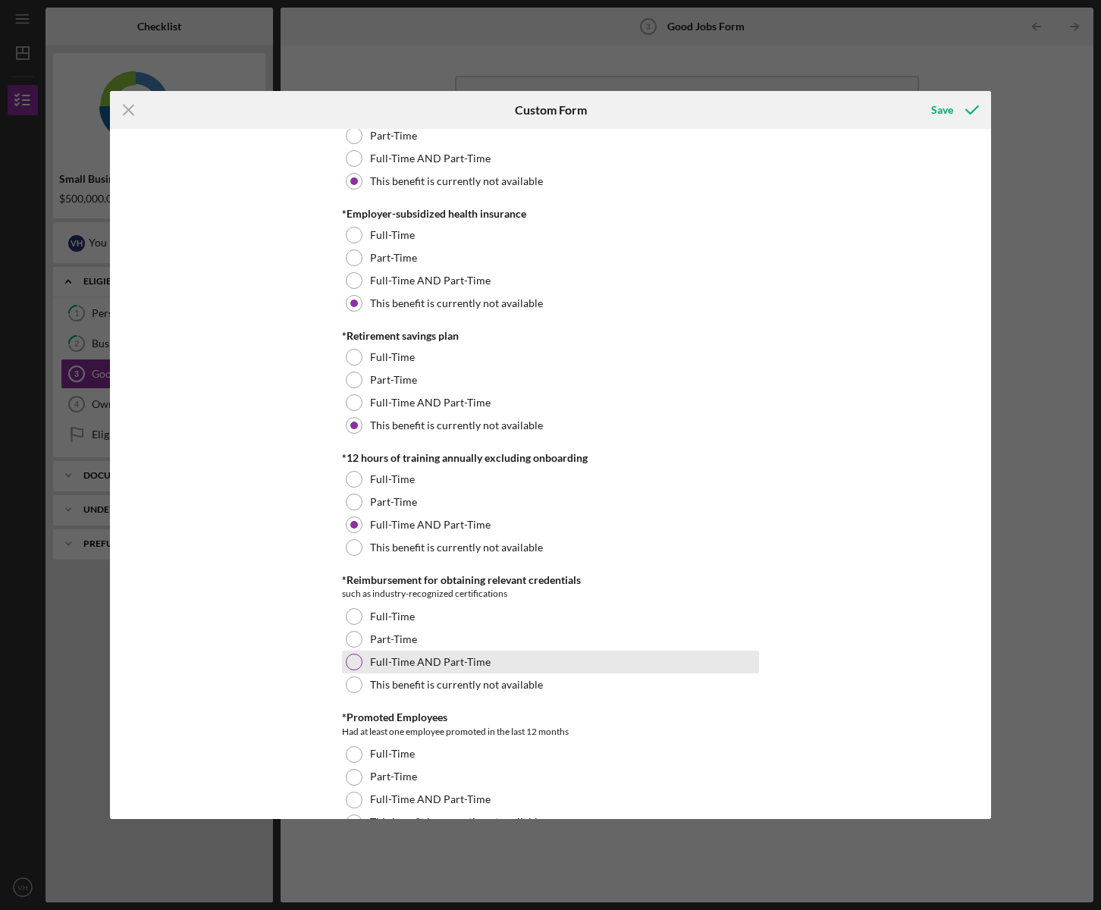
click at [352, 665] on div at bounding box center [354, 661] width 17 height 17
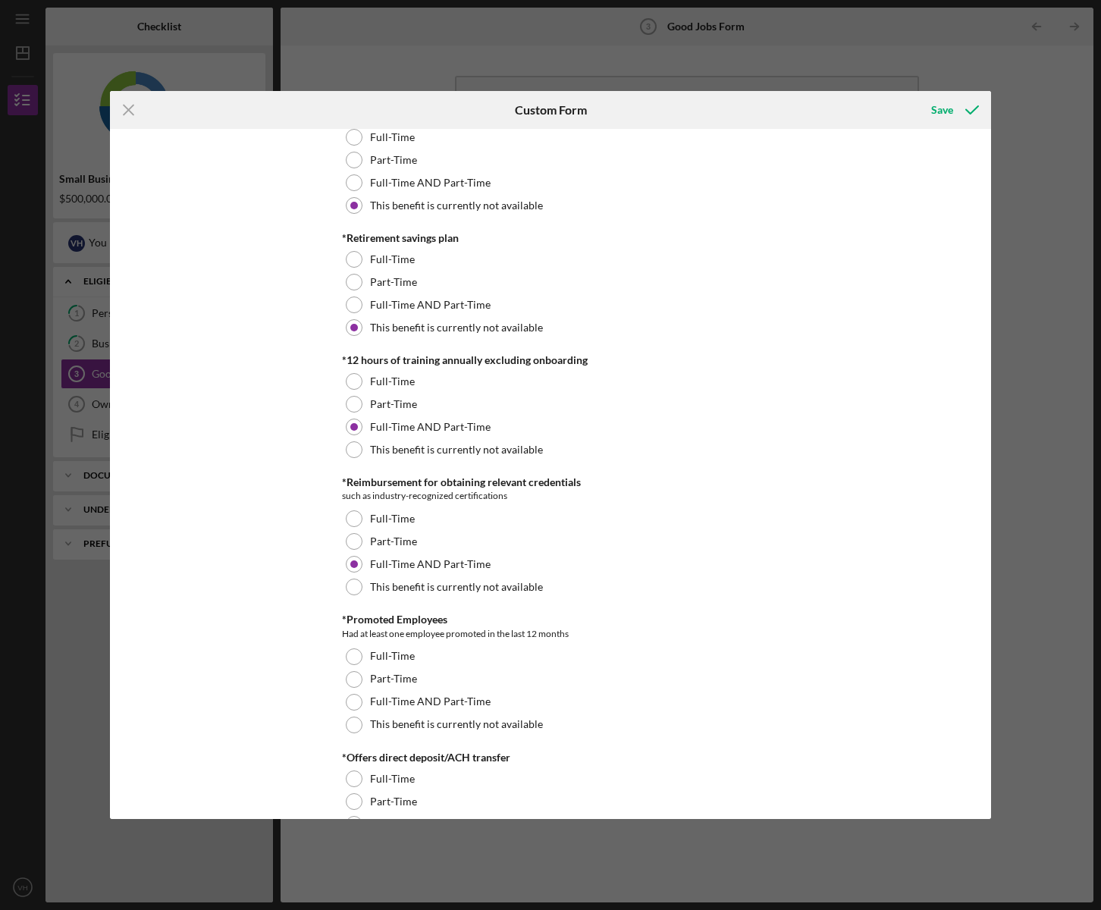
scroll to position [670, 0]
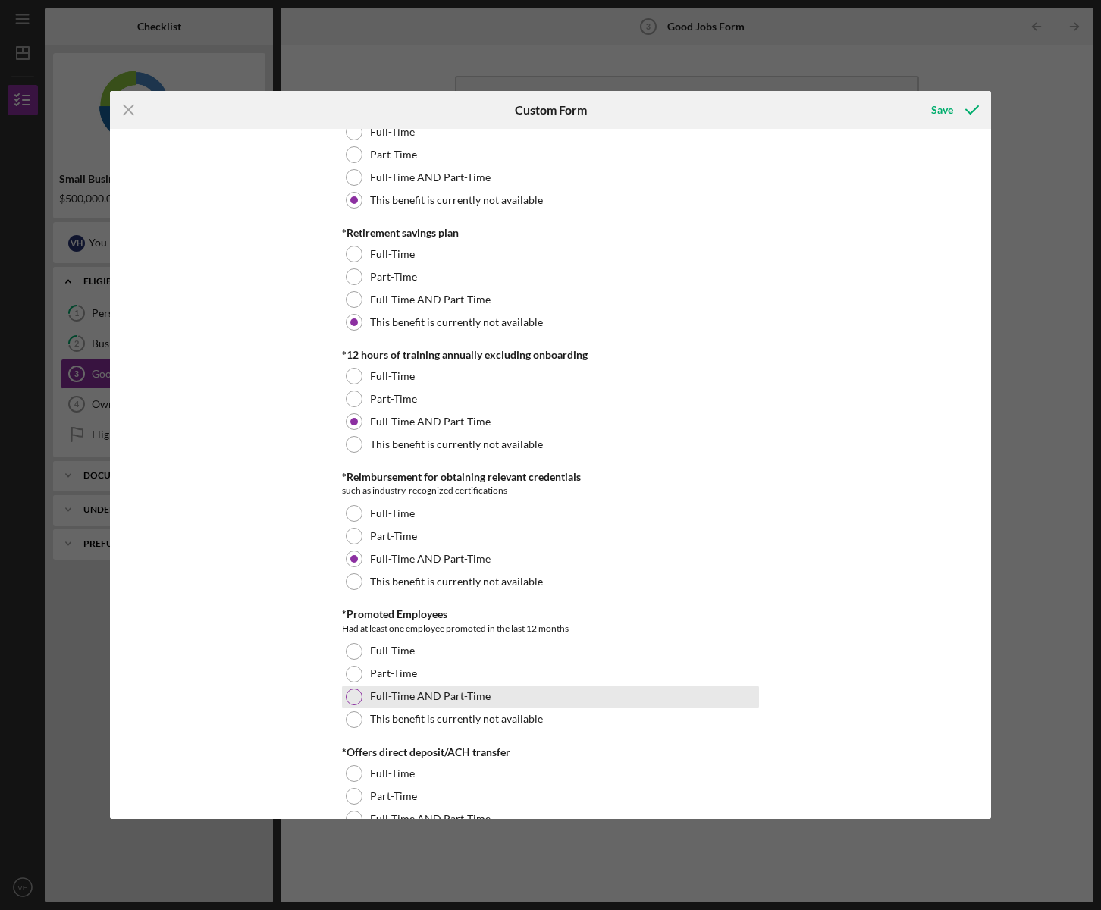
click at [349, 700] on div at bounding box center [354, 696] width 17 height 17
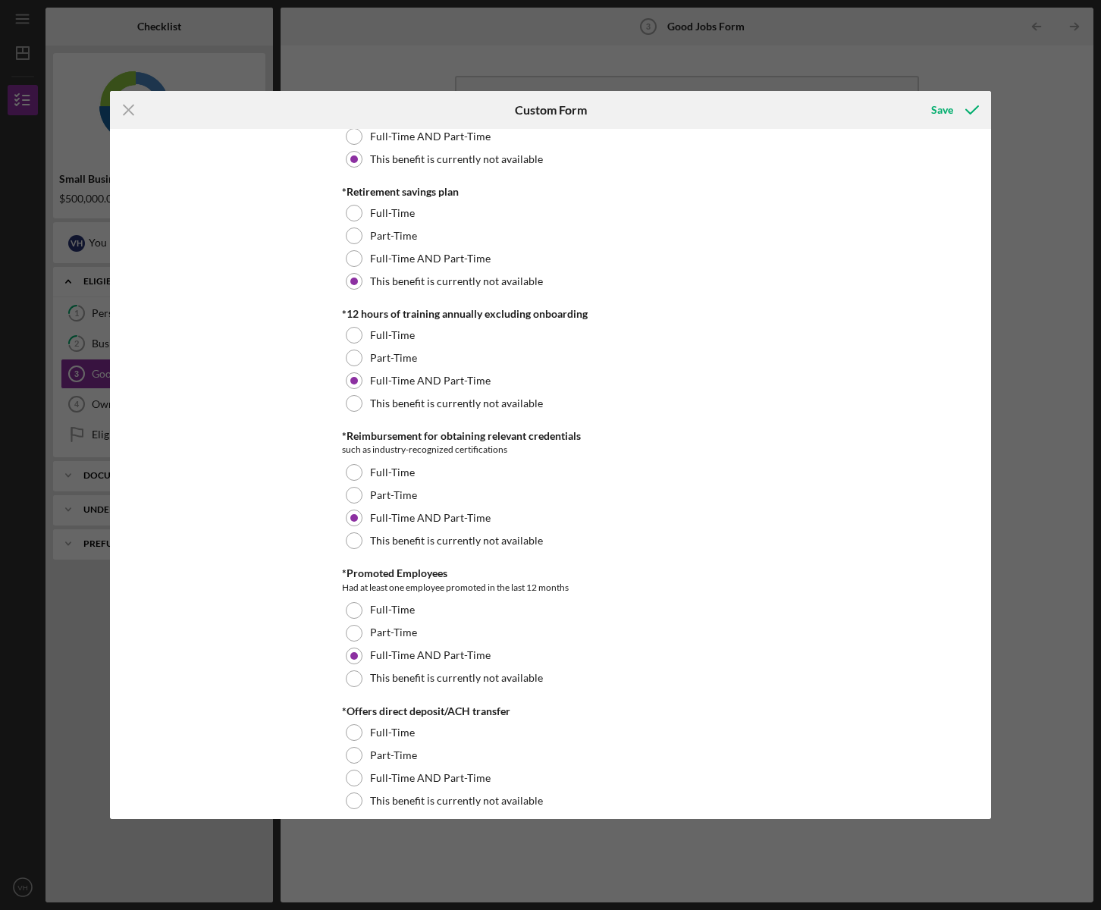
scroll to position [773, 0]
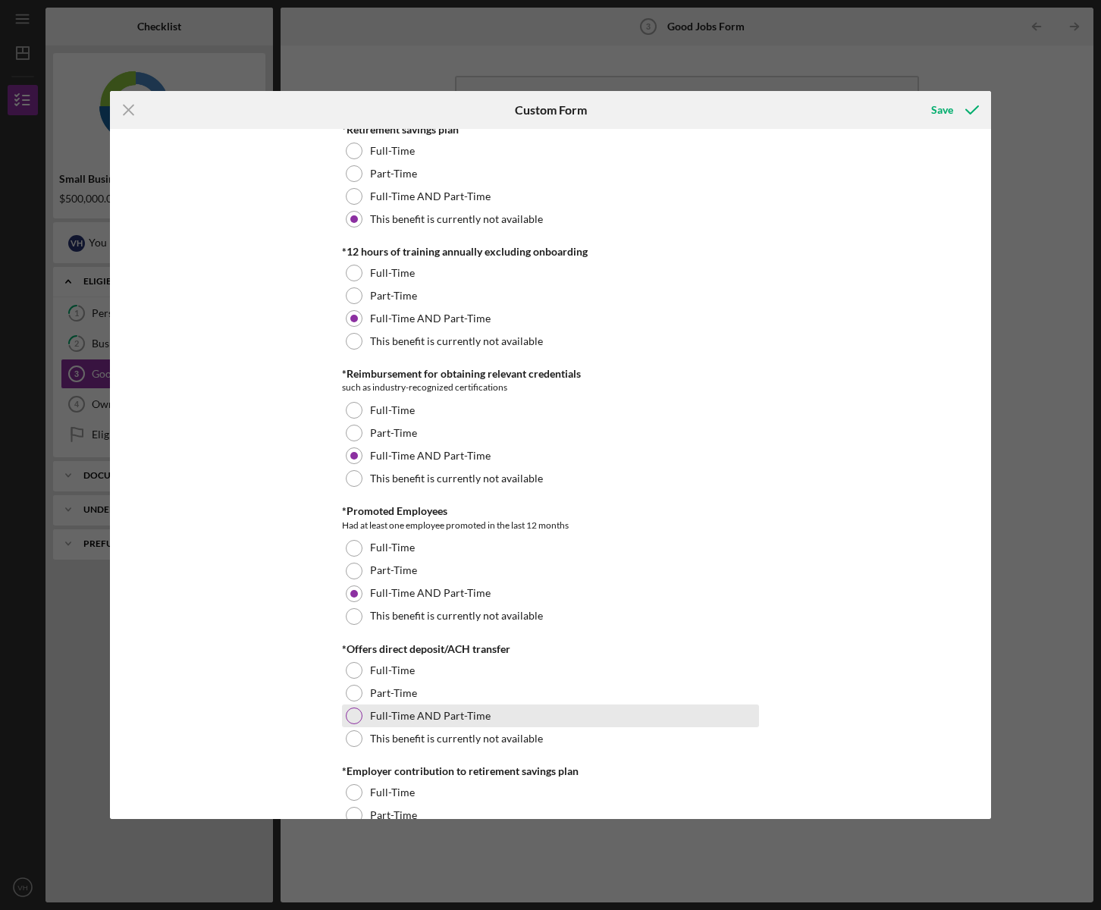
click at [360, 716] on div at bounding box center [354, 715] width 17 height 17
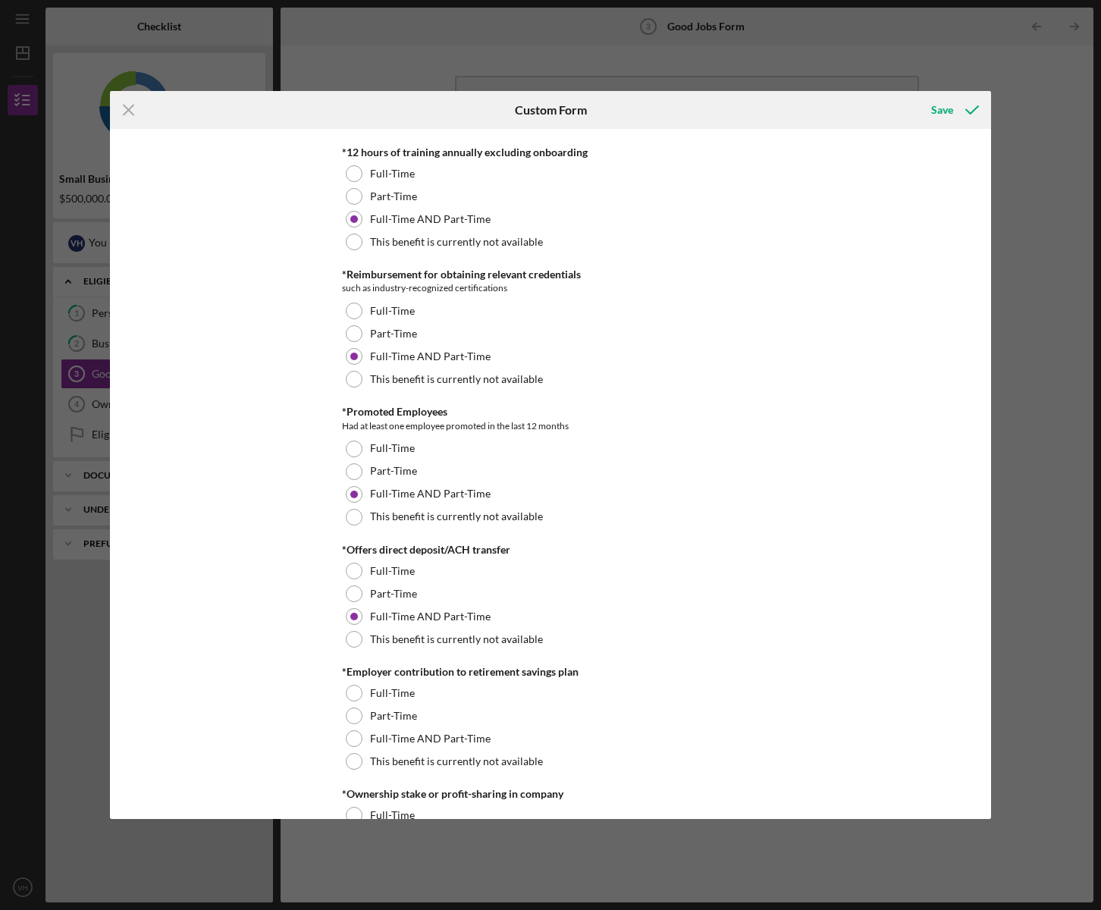
scroll to position [928, 0]
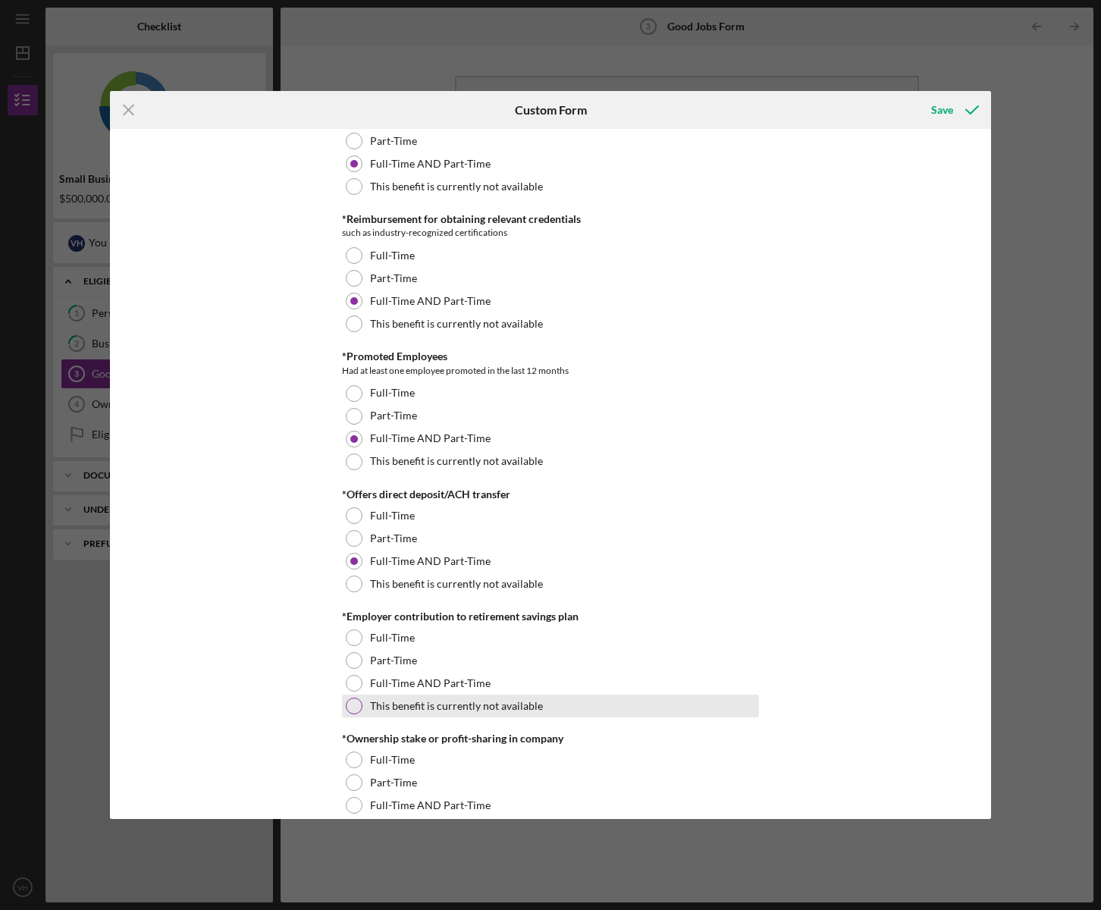
click at [356, 710] on div at bounding box center [354, 705] width 17 height 17
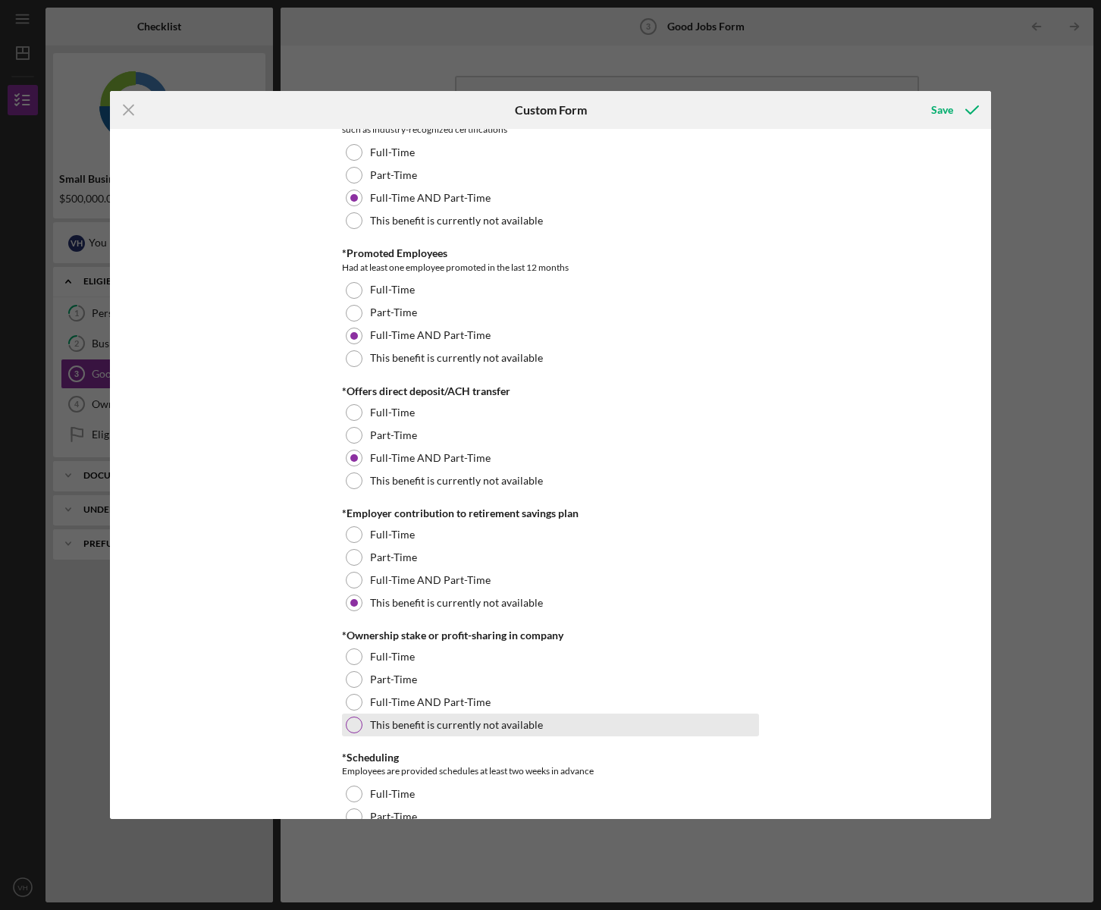
click at [349, 724] on div at bounding box center [354, 724] width 17 height 17
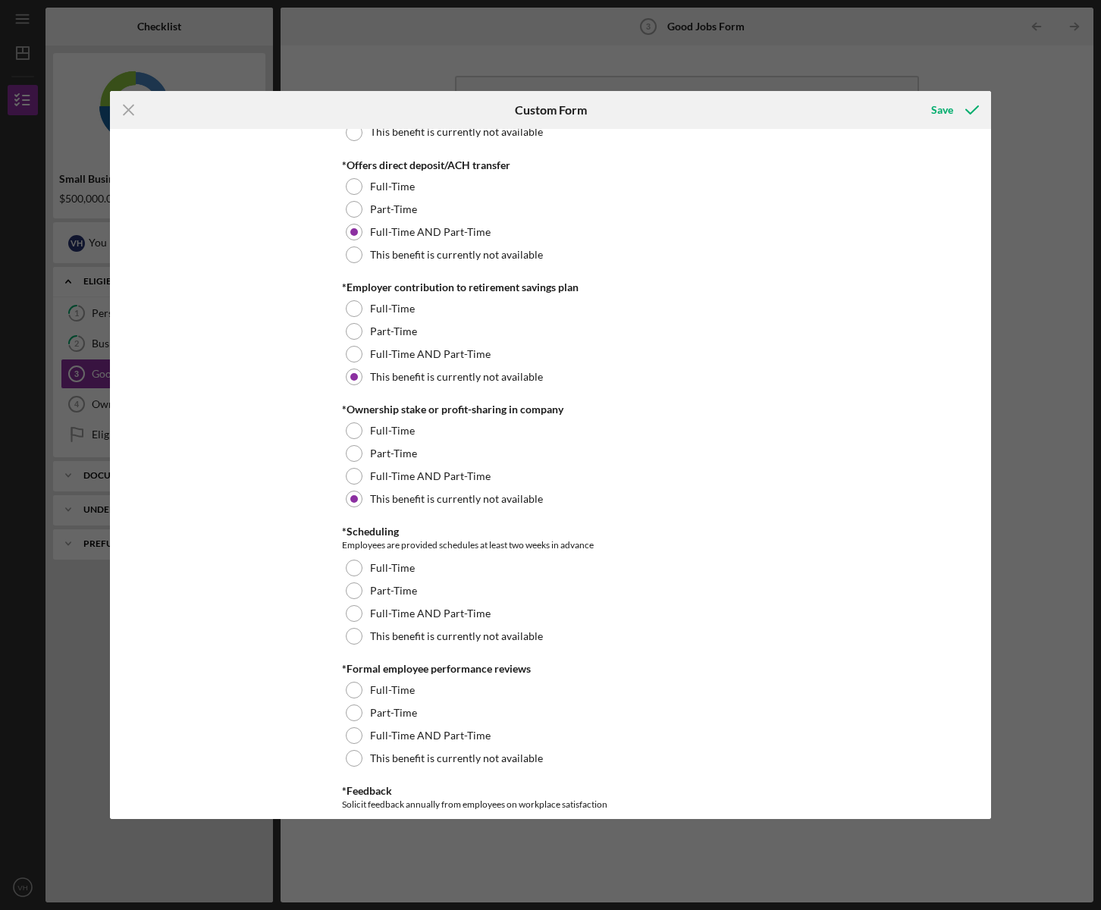
scroll to position [1289, 0]
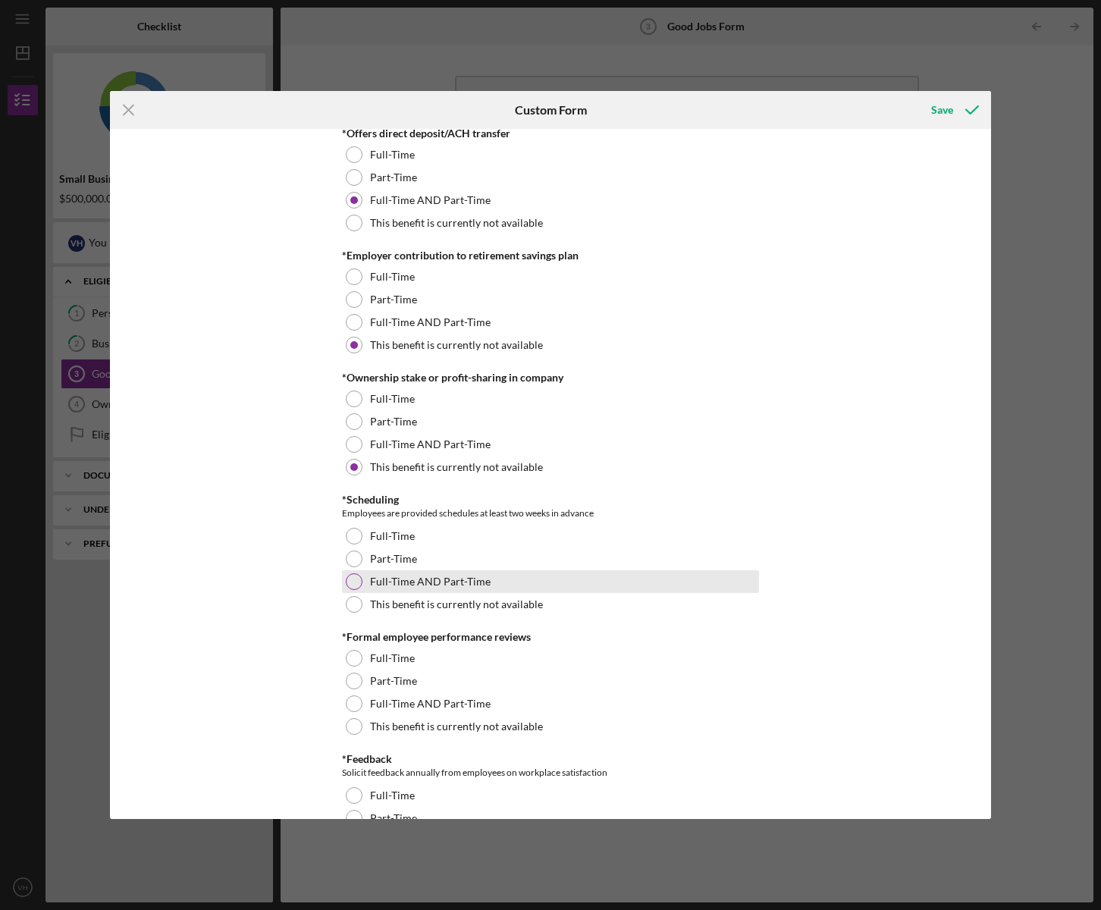
click at [347, 591] on div "Full-Time AND Part-Time" at bounding box center [550, 581] width 417 height 23
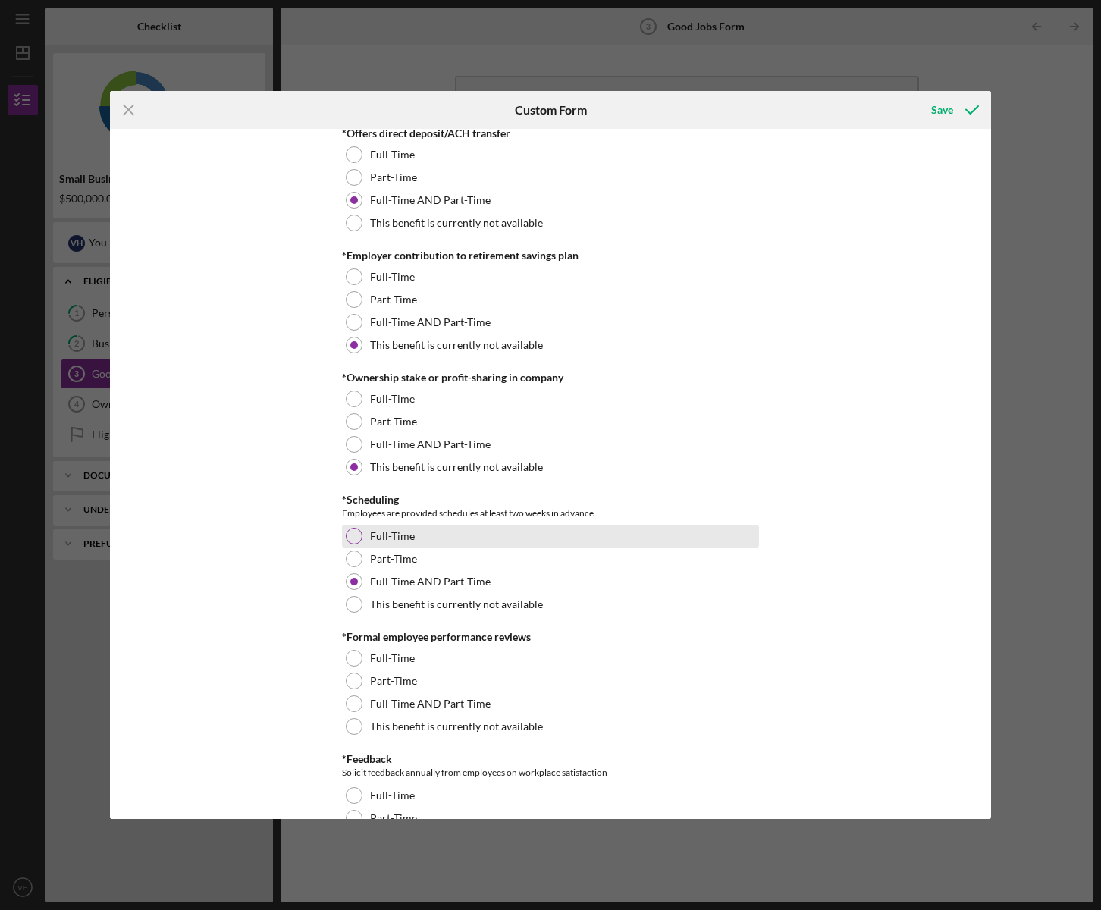
click at [353, 539] on div at bounding box center [354, 536] width 17 height 17
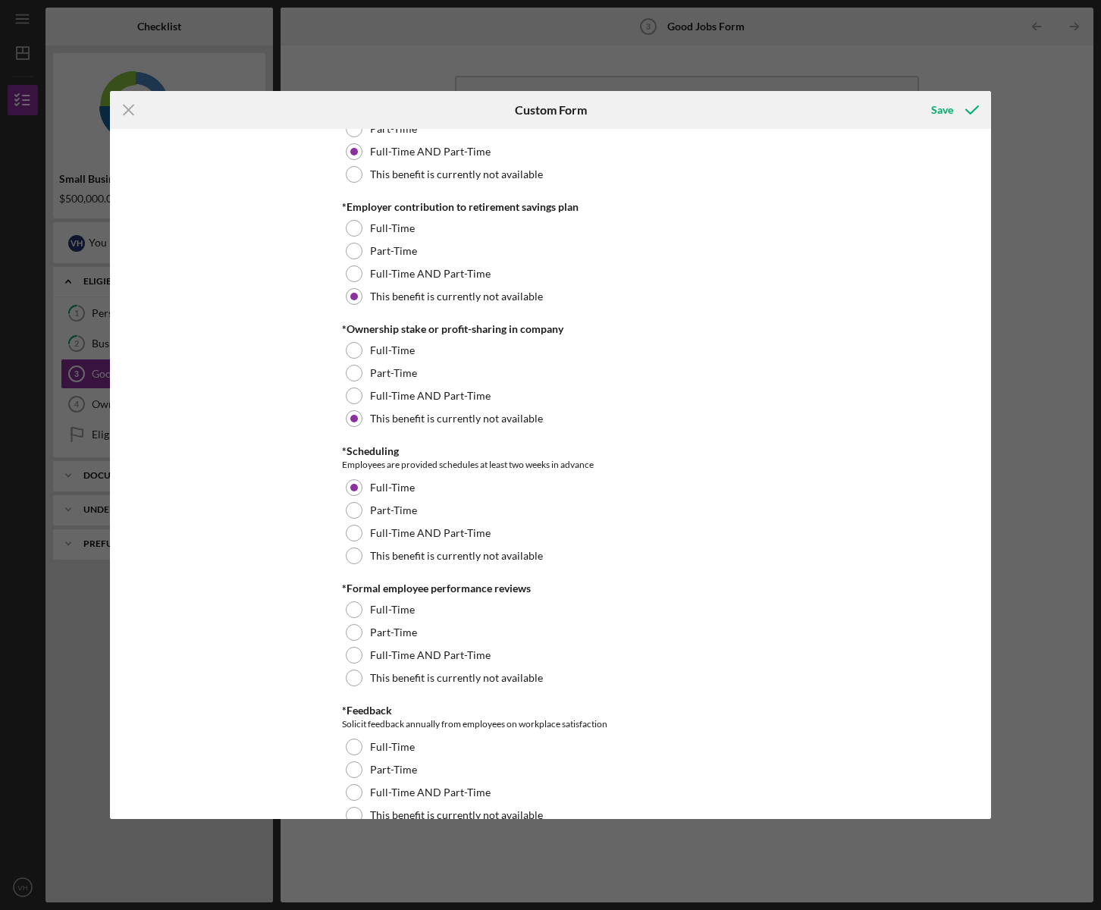
scroll to position [1392, 0]
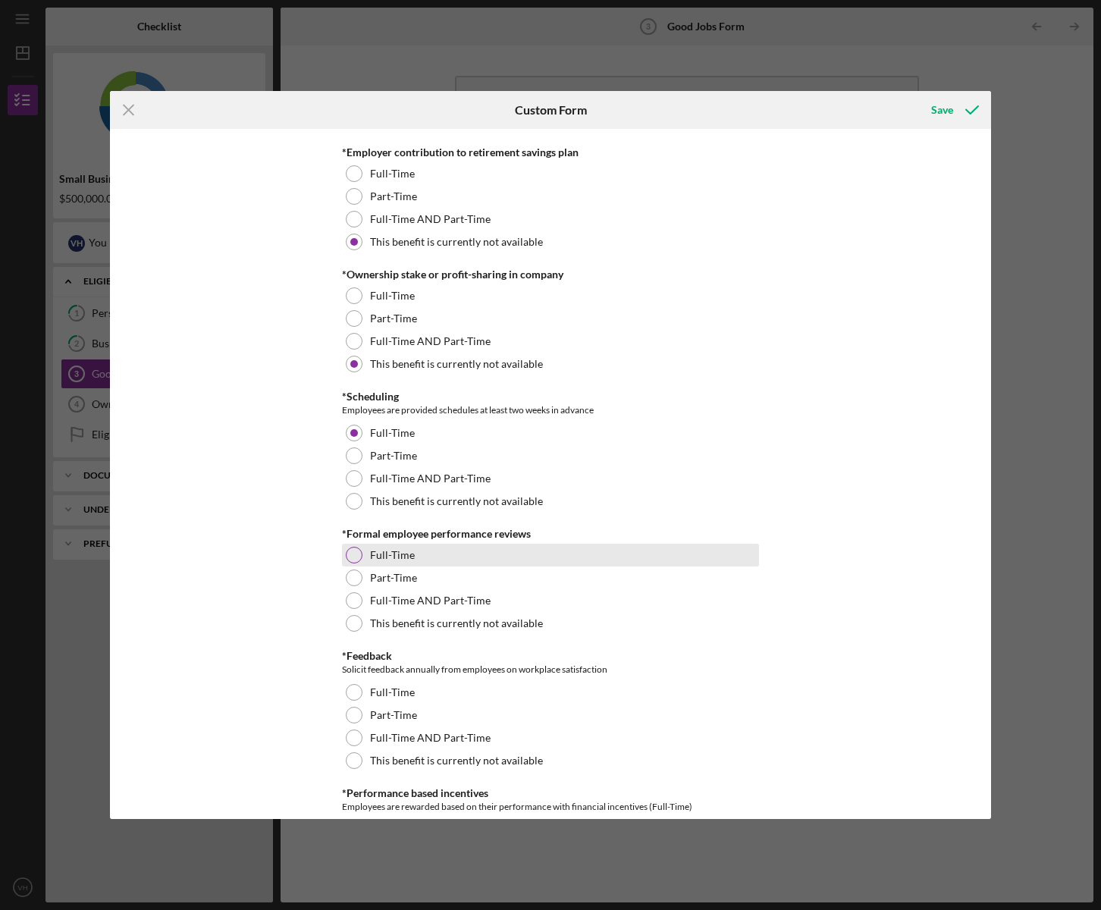
click at [355, 559] on div at bounding box center [354, 554] width 17 height 17
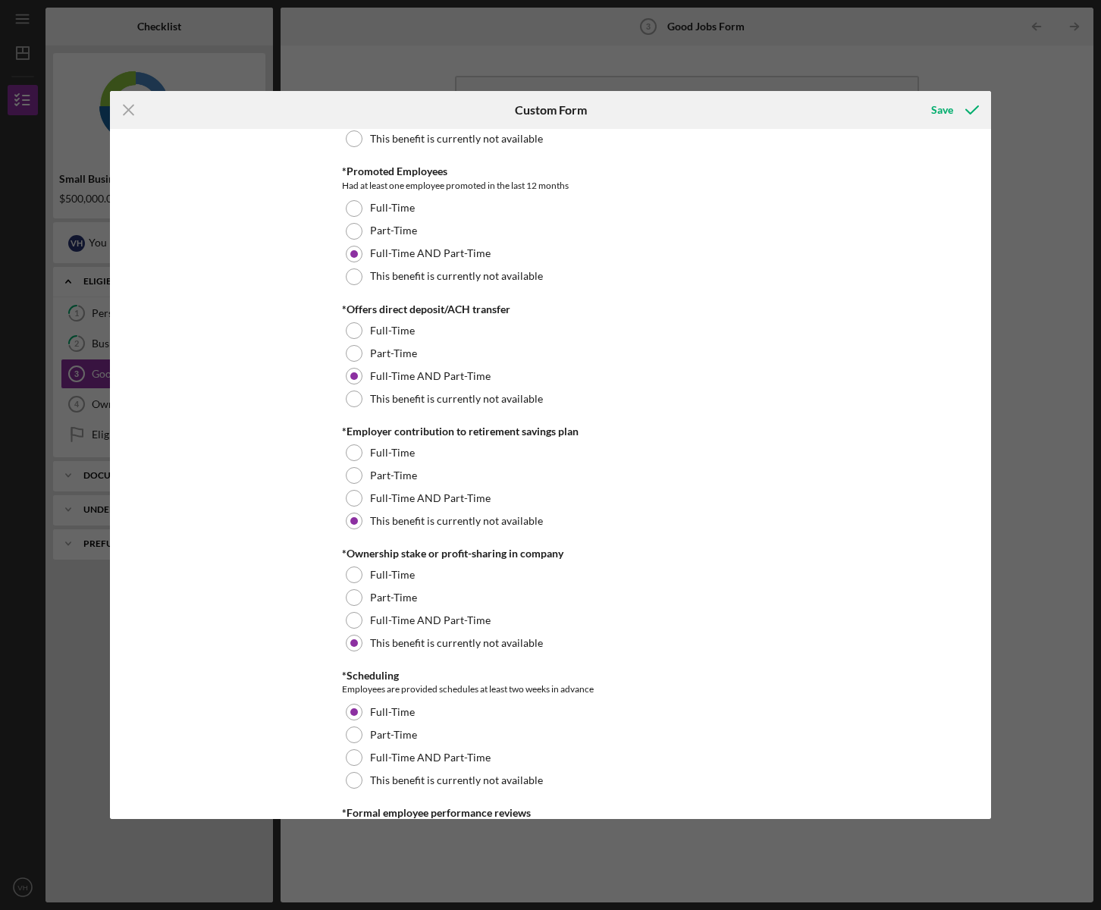
scroll to position [1082, 0]
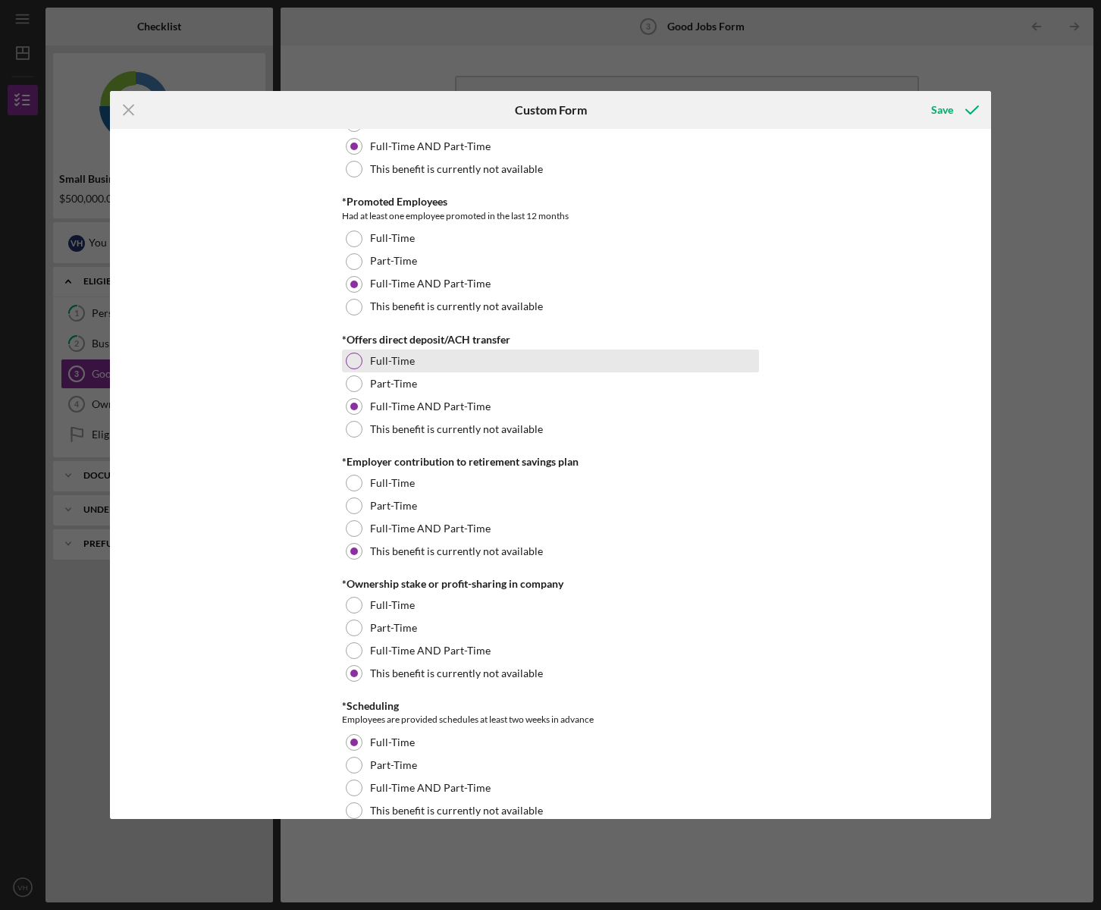
click at [349, 362] on div at bounding box center [354, 360] width 17 height 17
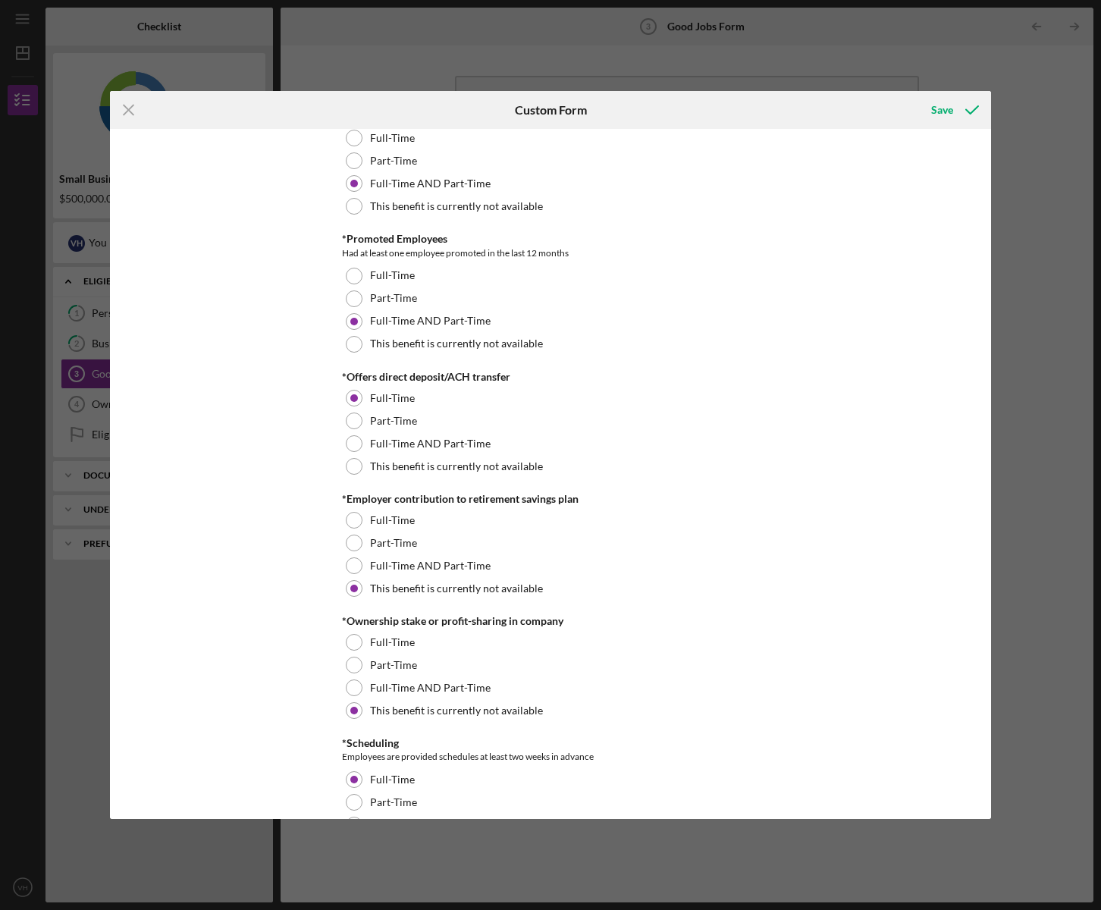
scroll to position [1031, 0]
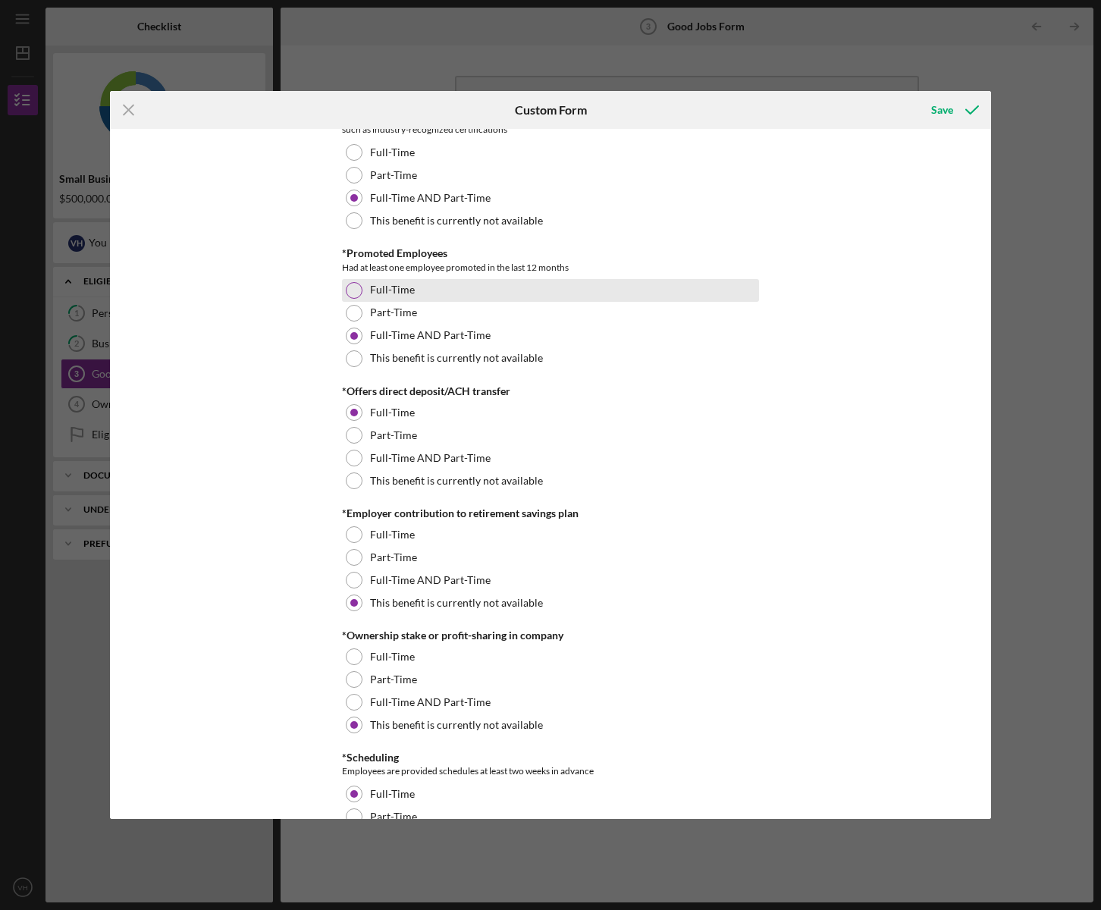
click at [346, 296] on div "Full-Time" at bounding box center [550, 290] width 417 height 23
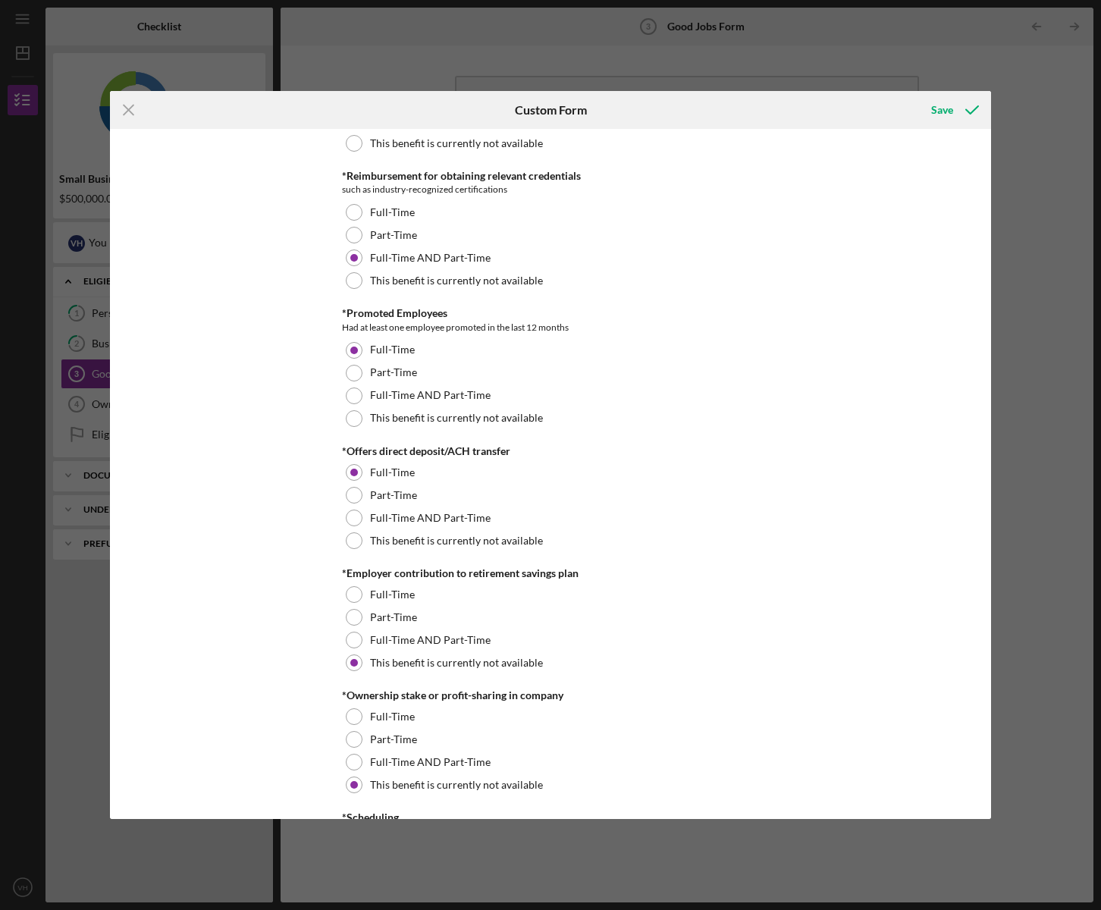
scroll to position [928, 0]
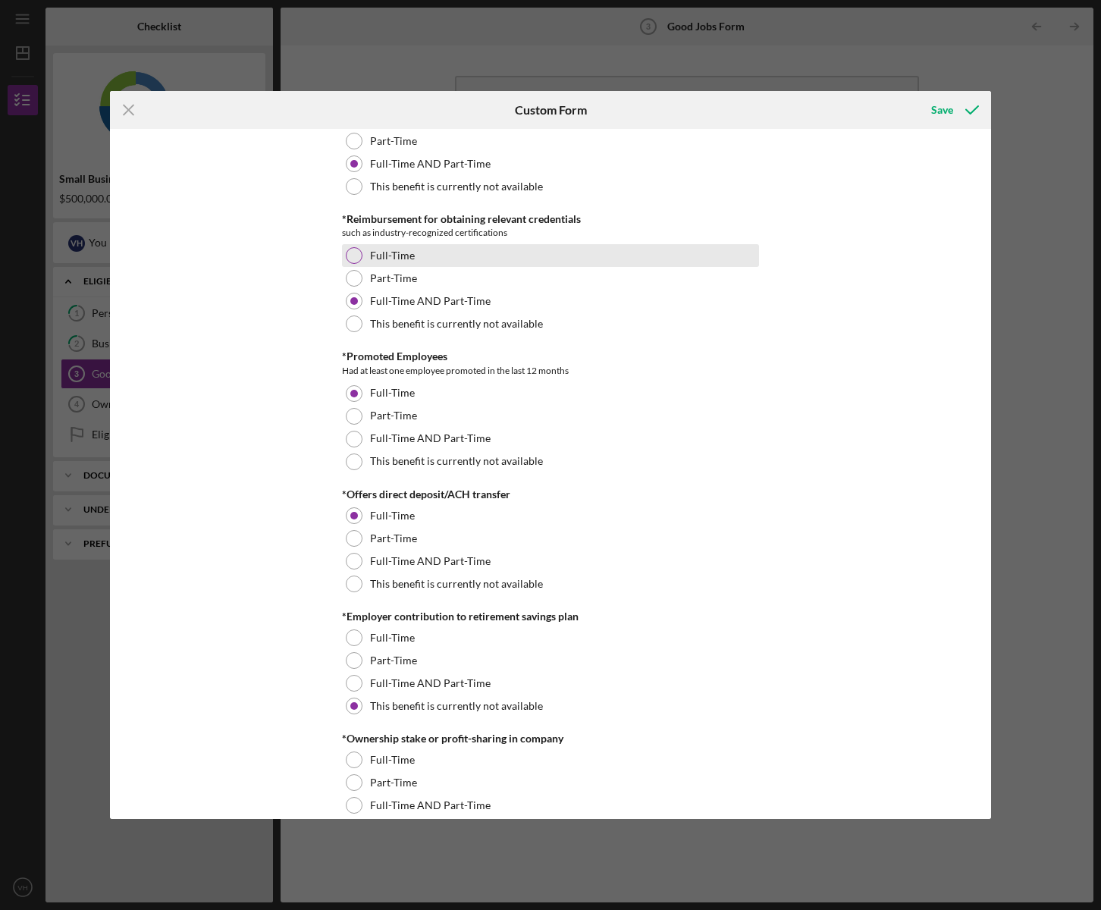
click at [350, 261] on div at bounding box center [354, 255] width 17 height 17
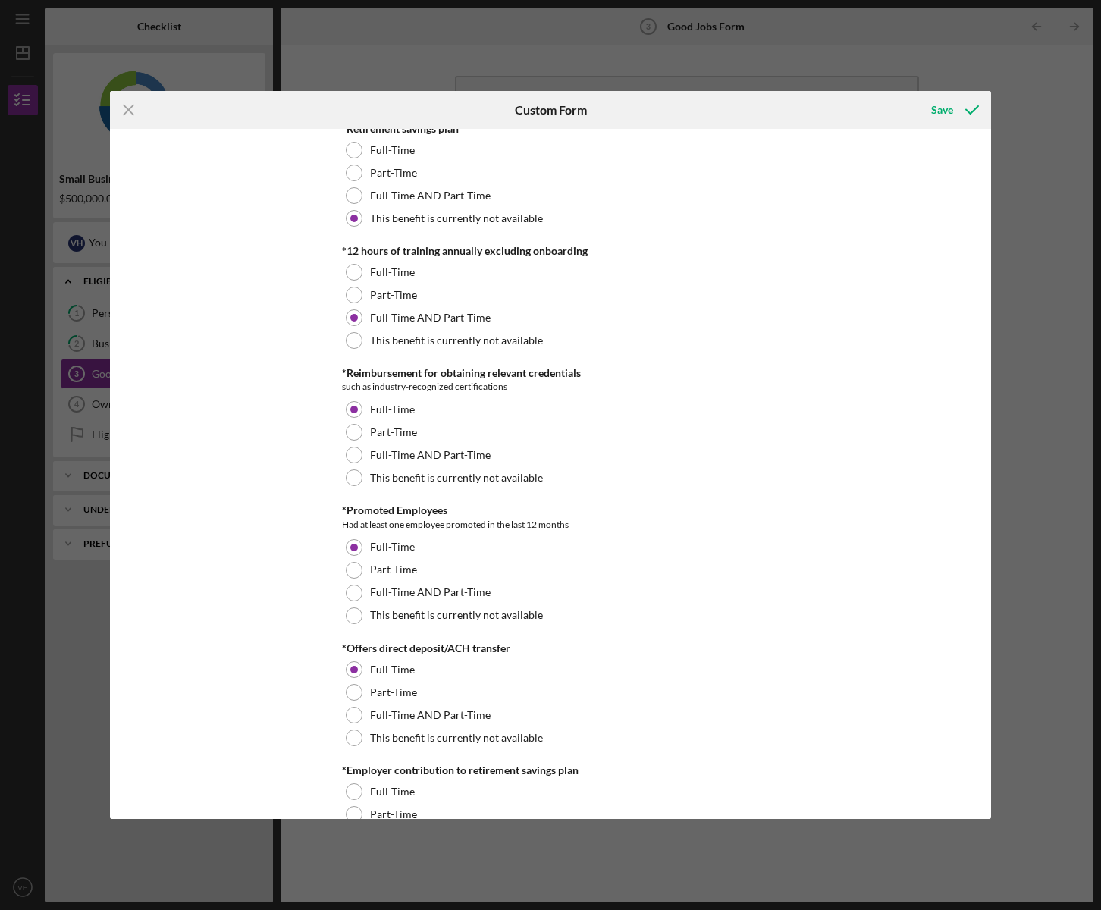
scroll to position [773, 0]
click at [348, 269] on div "Full-Time" at bounding box center [550, 272] width 417 height 23
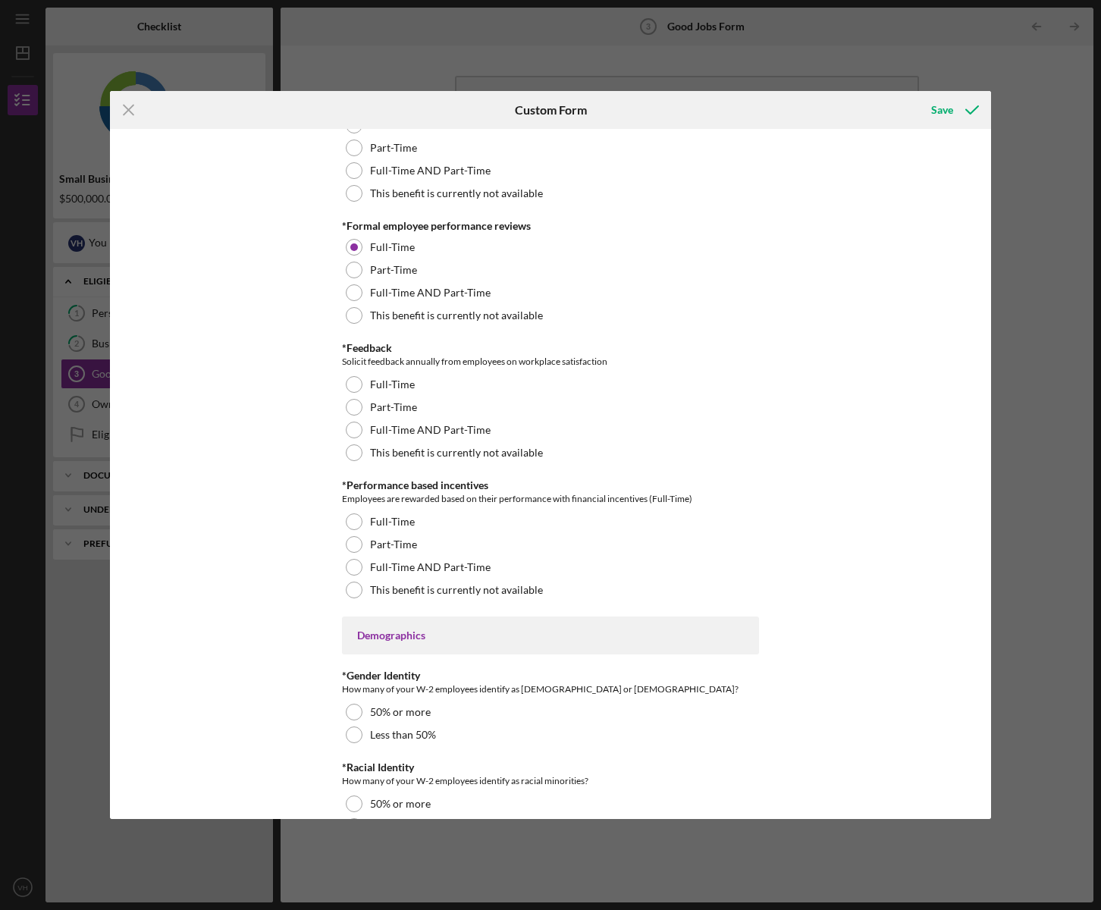
scroll to position [1701, 0]
click at [355, 385] on div at bounding box center [354, 382] width 17 height 17
click at [345, 524] on div "Full-Time" at bounding box center [550, 520] width 417 height 23
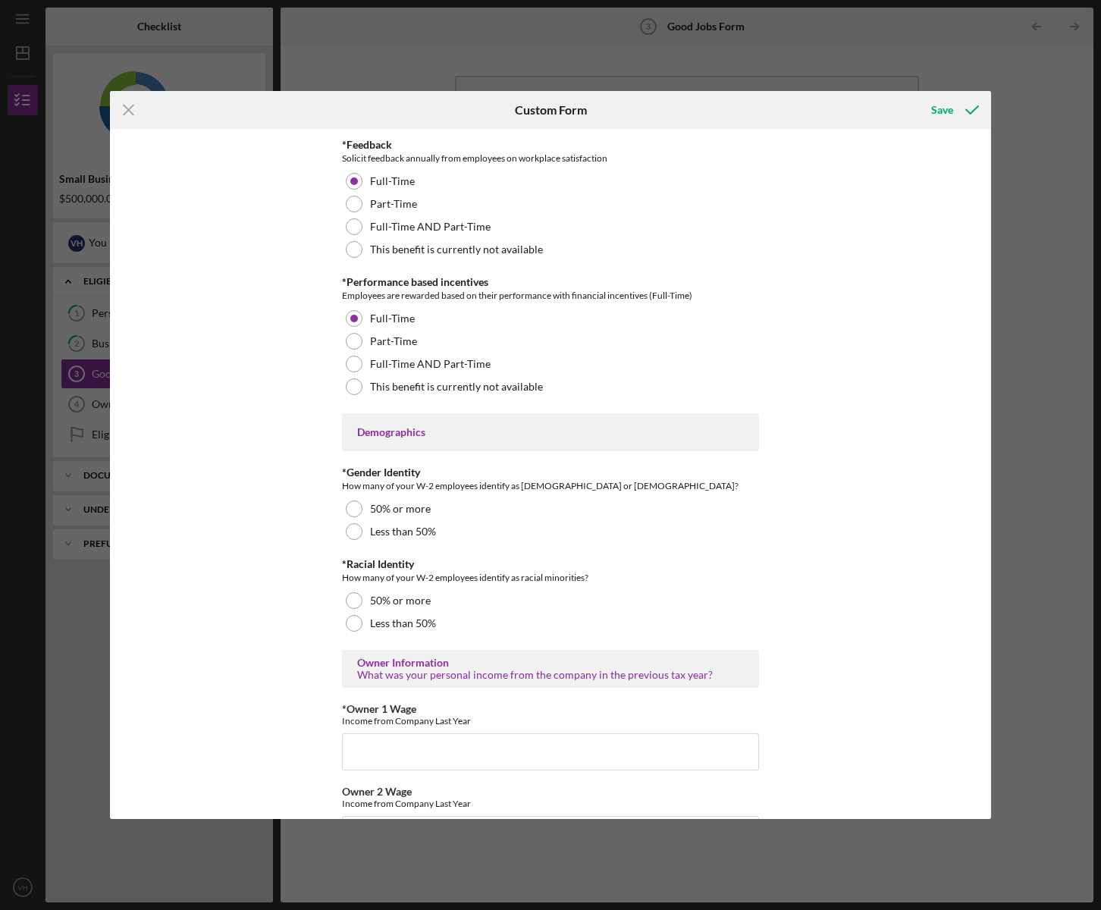
scroll to position [1907, 0]
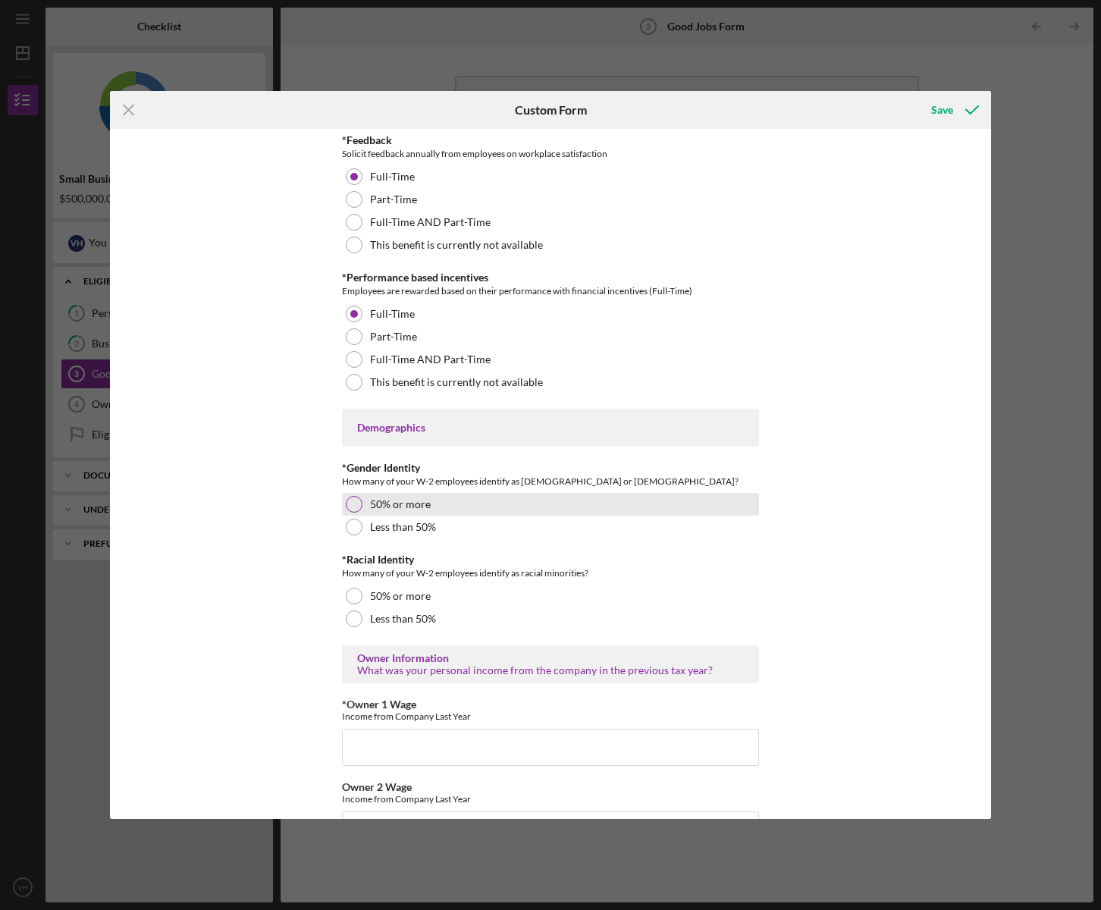
click at [348, 509] on div at bounding box center [354, 504] width 17 height 17
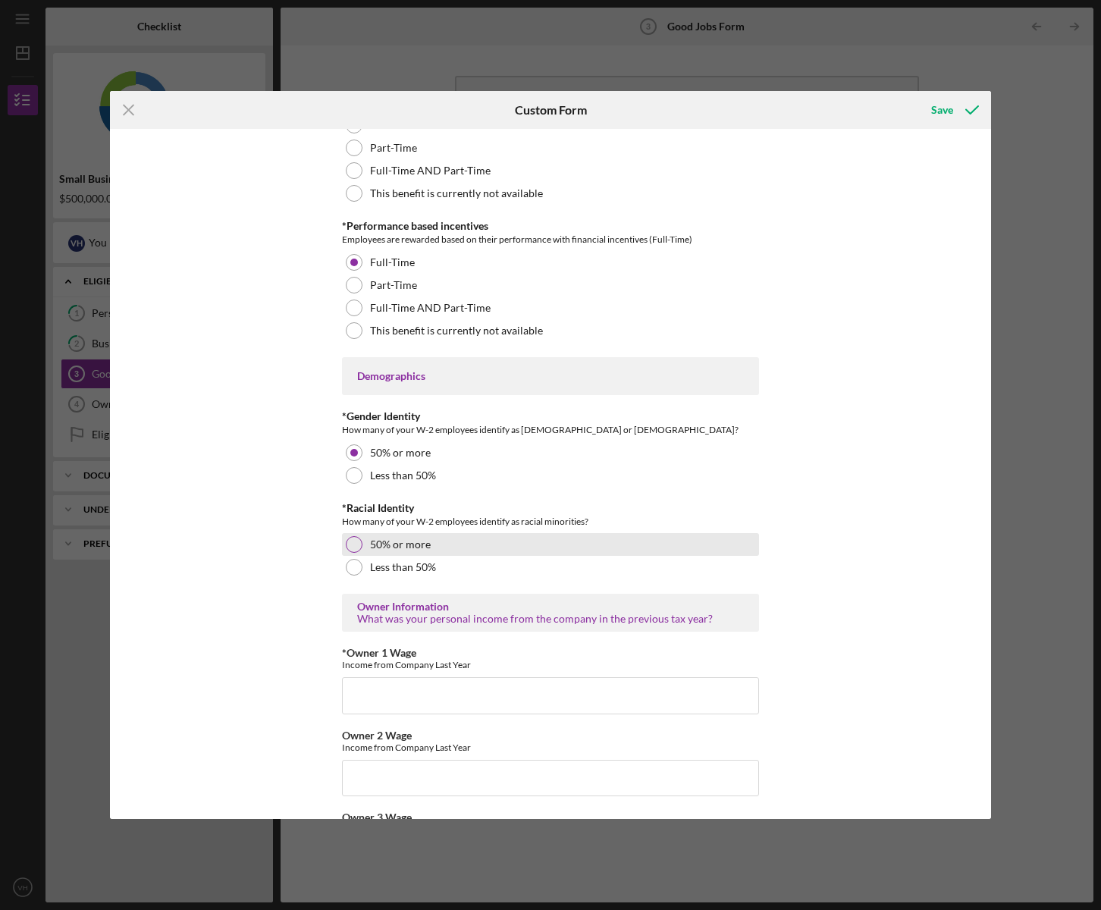
click at [349, 548] on div at bounding box center [354, 544] width 17 height 17
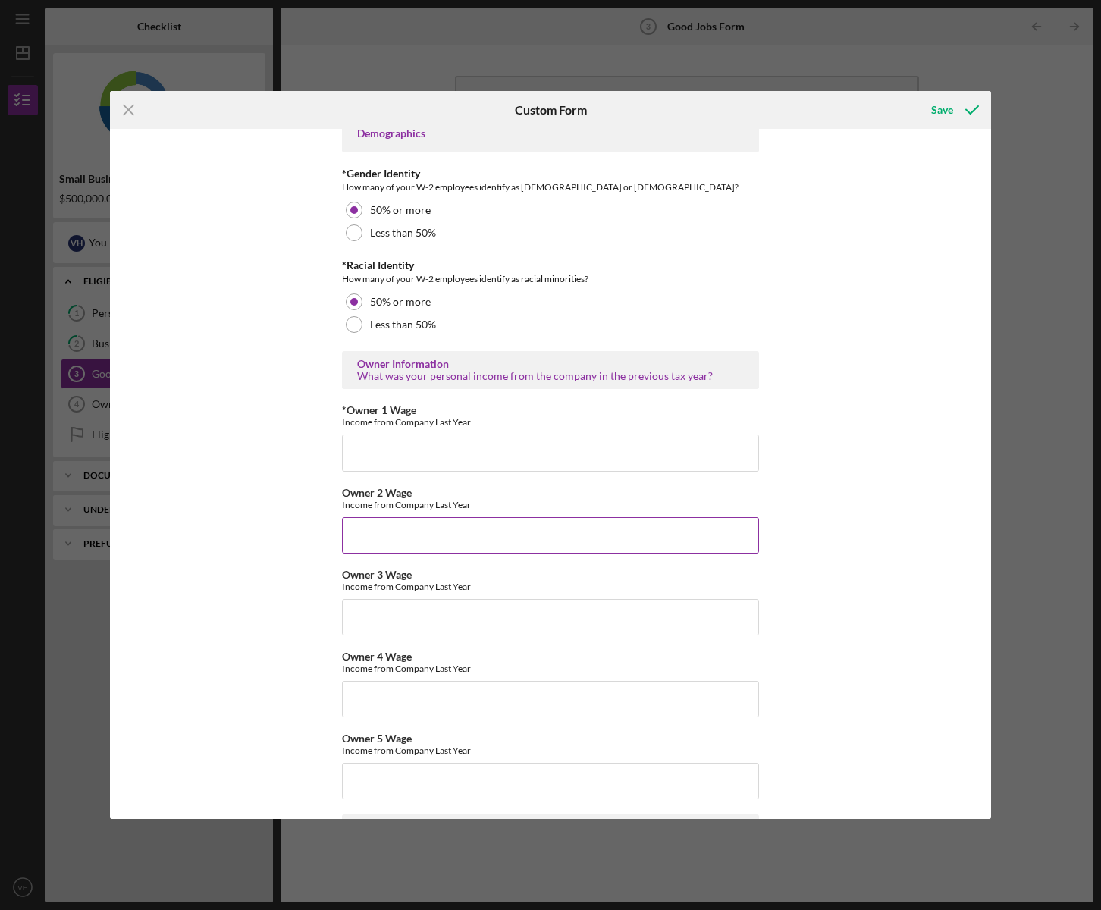
scroll to position [2216, 0]
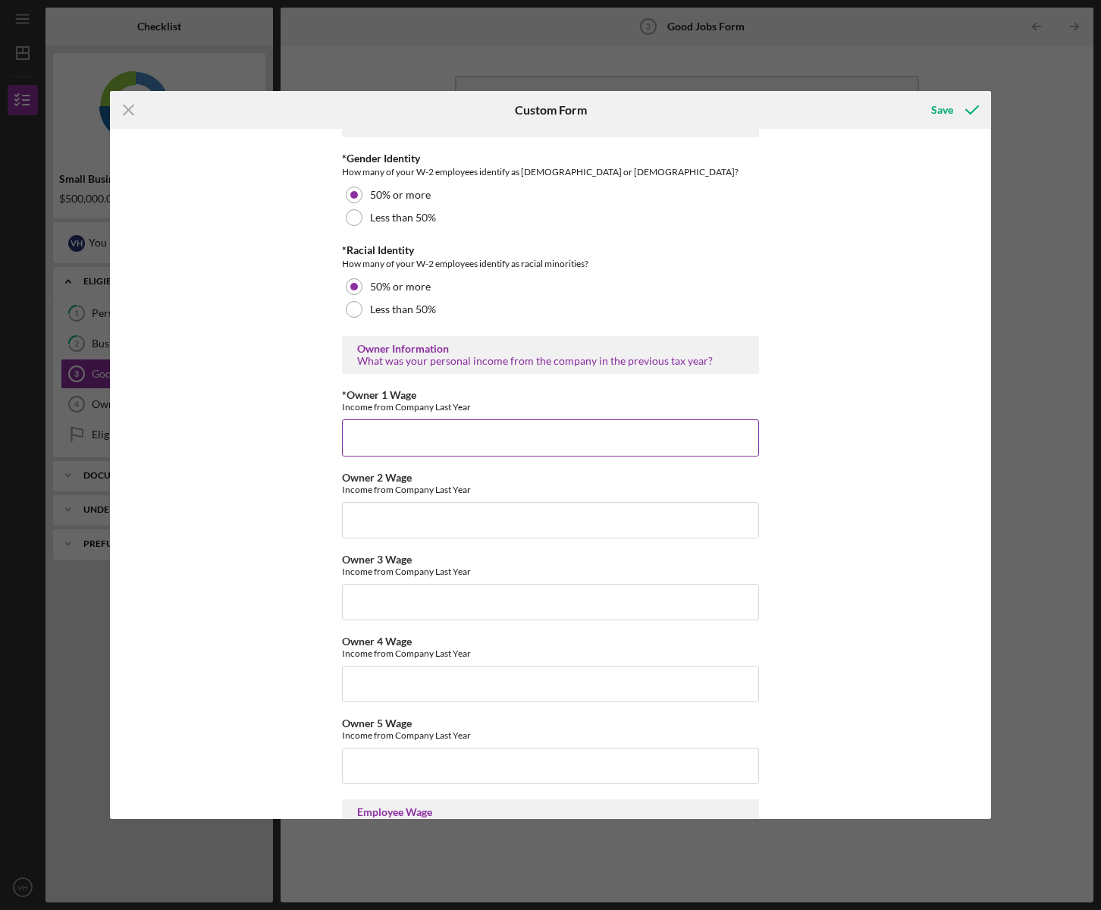
click at [366, 439] on input "*Owner 1 Wage" at bounding box center [550, 437] width 417 height 36
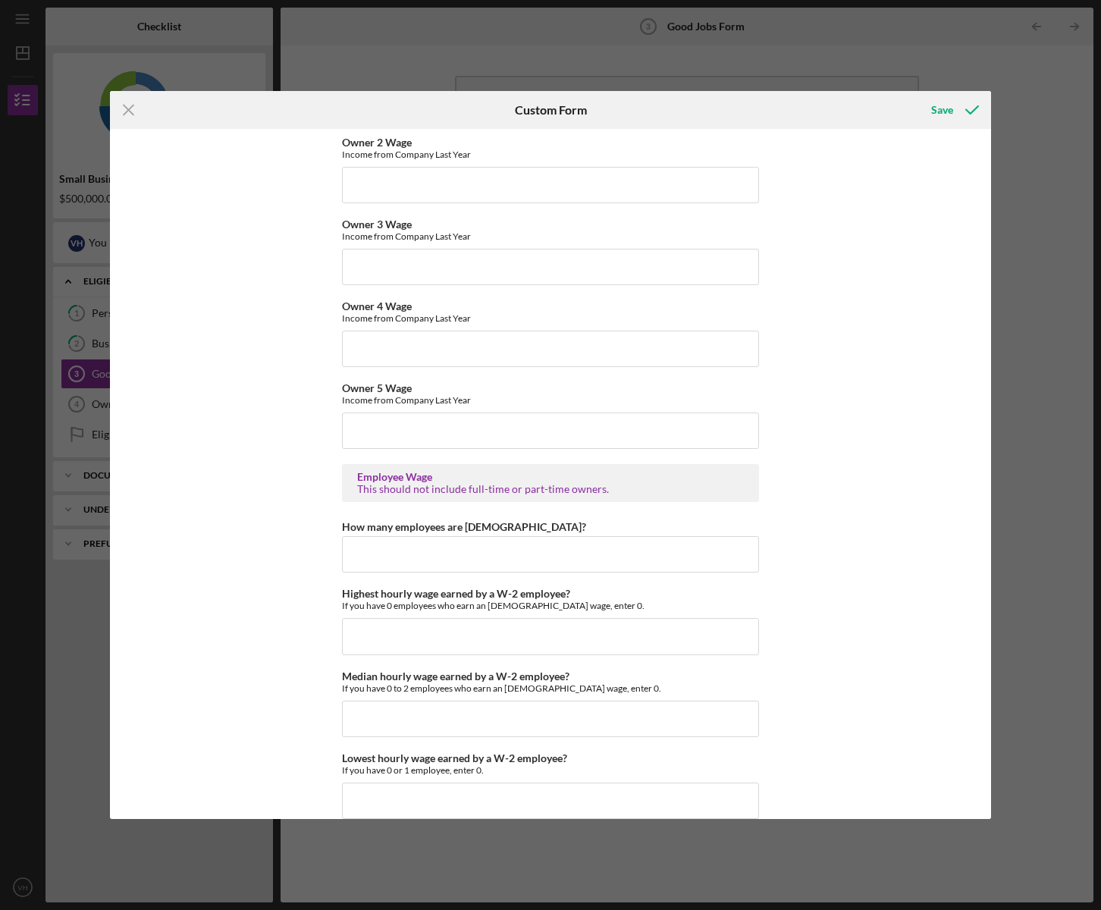
scroll to position [2577, 0]
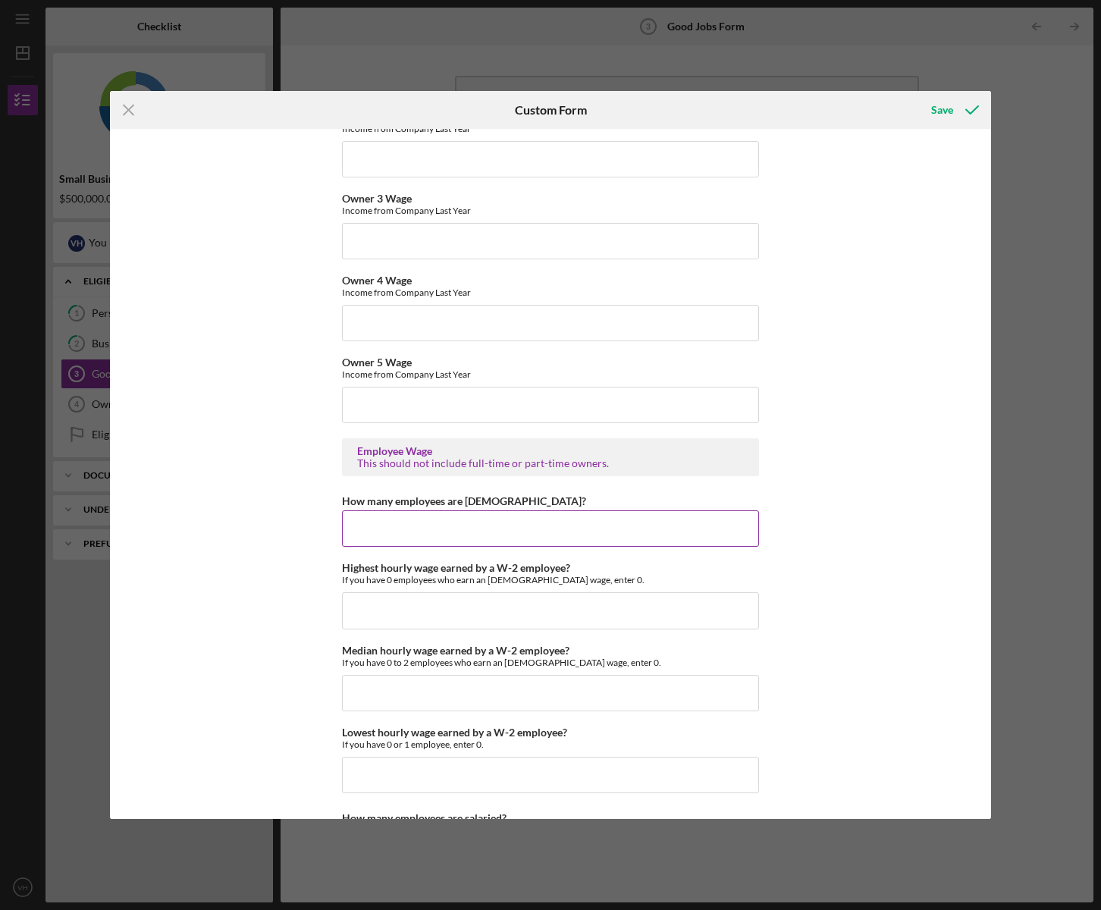
type input "440000"
click at [360, 531] on input "How many employees are [DEMOGRAPHIC_DATA]?" at bounding box center [550, 528] width 417 height 36
type input "0"
click at [377, 628] on input "Highest hourly wage earned by a W-2 employee?" at bounding box center [550, 610] width 417 height 36
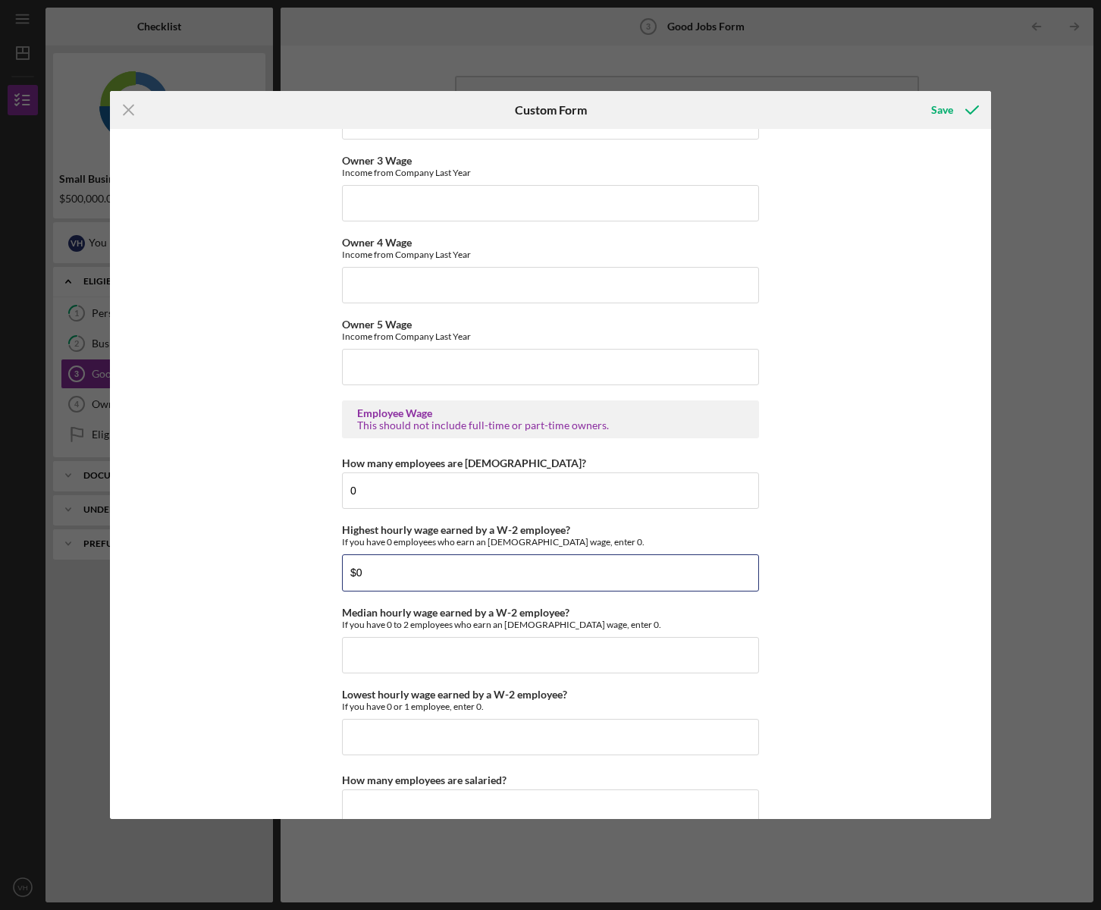
scroll to position [2629, 0]
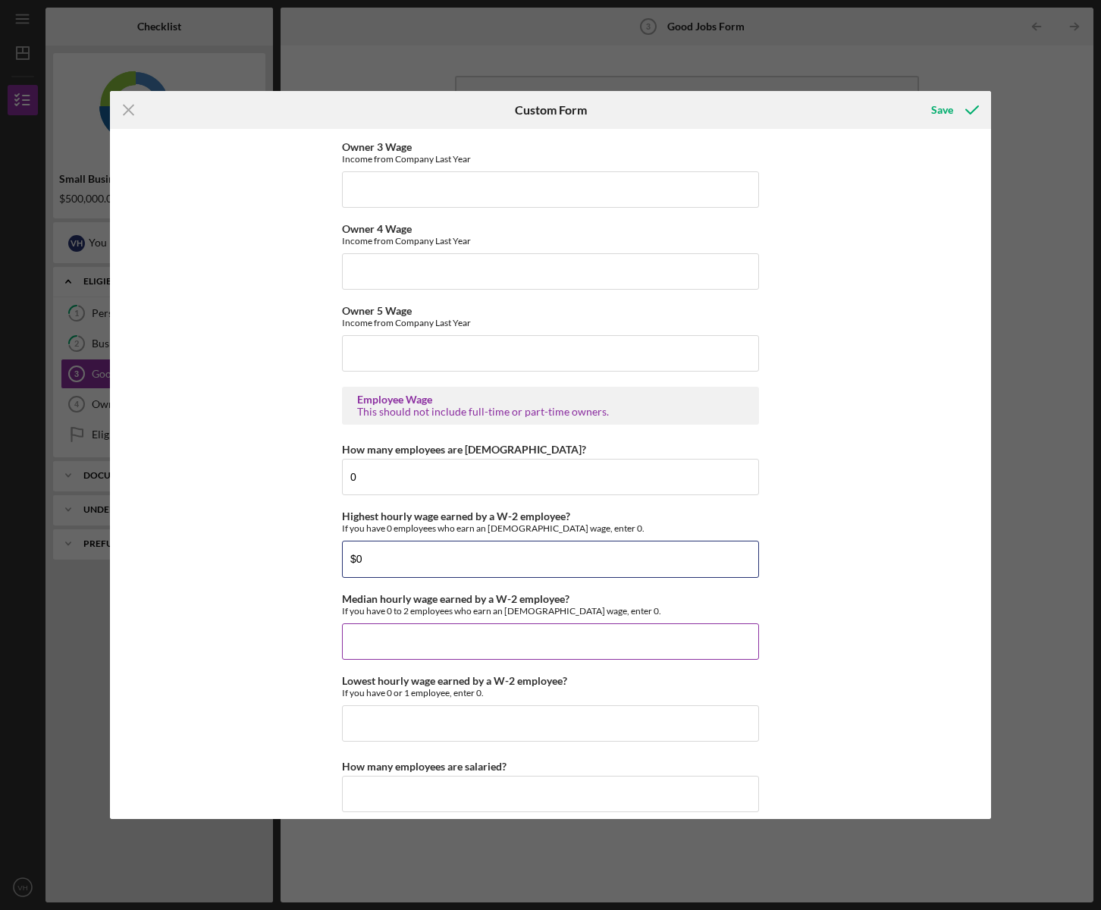
type input "$0"
click at [359, 643] on input "Median hourly wage earned by a W-2 employee?" at bounding box center [550, 641] width 417 height 36
type input "$0"
click at [365, 734] on input "Lowest hourly wage earned by a W-2 employee?" at bounding box center [550, 723] width 417 height 36
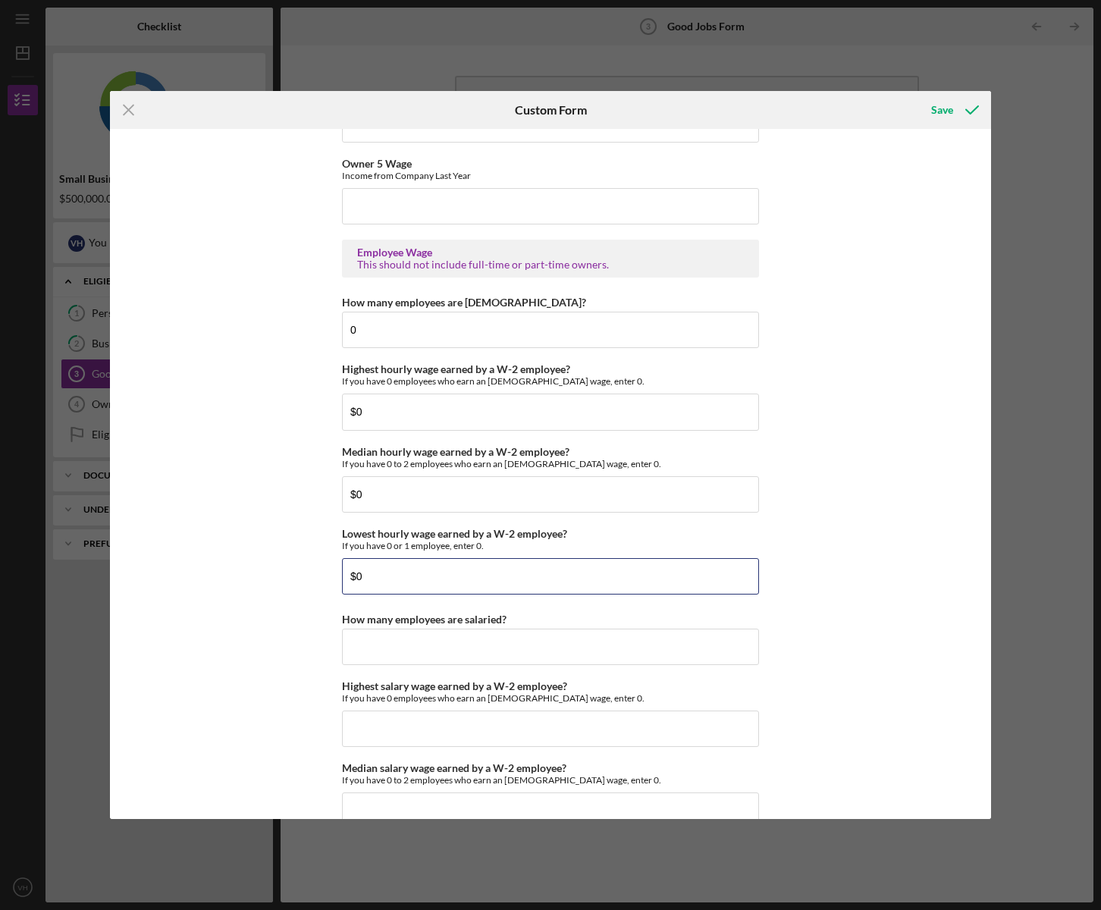
scroll to position [2783, 0]
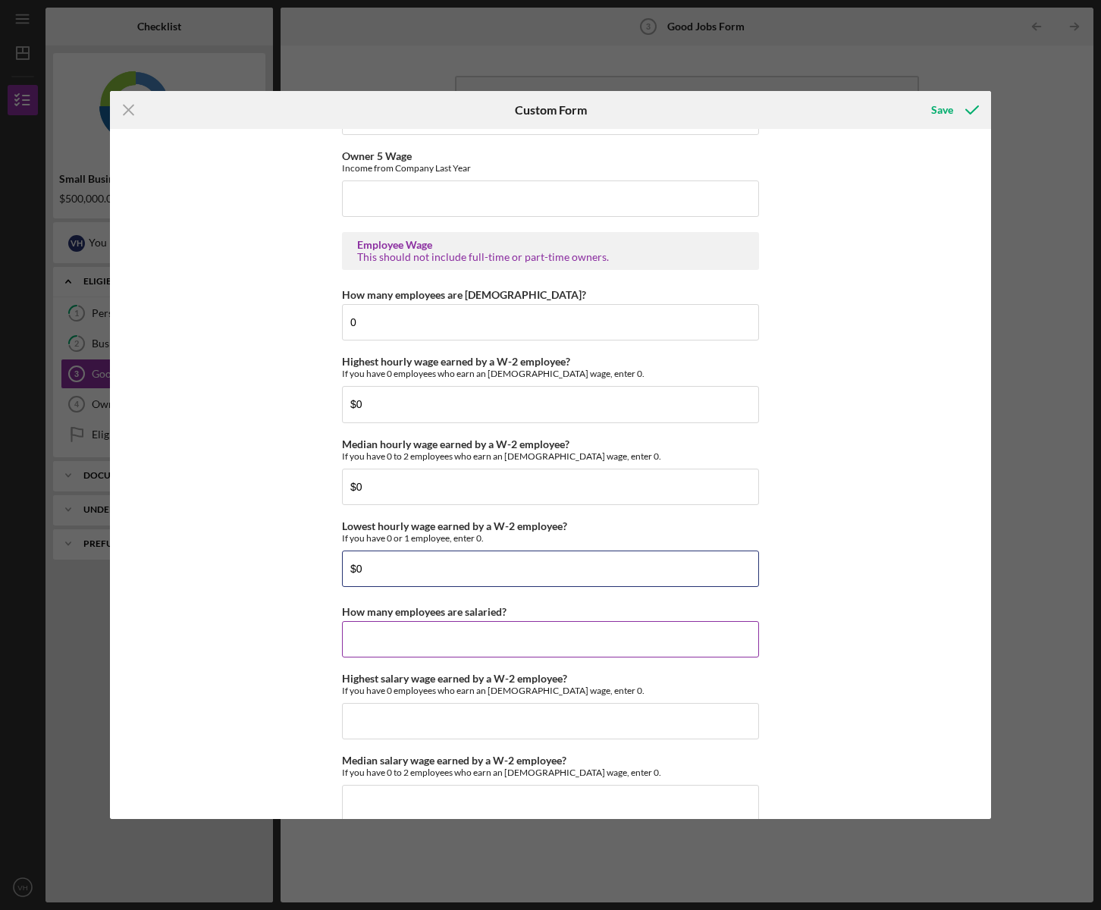
type input "$0"
click at [376, 646] on input "How many employees are salaried?" at bounding box center [550, 639] width 417 height 36
type input "11"
click at [343, 731] on input "Highest salary wage earned by a W-2 employee?" at bounding box center [550, 721] width 417 height 36
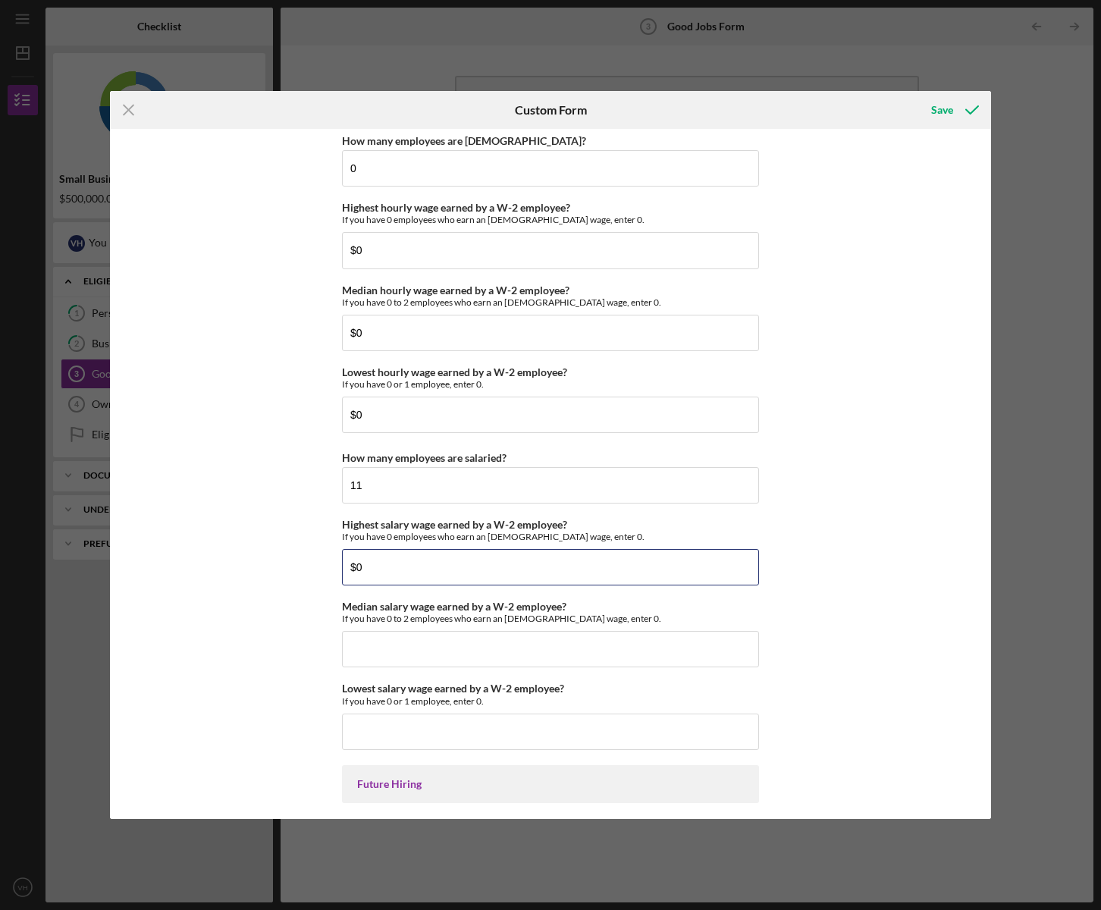
scroll to position [2938, 0]
type input "$0"
click at [362, 663] on input "Median salary wage earned by a W-2 employee?" at bounding box center [550, 648] width 417 height 36
type input "$0"
click at [354, 741] on input "Lowest salary wage earned by a W-2 employee?" at bounding box center [550, 730] width 417 height 36
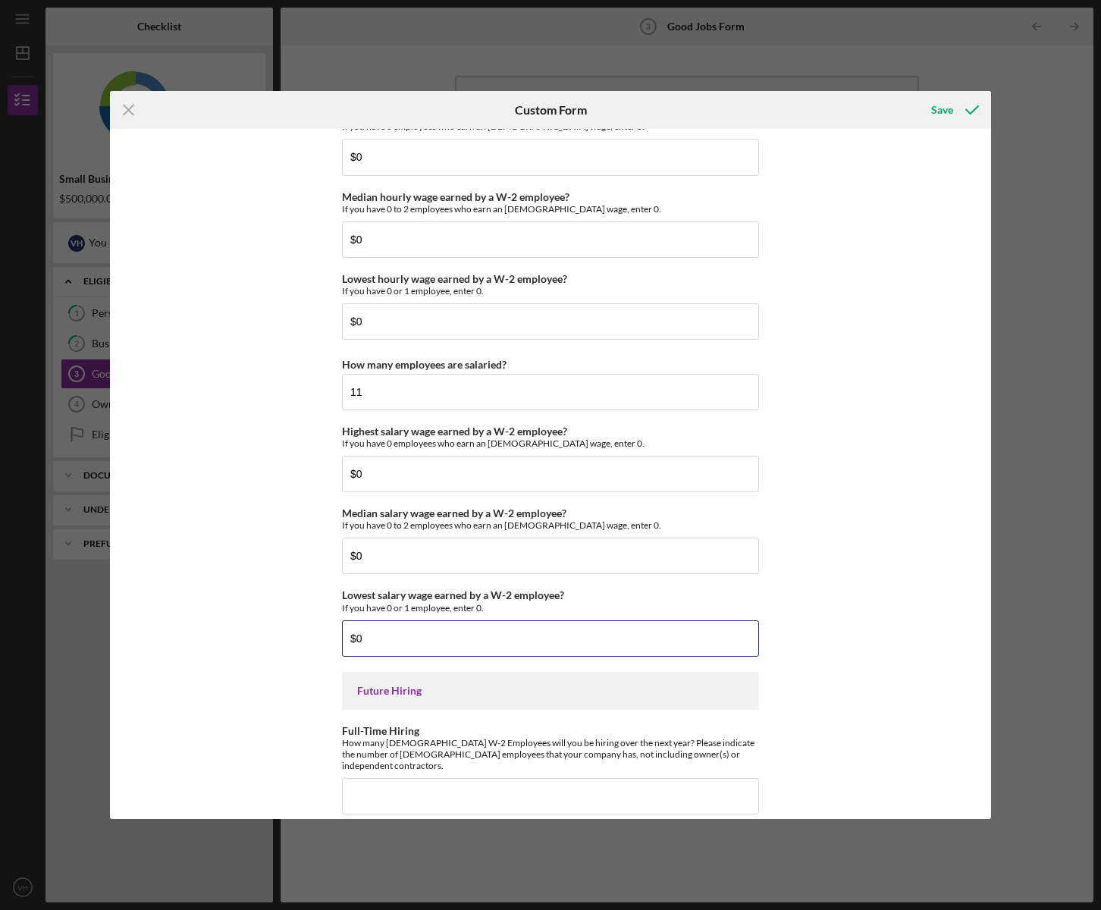
scroll to position [3144, 0]
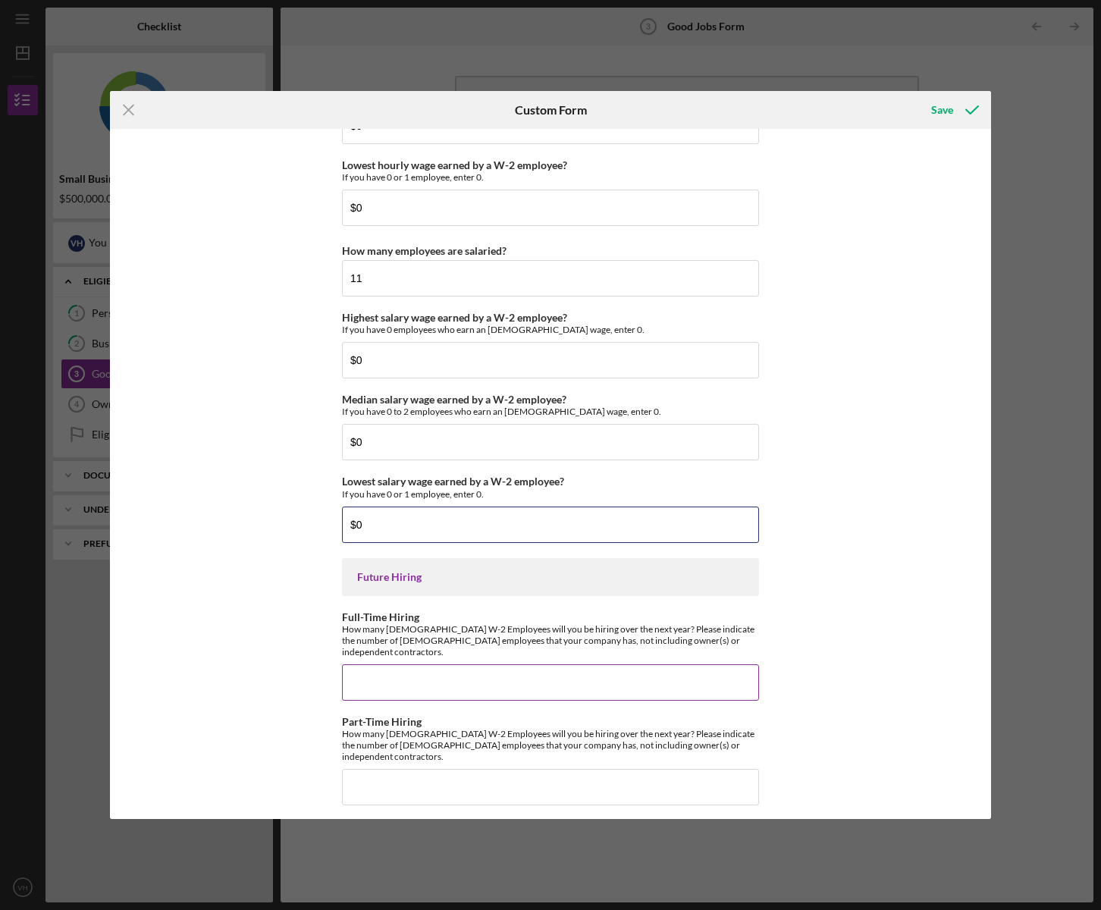
type input "$0"
click at [359, 694] on input "Full-Time Hiring" at bounding box center [550, 682] width 417 height 36
type input "12"
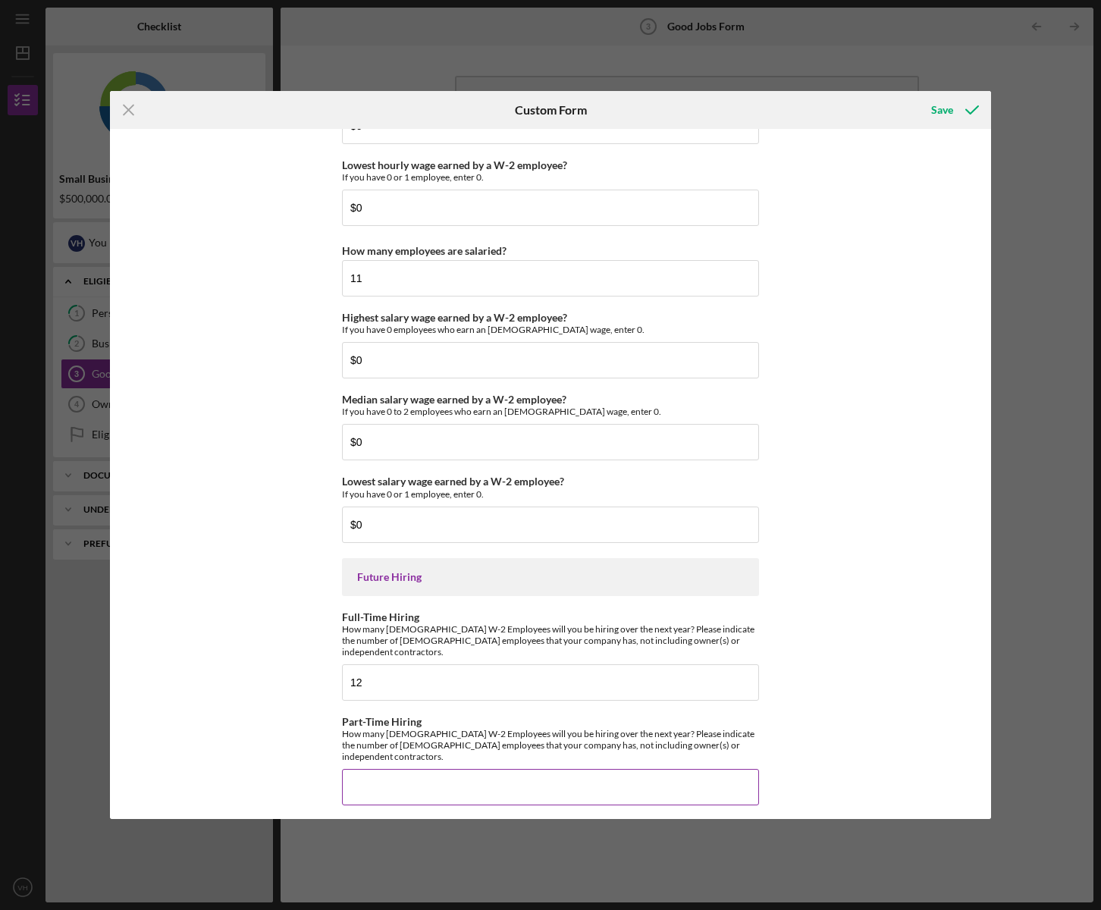
click at [359, 769] on input "Part-Time Hiring" at bounding box center [550, 787] width 417 height 36
type input "5"
click at [942, 111] on div "Save" at bounding box center [942, 110] width 22 height 30
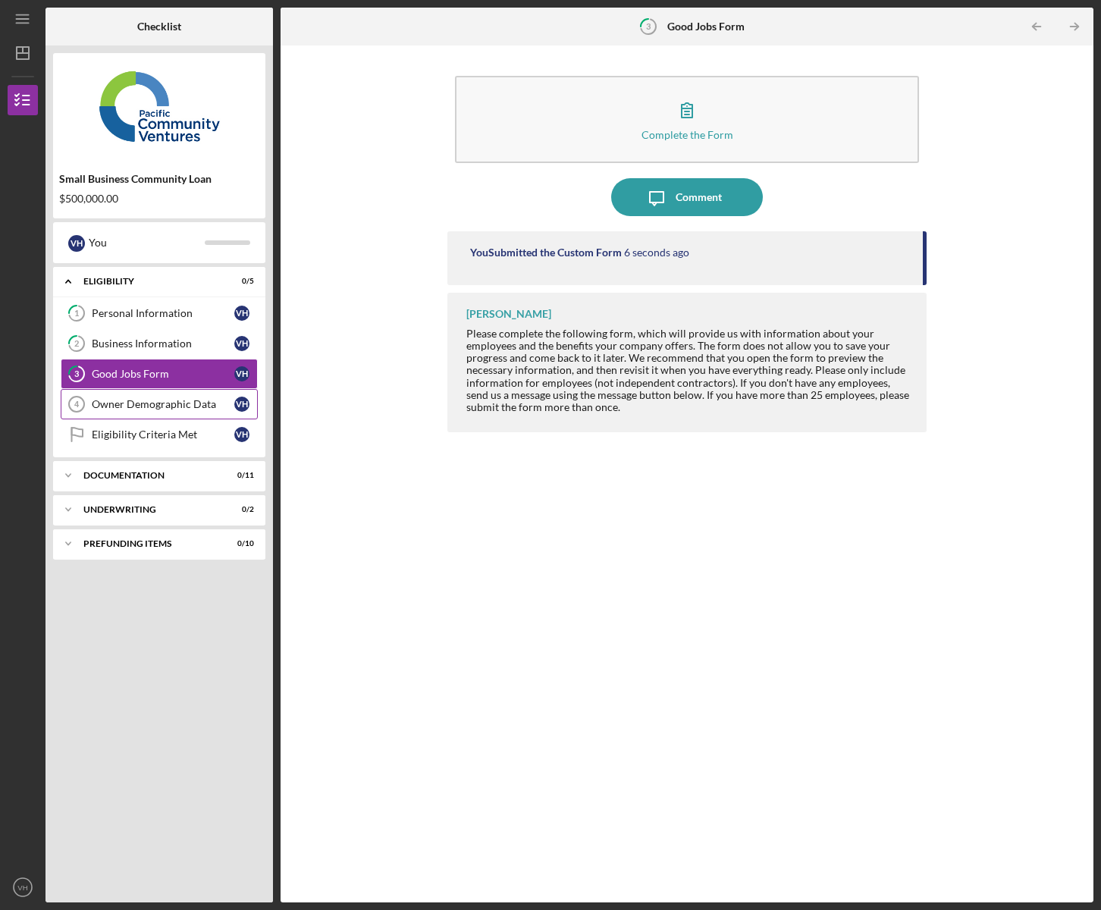
click at [142, 407] on div "Owner Demographic Data" at bounding box center [163, 404] width 142 height 12
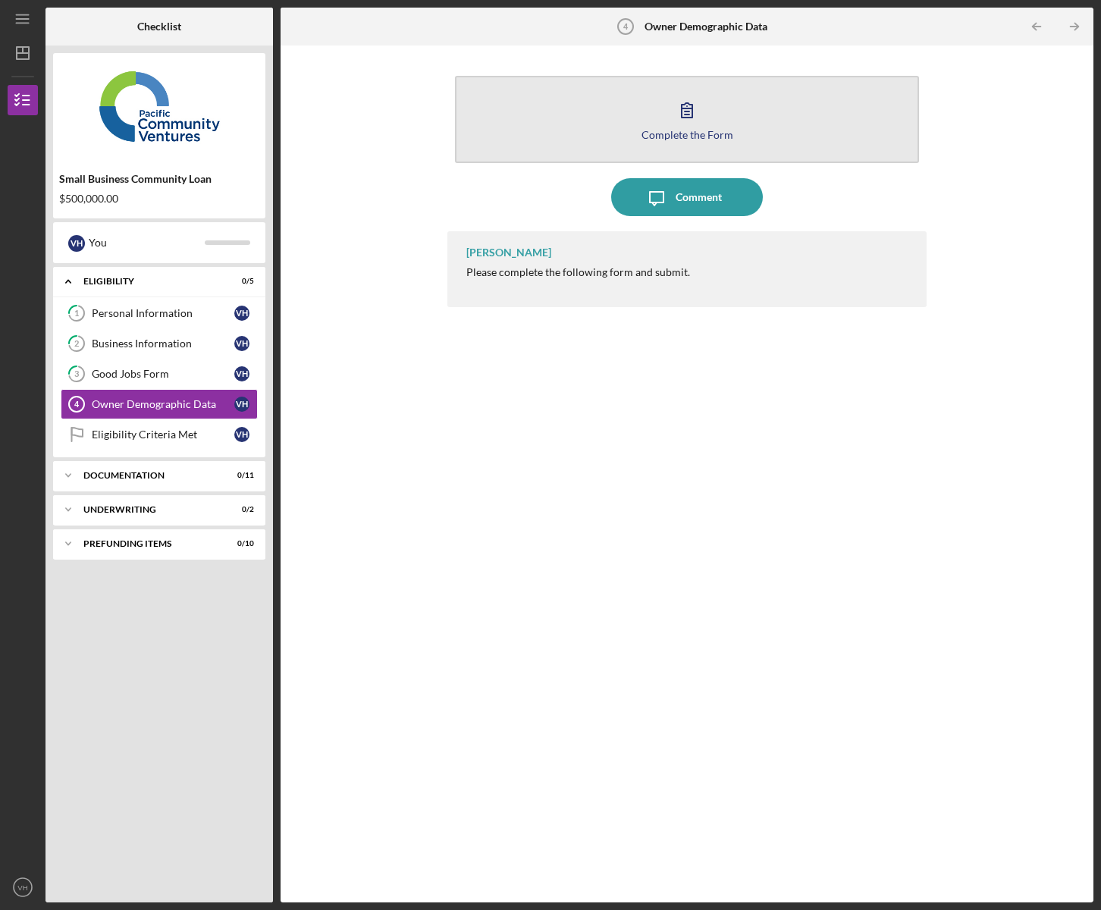
click at [684, 129] on div "Complete the Form" at bounding box center [687, 134] width 92 height 11
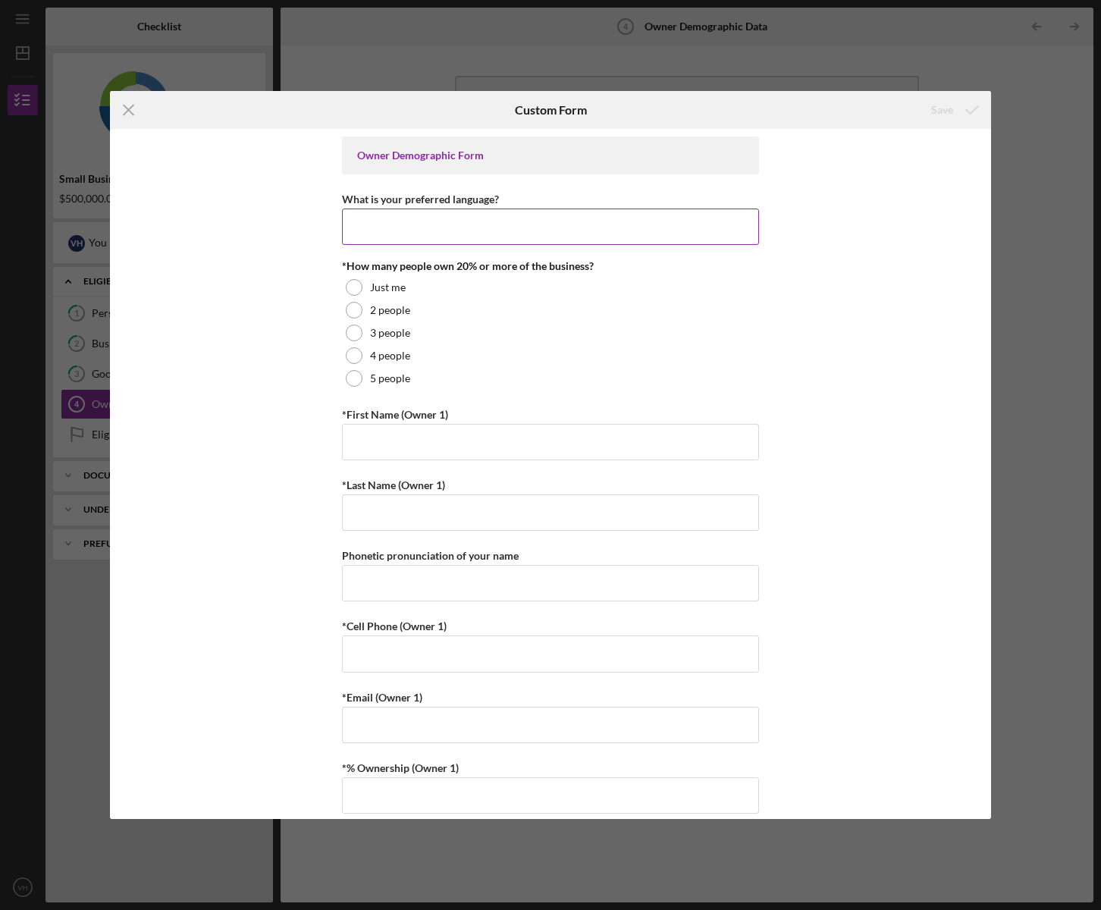
click at [445, 221] on input "What is your preferred language?" at bounding box center [550, 226] width 417 height 36
type input "english"
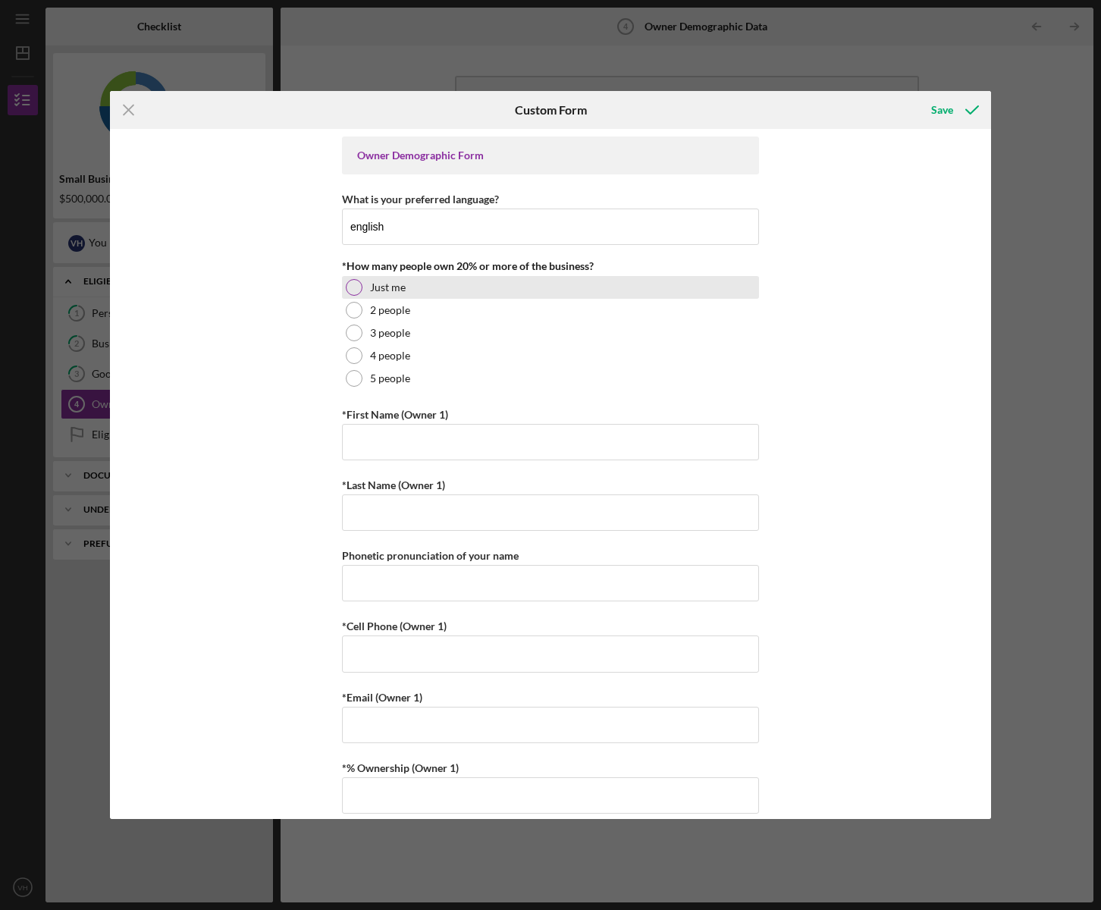
click at [349, 293] on div at bounding box center [354, 287] width 17 height 17
click at [377, 457] on input "*First Name (Owner 1)" at bounding box center [550, 442] width 417 height 36
type input "Volodya"
type input "[PERSON_NAME]"
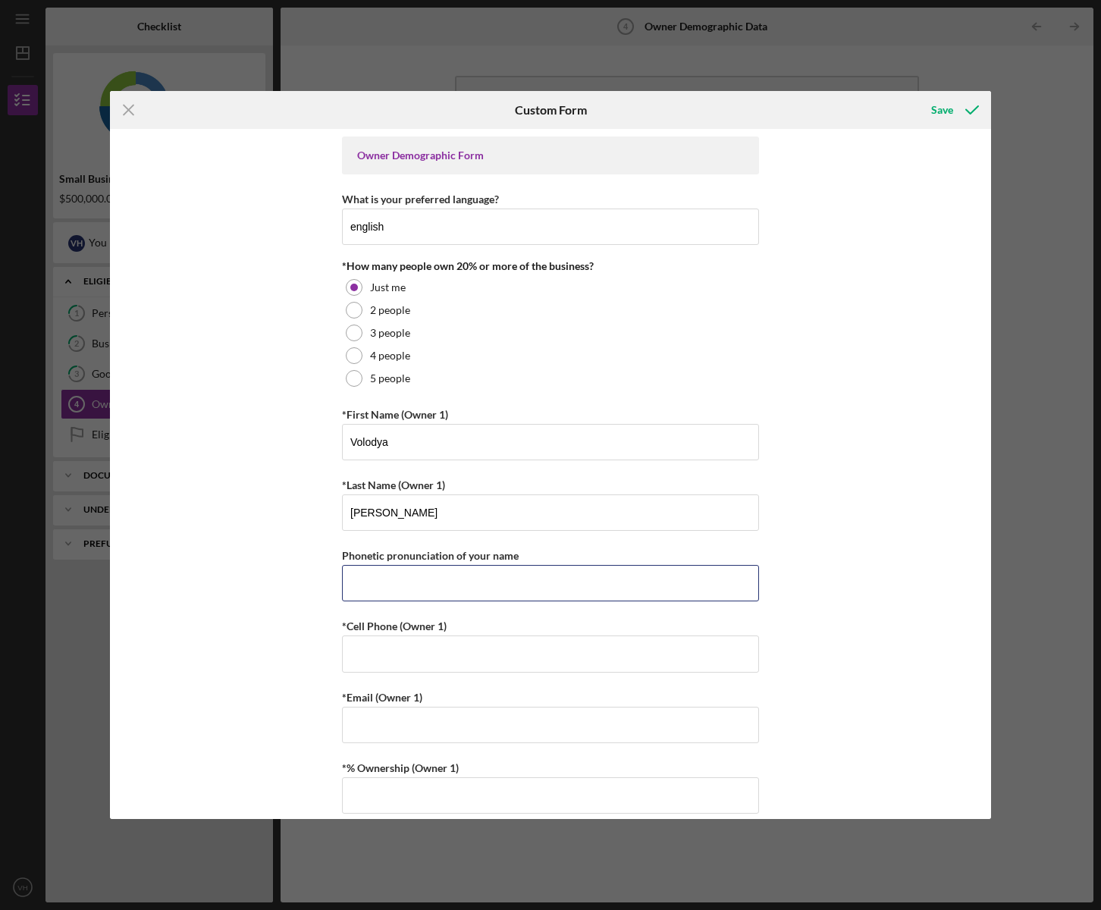
type input "8189847820"
type input "[PHONE_NUMBER]"
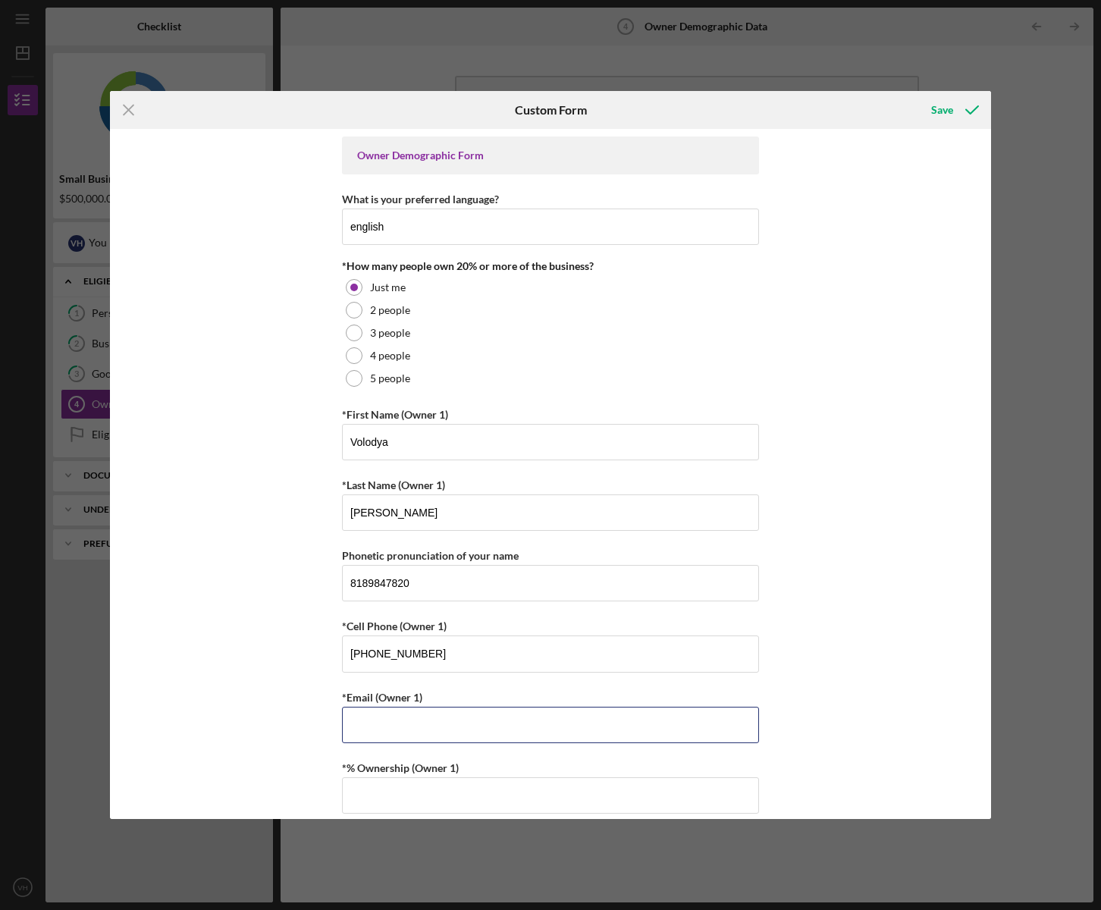
type input "[EMAIL_ADDRESS][DOMAIN_NAME]"
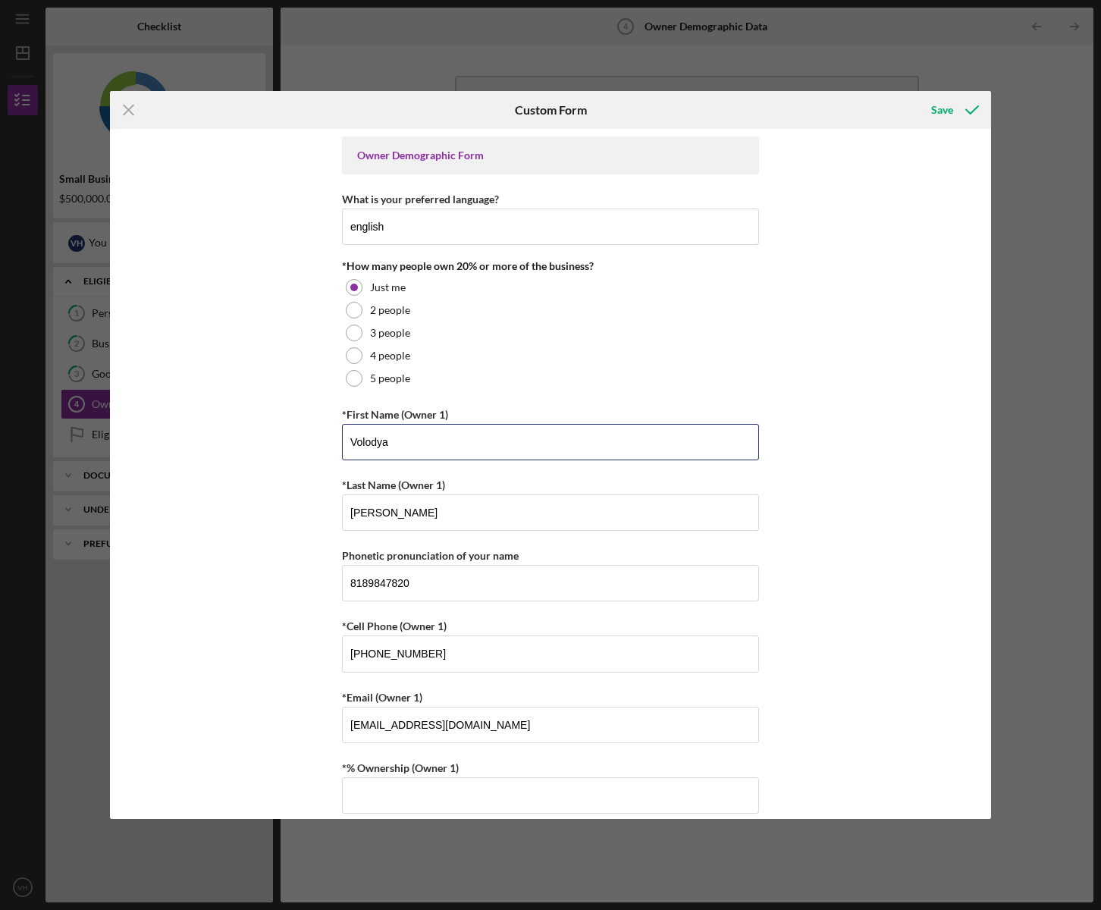
type input "[PHONE_NUMBER]"
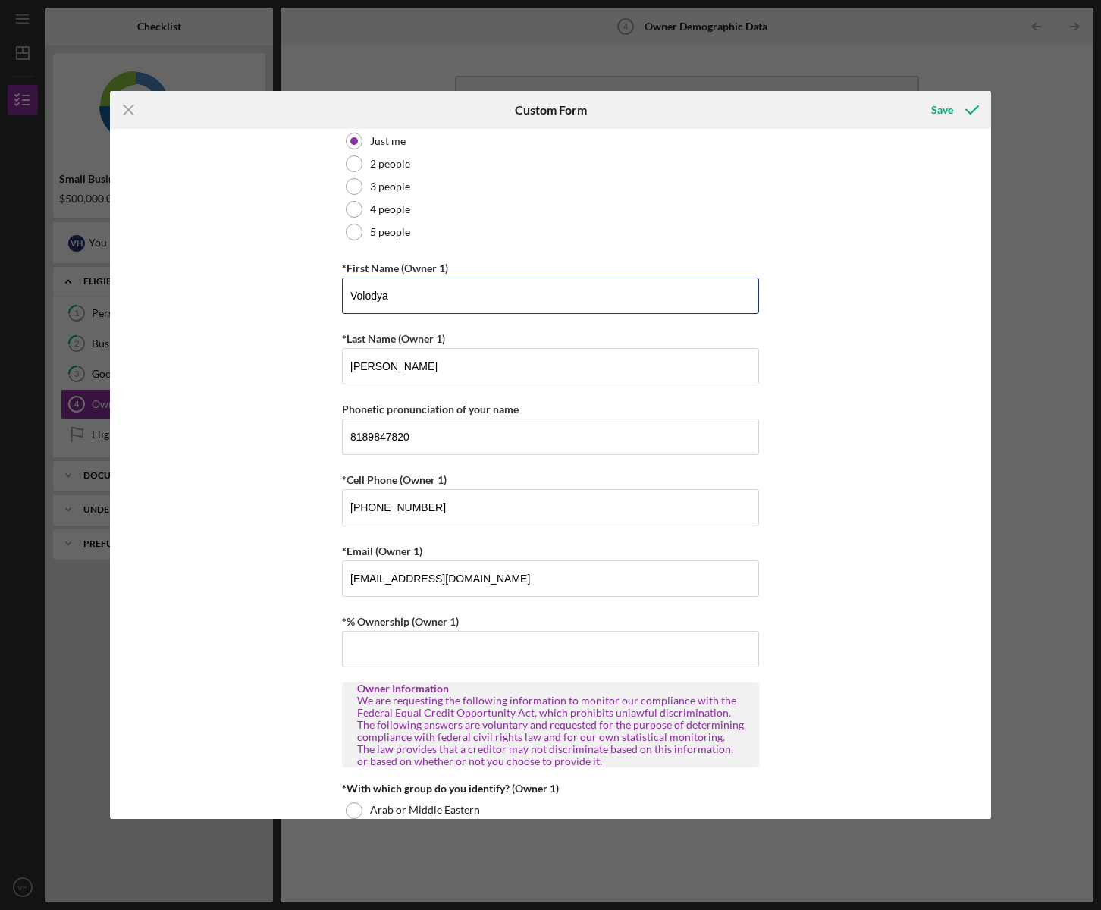
scroll to position [155, 0]
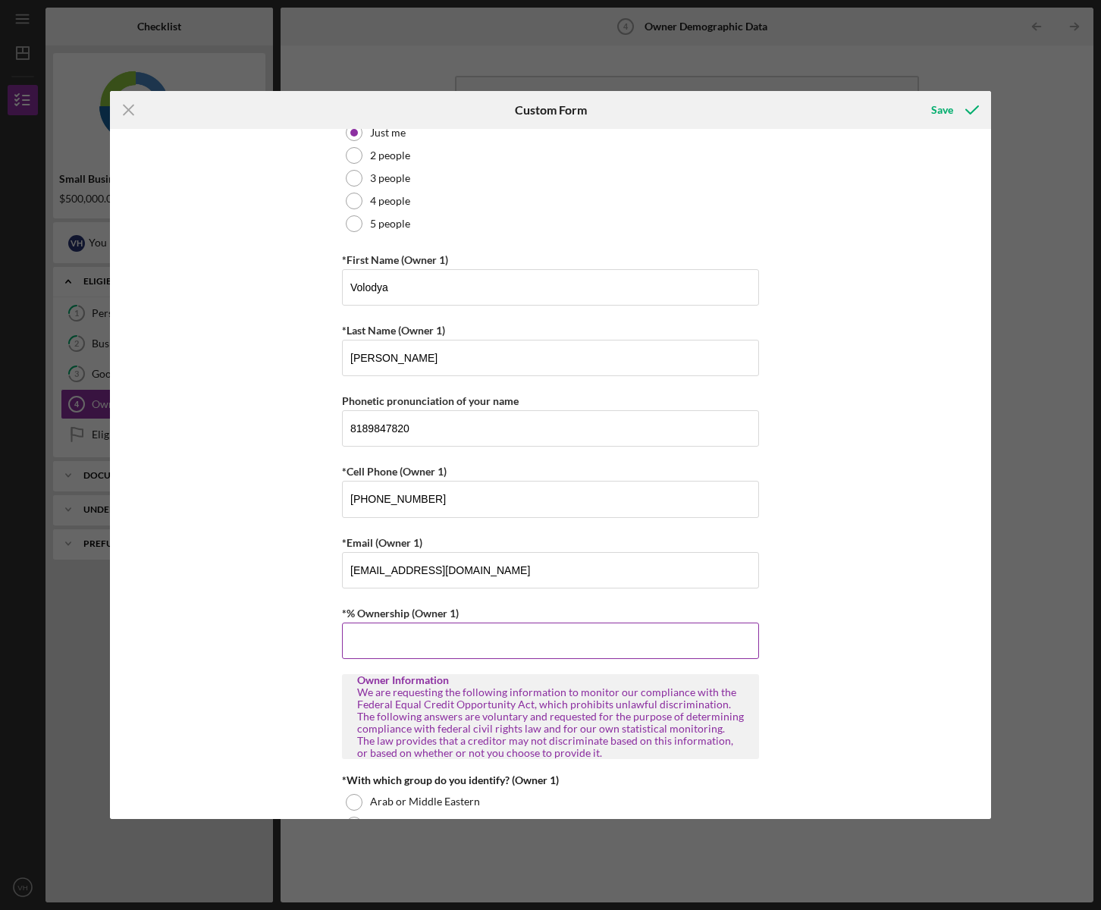
click at [411, 649] on input "*% Ownership (Owner 1)" at bounding box center [550, 640] width 417 height 36
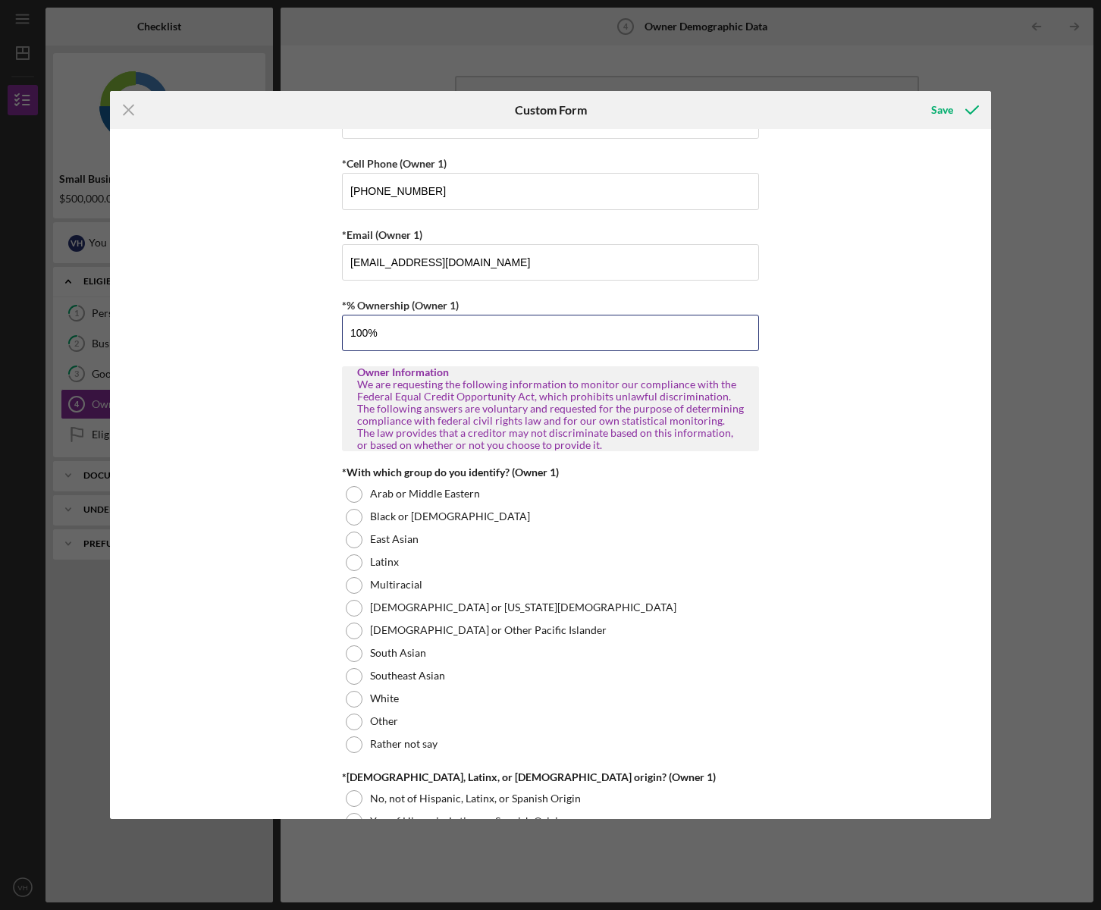
scroll to position [464, 0]
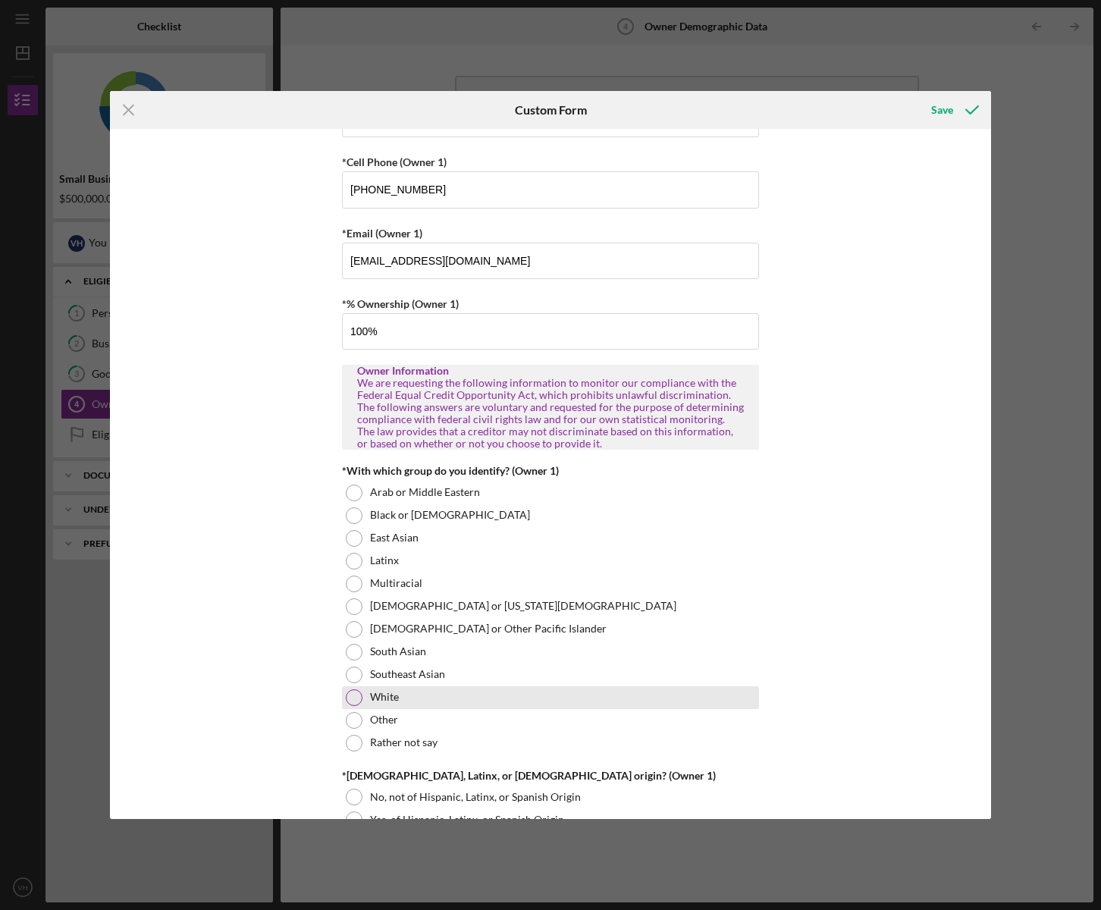
type input "100.00000%"
click at [357, 705] on div at bounding box center [354, 697] width 17 height 17
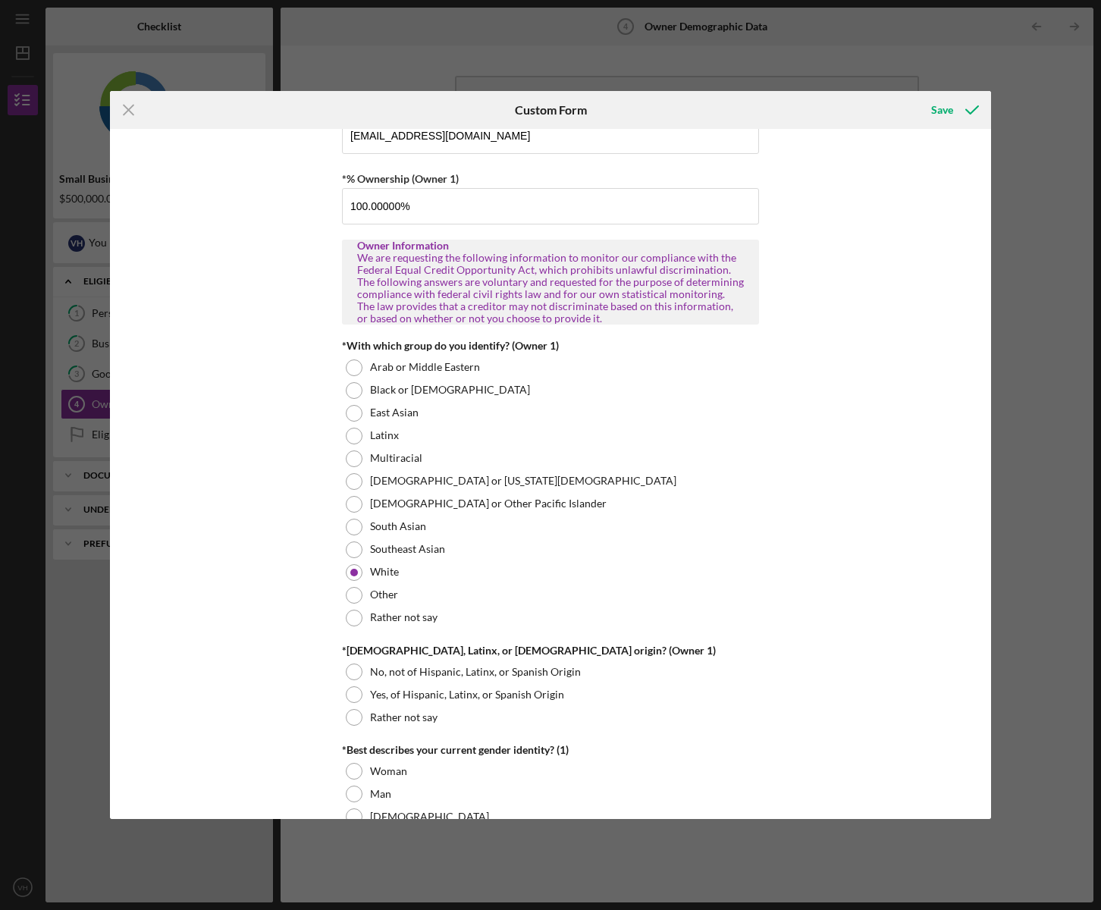
scroll to position [670, 0]
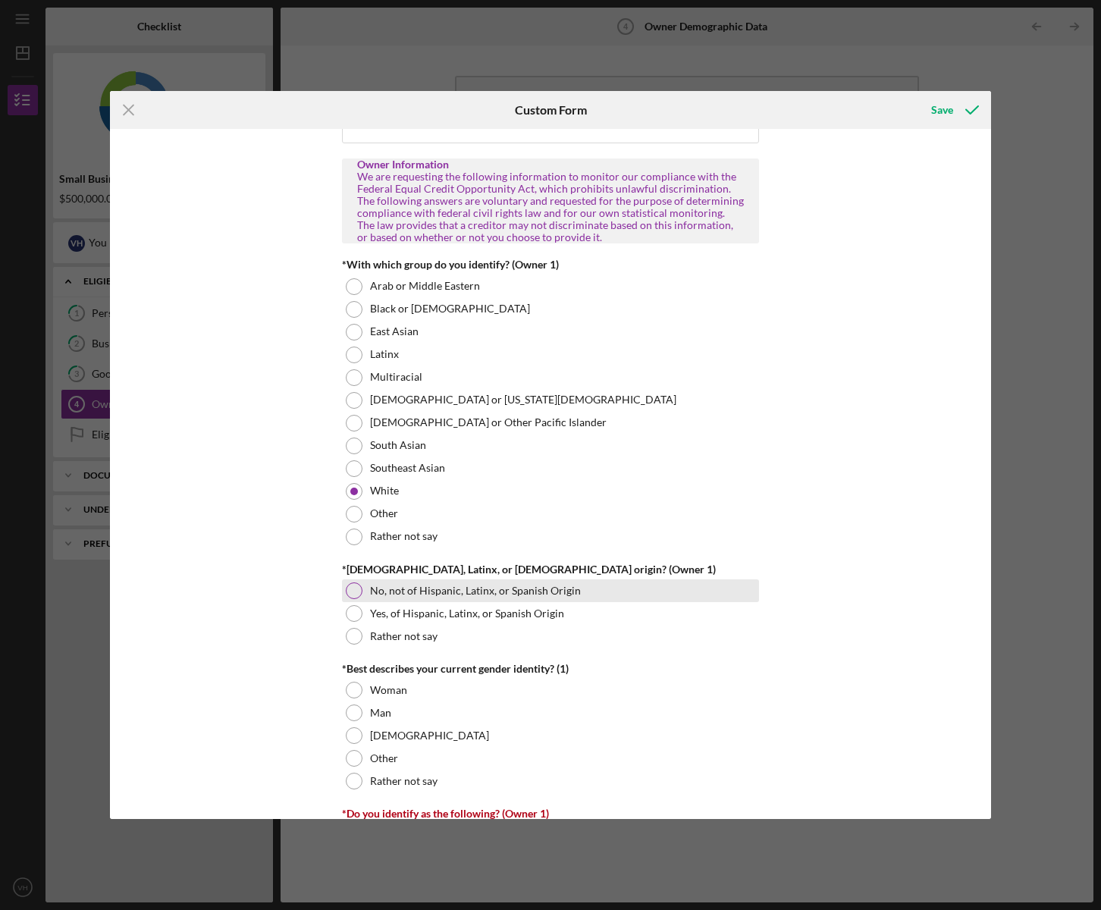
click at [348, 597] on div at bounding box center [354, 590] width 17 height 17
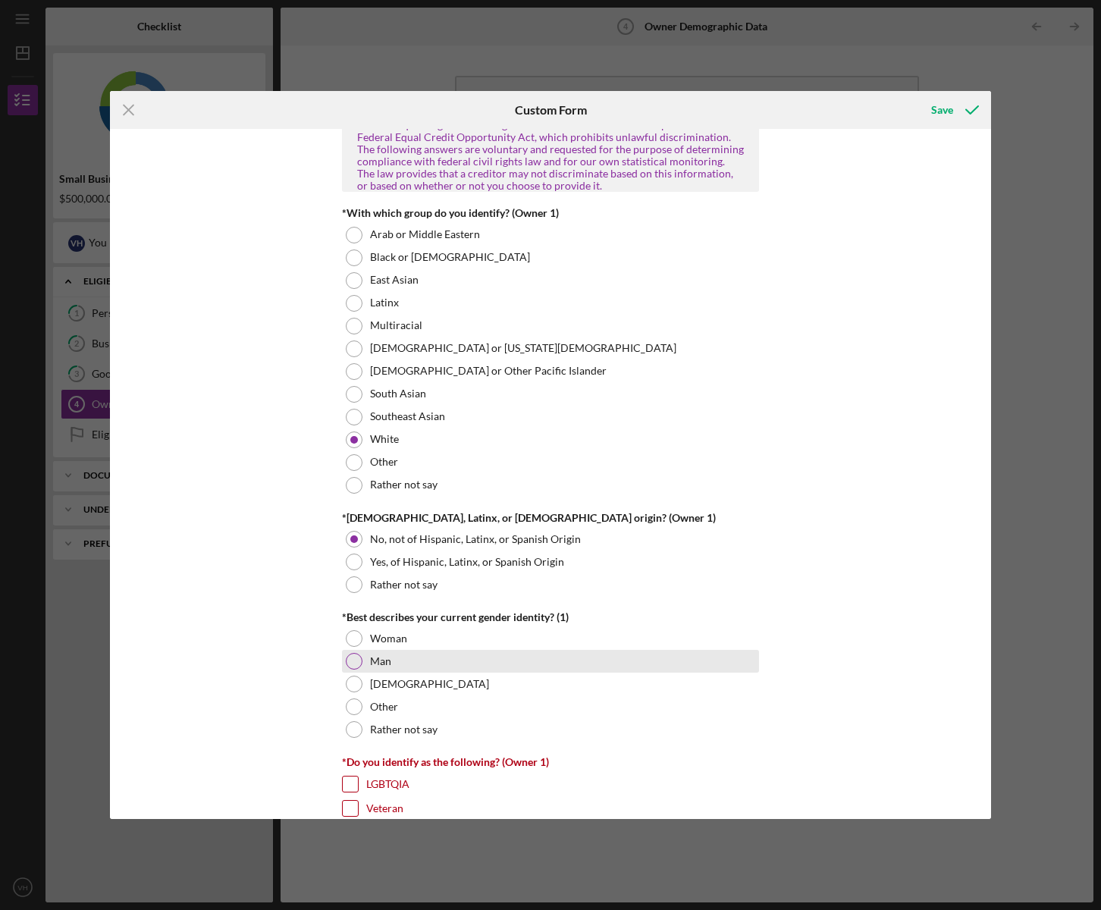
click at [348, 666] on div at bounding box center [354, 661] width 17 height 17
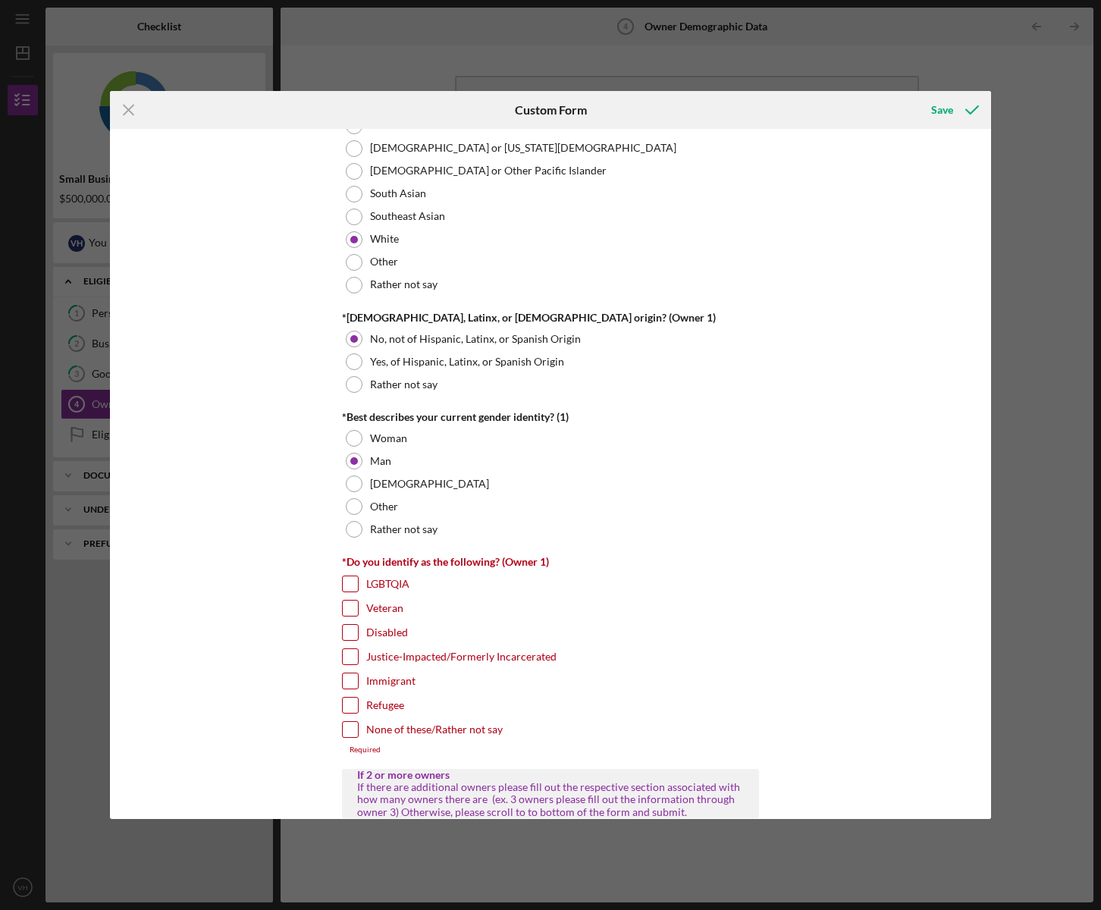
scroll to position [979, 0]
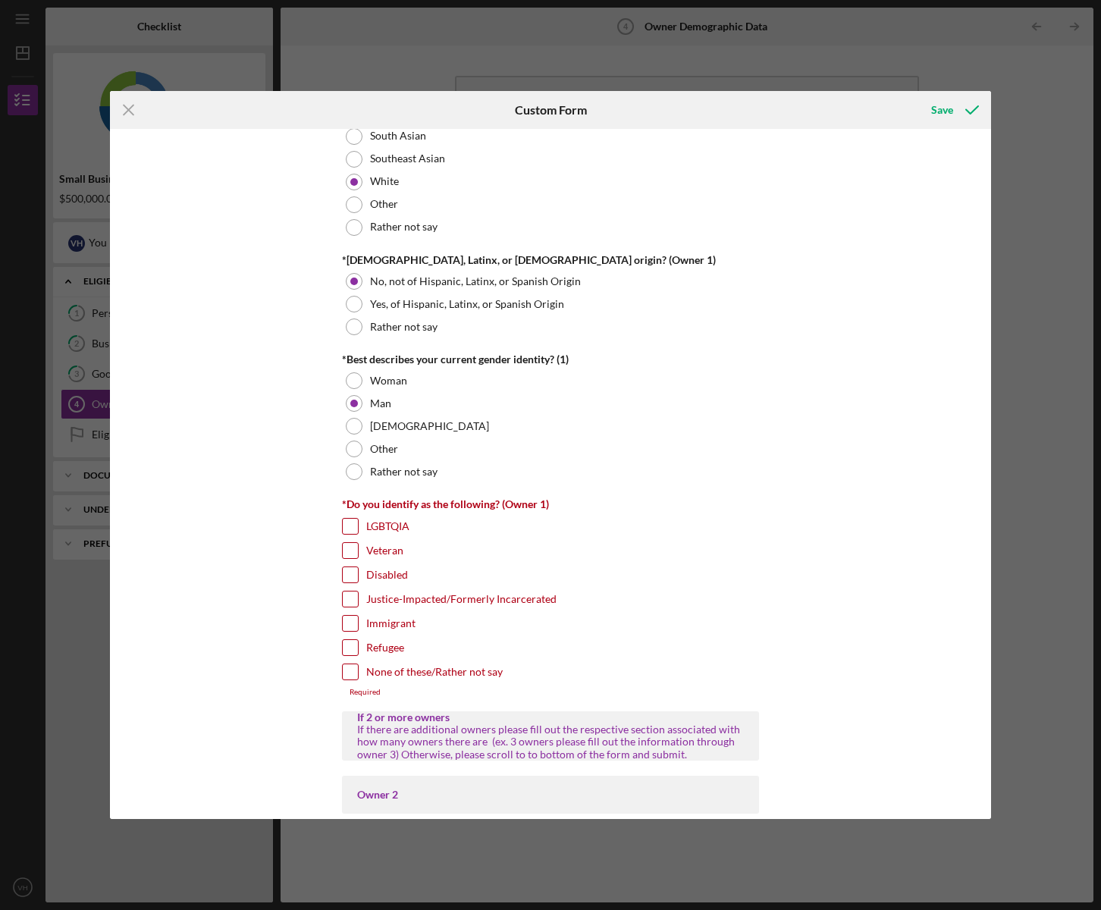
click at [346, 679] on input "None of these/Rather not say" at bounding box center [350, 671] width 15 height 15
checkbox input "true"
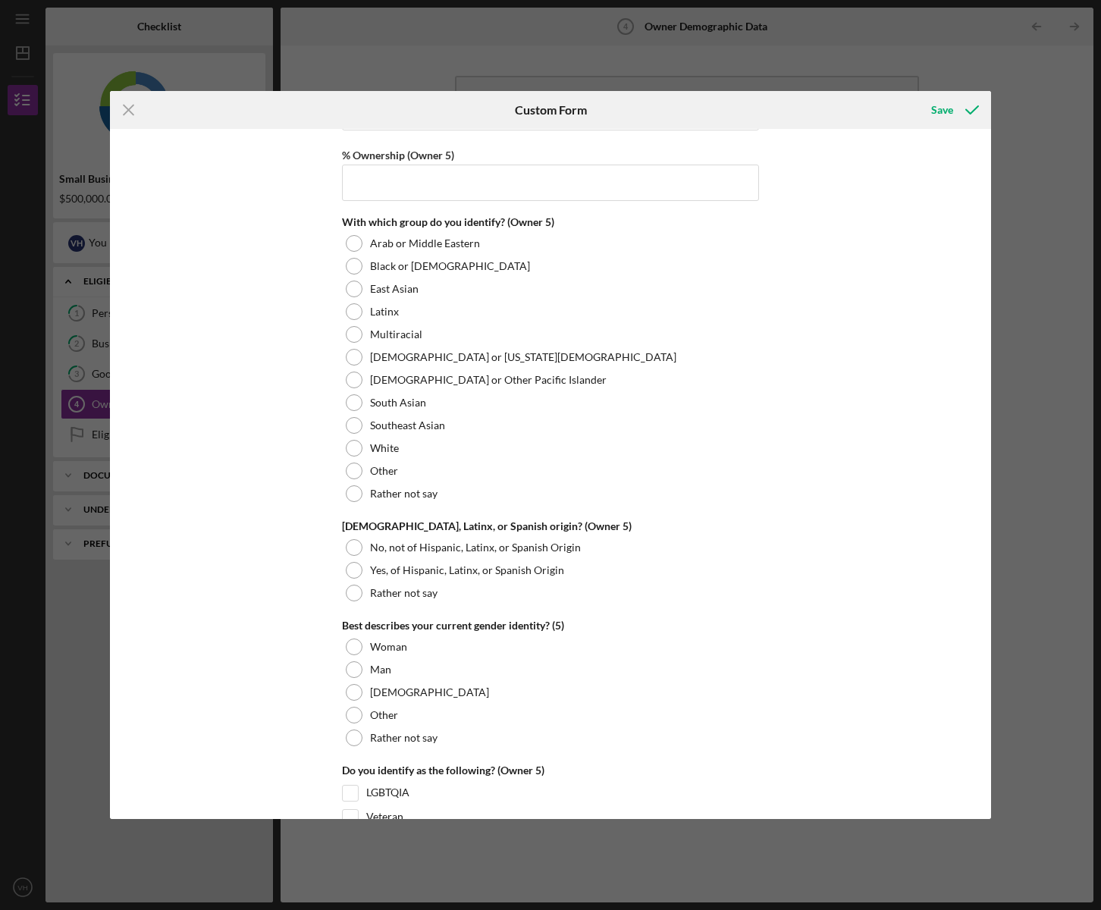
scroll to position [5589, 0]
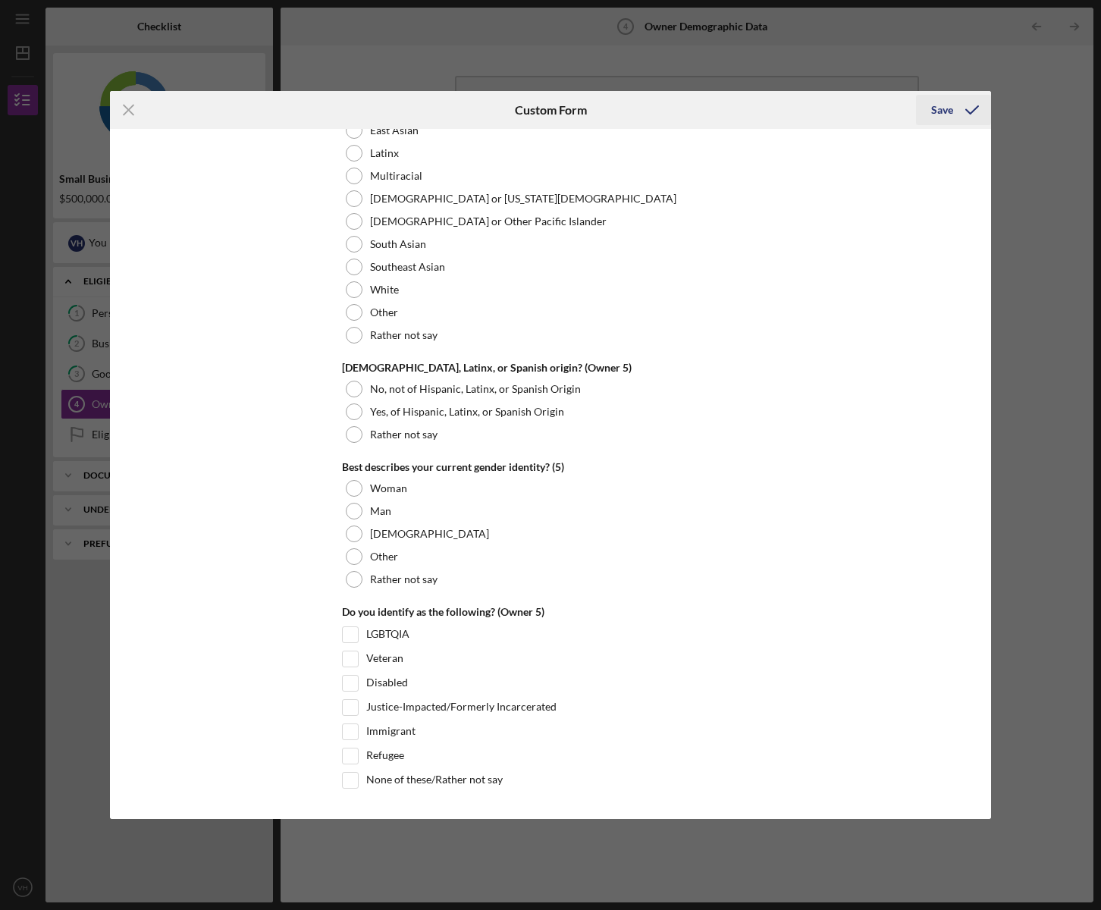
click at [932, 112] on div "Save" at bounding box center [942, 110] width 22 height 30
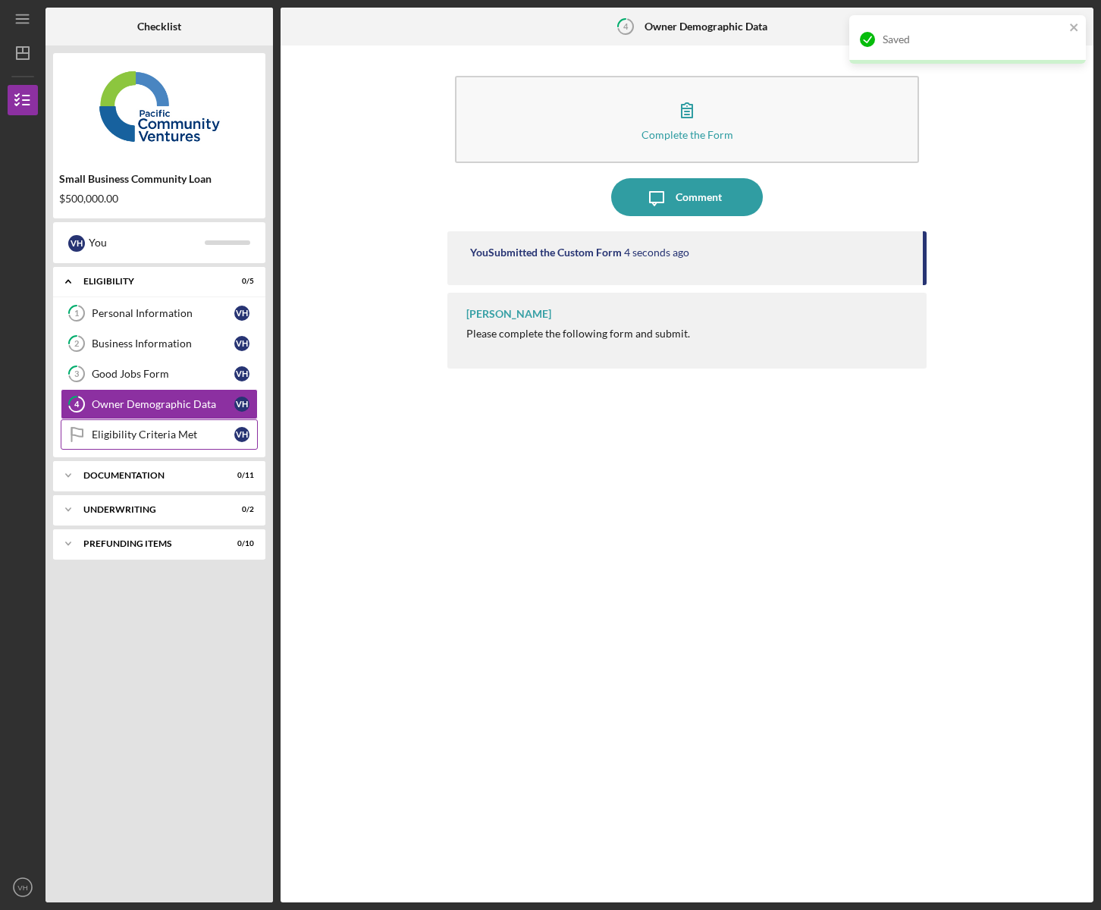
click at [150, 442] on link "Eligibility Criteria Met Eligibility Criteria Met V H" at bounding box center [159, 434] width 197 height 30
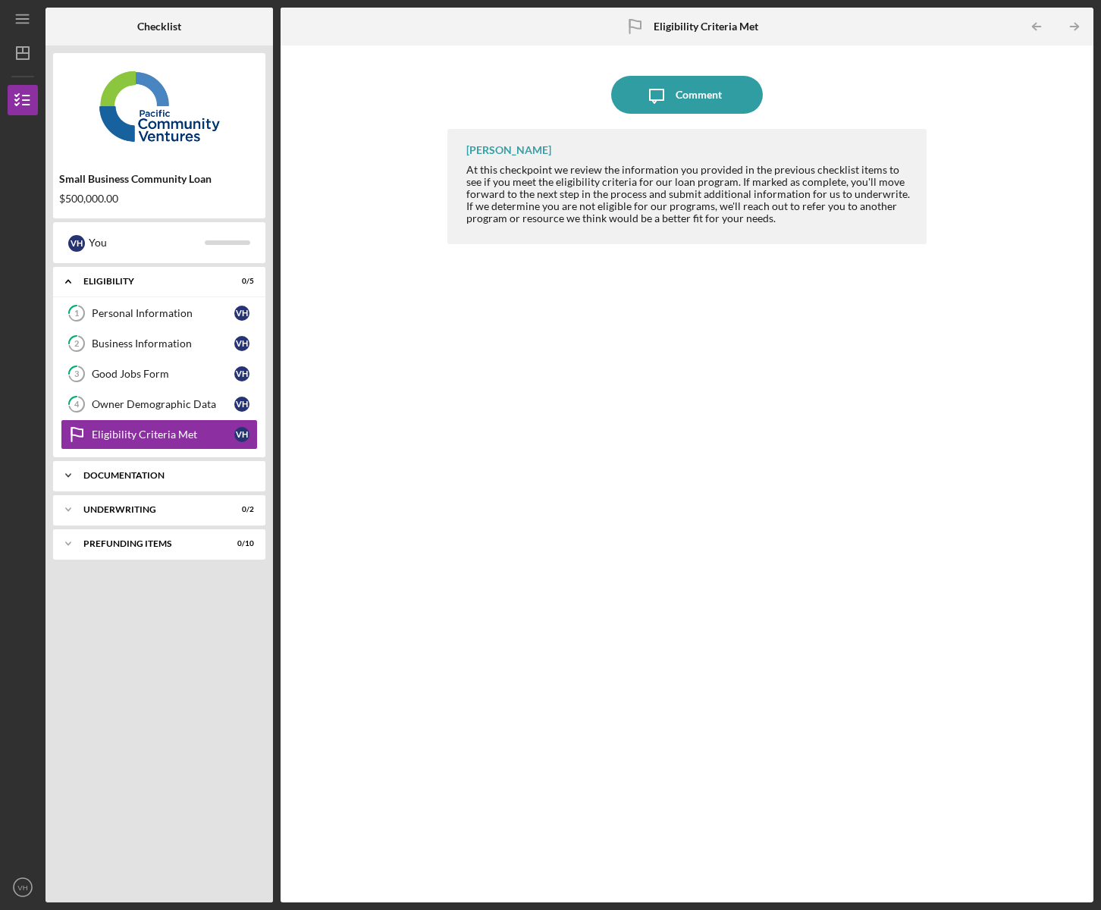
click at [135, 484] on div "Icon/Expander Documentation 0 / 11" at bounding box center [159, 475] width 212 height 30
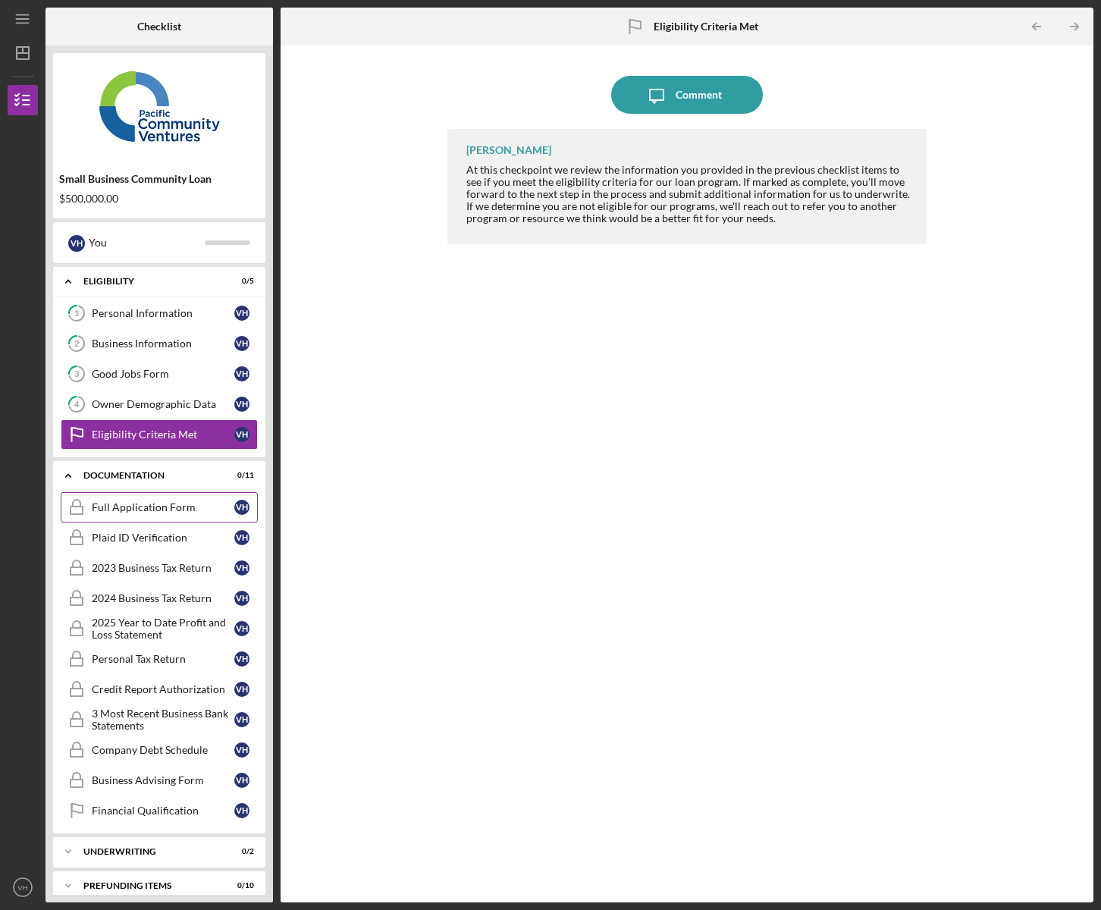
click at [147, 512] on div "Full Application Form" at bounding box center [163, 507] width 142 height 12
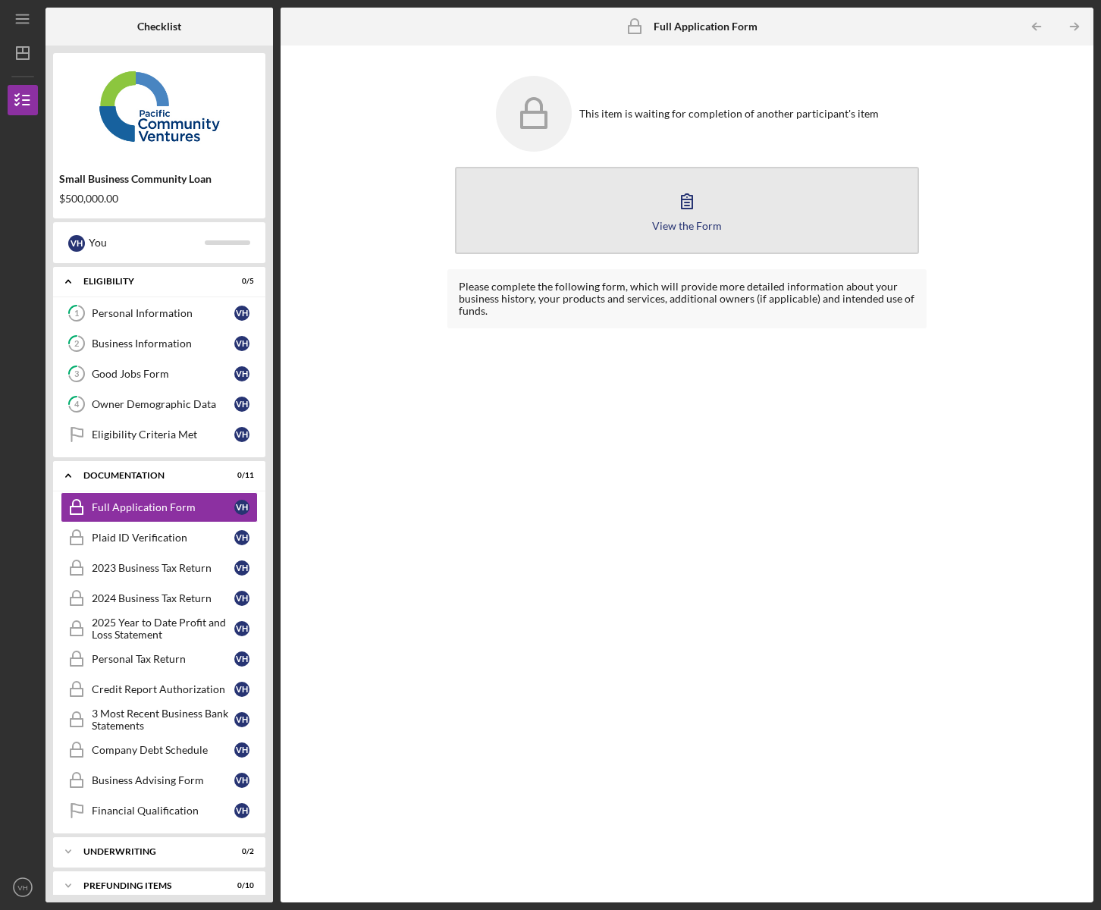
click at [685, 221] on div "View the Form" at bounding box center [687, 225] width 70 height 11
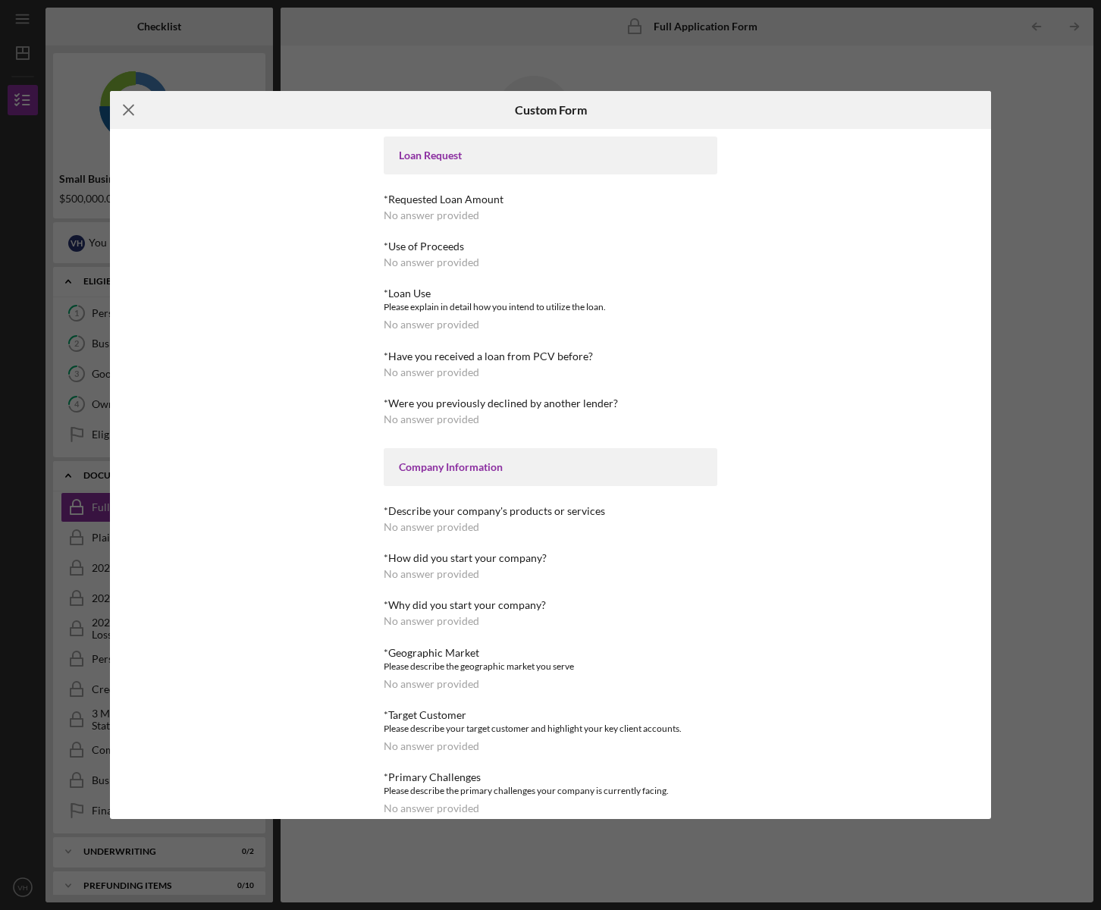
click at [127, 111] on line at bounding box center [129, 110] width 10 height 10
